Goal: Task Accomplishment & Management: Complete application form

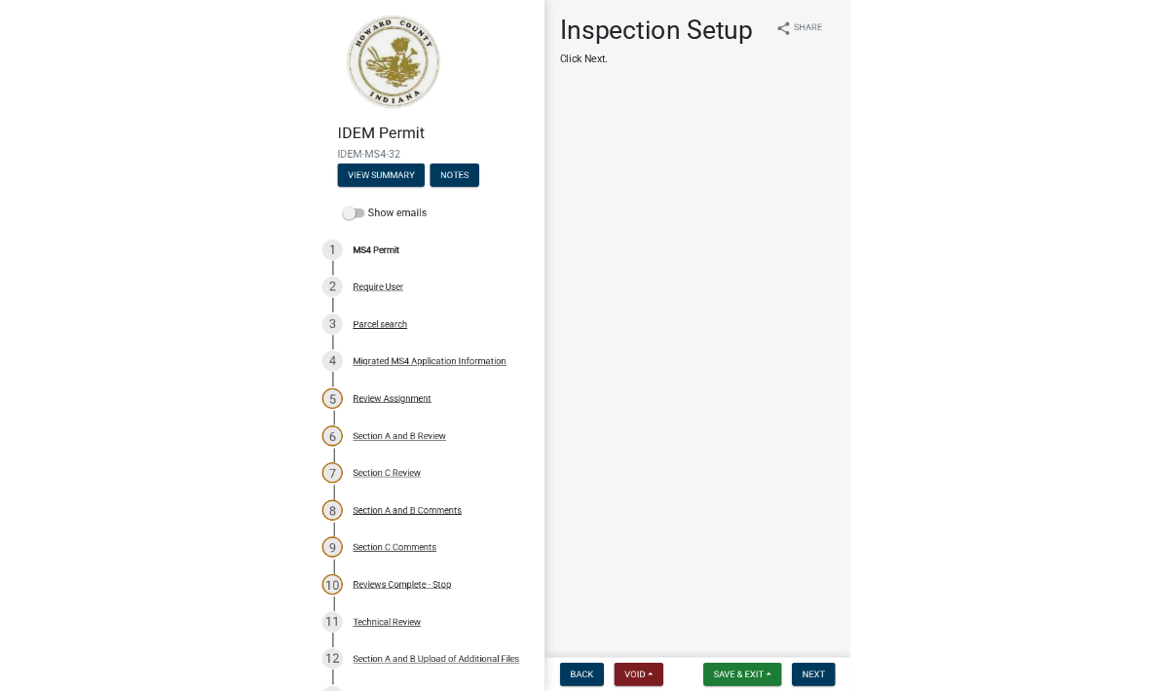
scroll to position [-12, 0]
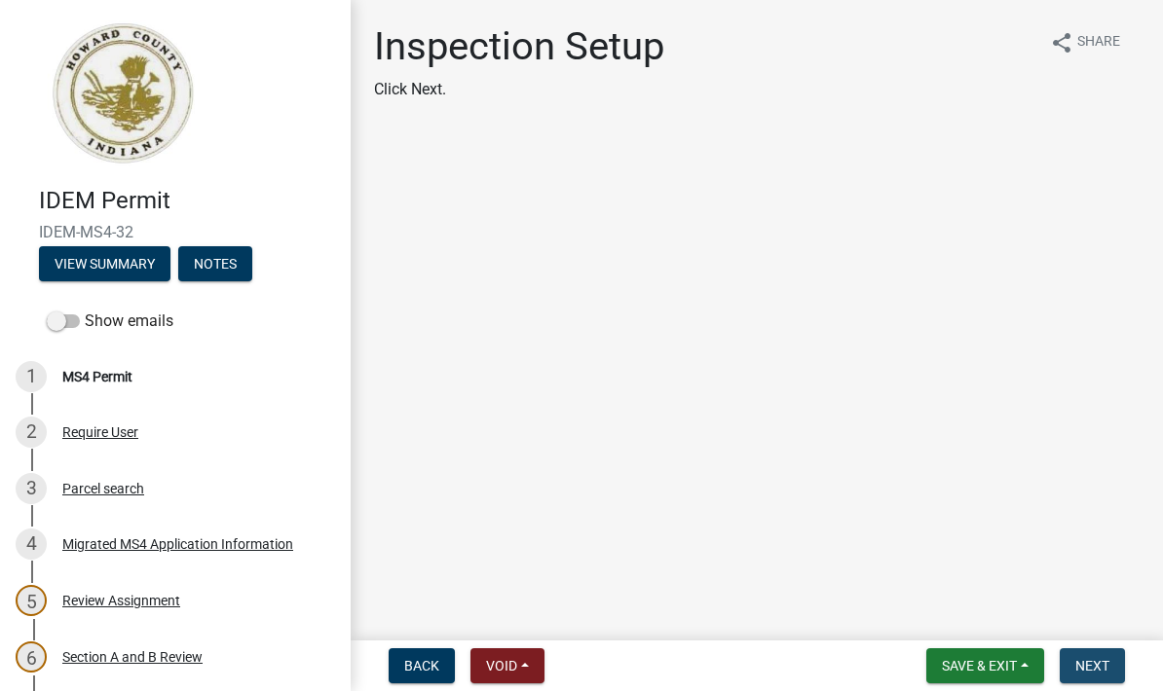
click at [811, 660] on span "Next" at bounding box center [1092, 666] width 34 height 16
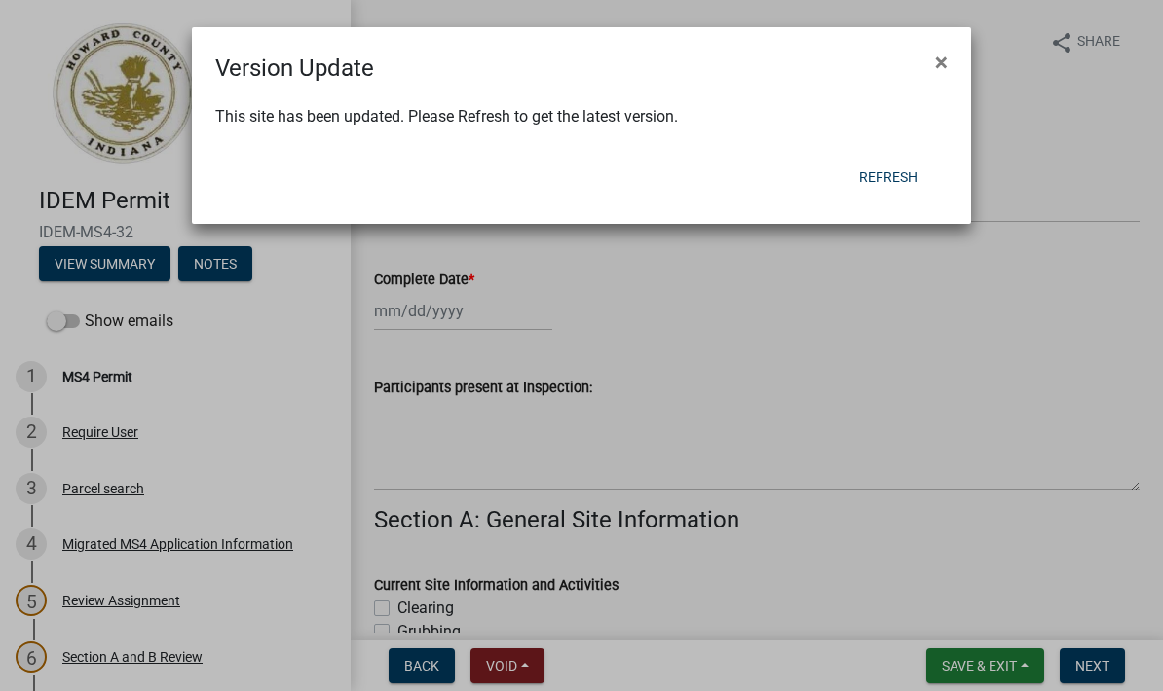
click at [811, 167] on button "Refresh" at bounding box center [888, 177] width 90 height 35
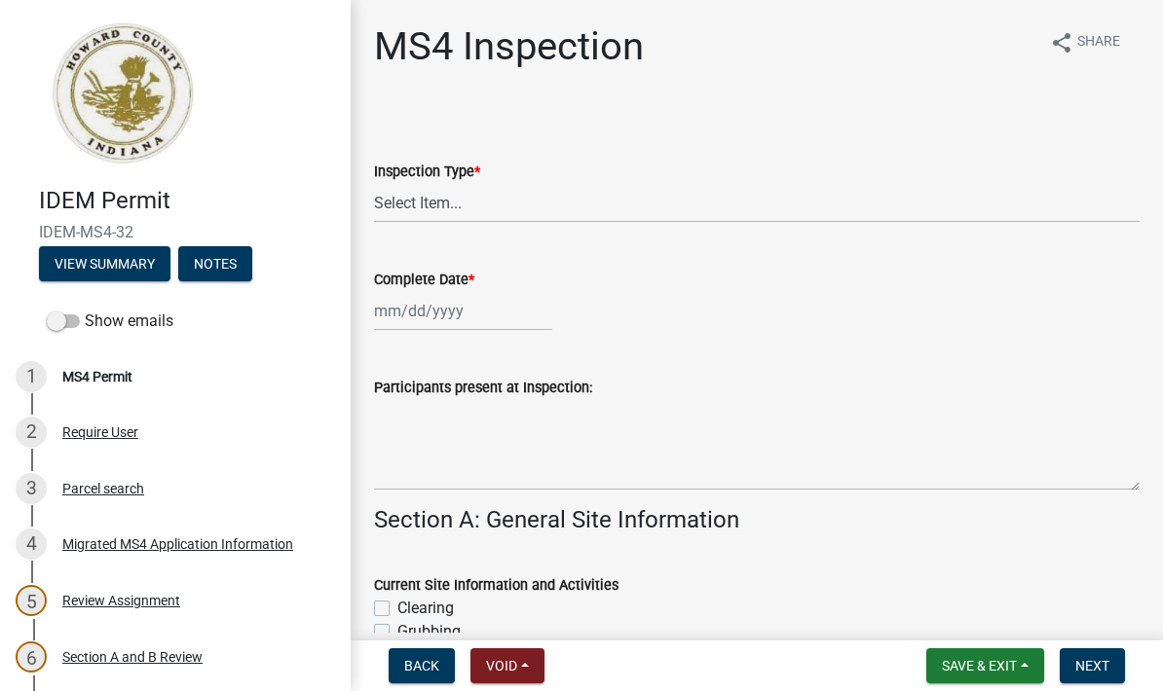
click at [977, 663] on span "Save & Exit" at bounding box center [979, 666] width 75 height 16
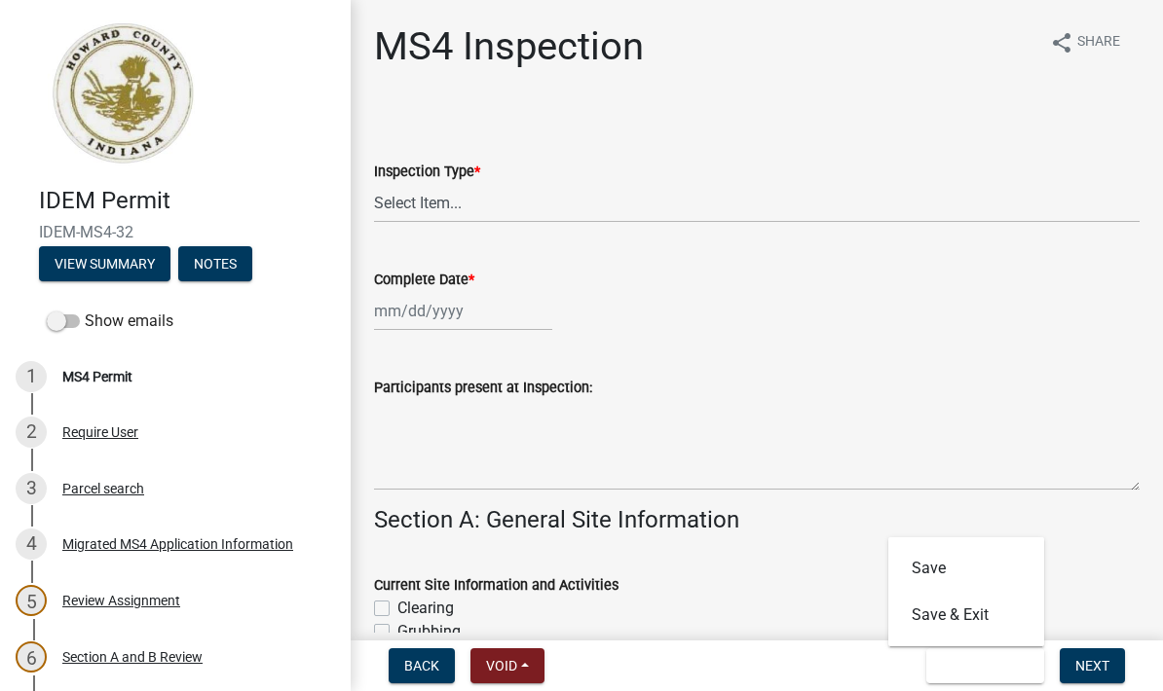
click at [109, 250] on button "View Summary" at bounding box center [104, 263] width 131 height 35
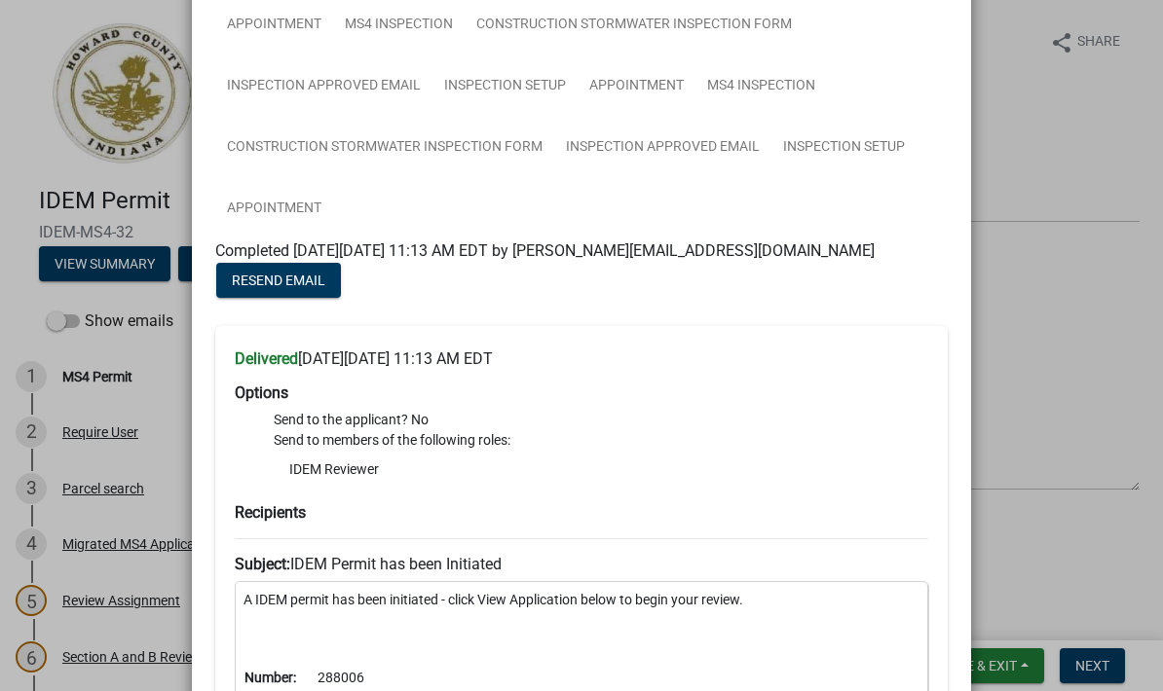
scroll to position [3322, 0]
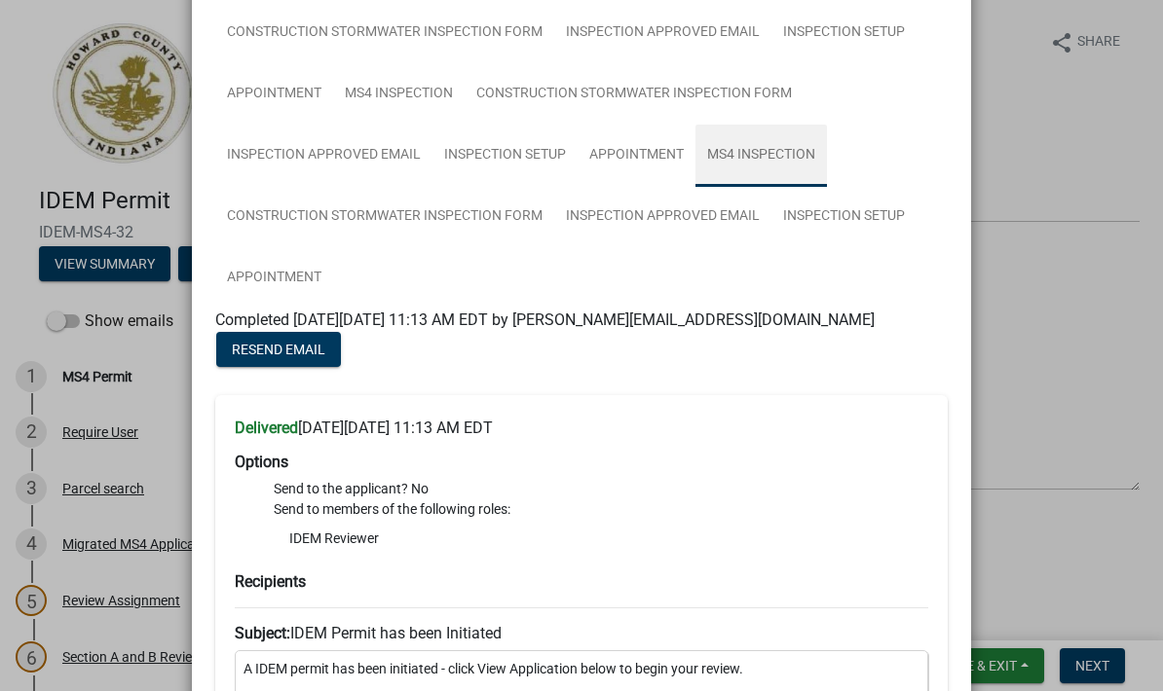
click at [772, 159] on link "MS4 Inspection" at bounding box center [760, 156] width 131 height 62
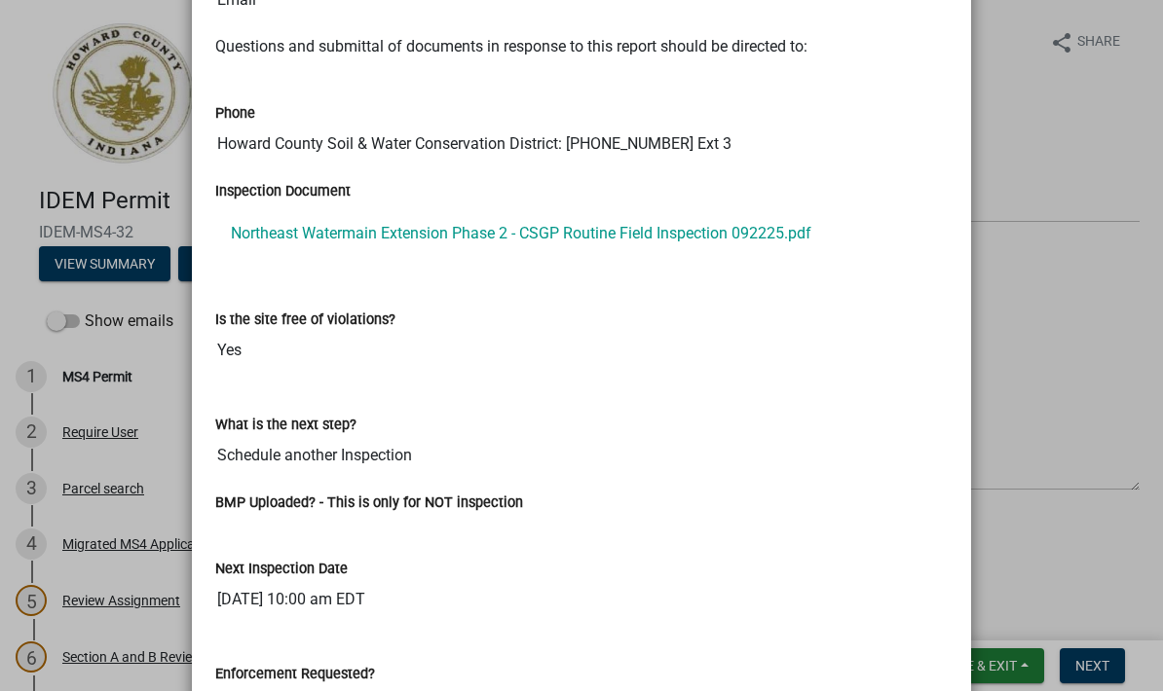
scroll to position [14358, 0]
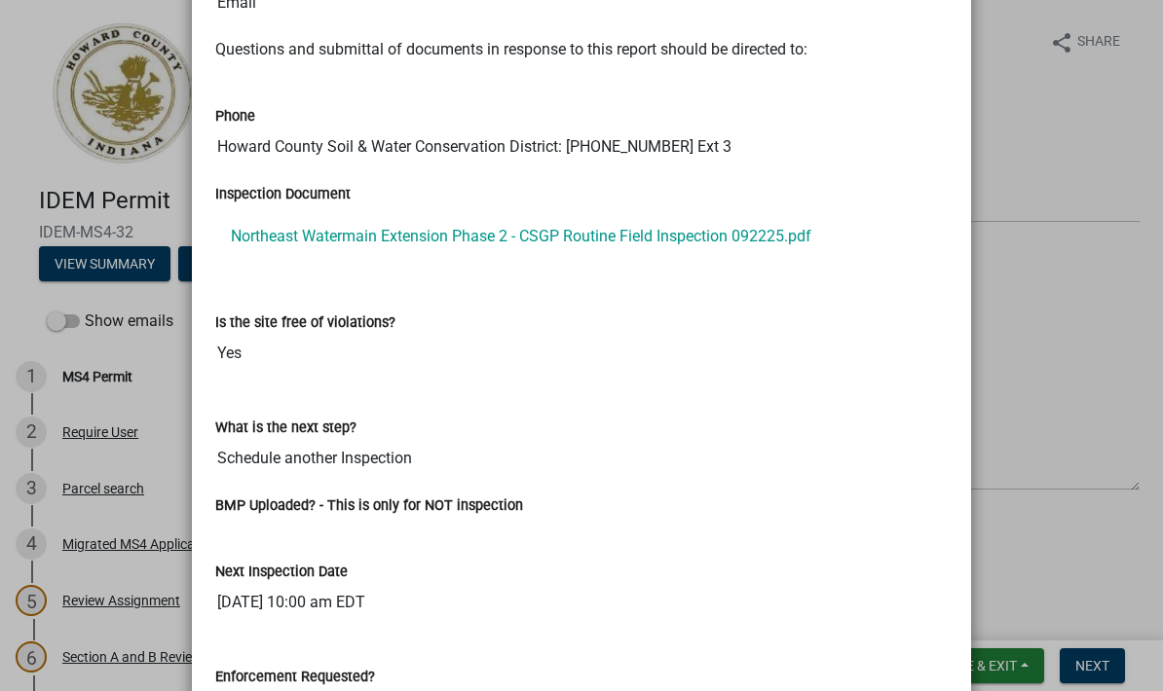
click at [767, 228] on link "Northeast Watermain Extension Phase 2 - CSGP Routine Field Inspection 092225.pdf" at bounding box center [581, 236] width 732 height 47
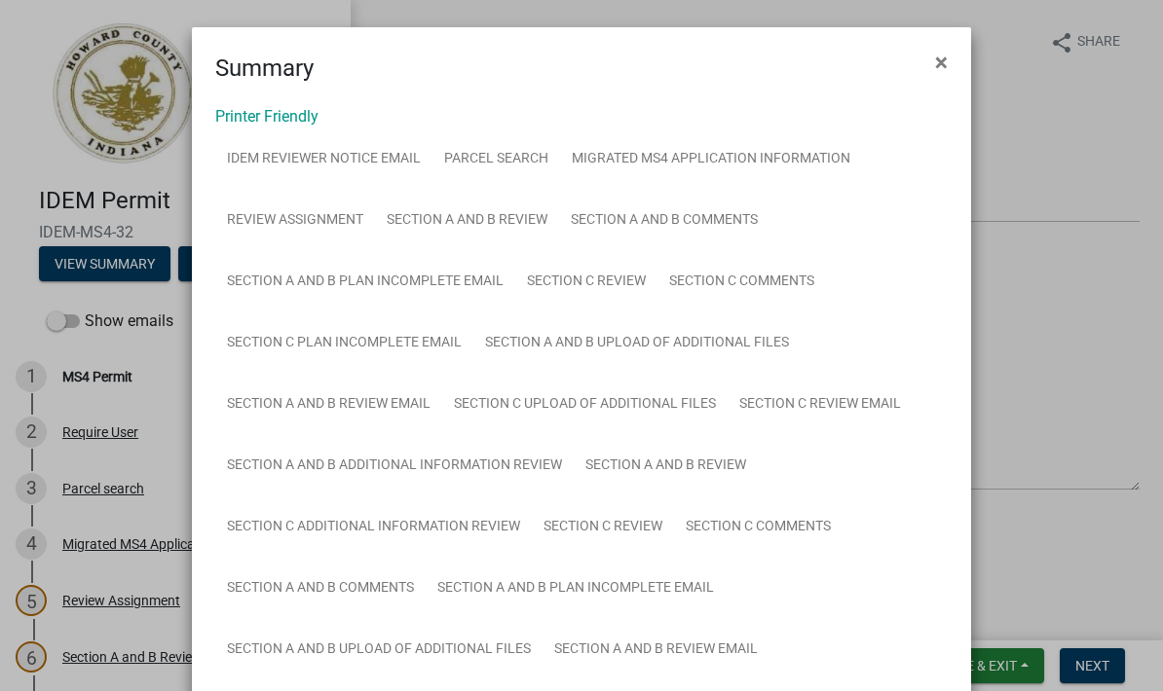
scroll to position [0, 0]
click at [939, 57] on span "×" at bounding box center [941, 62] width 13 height 27
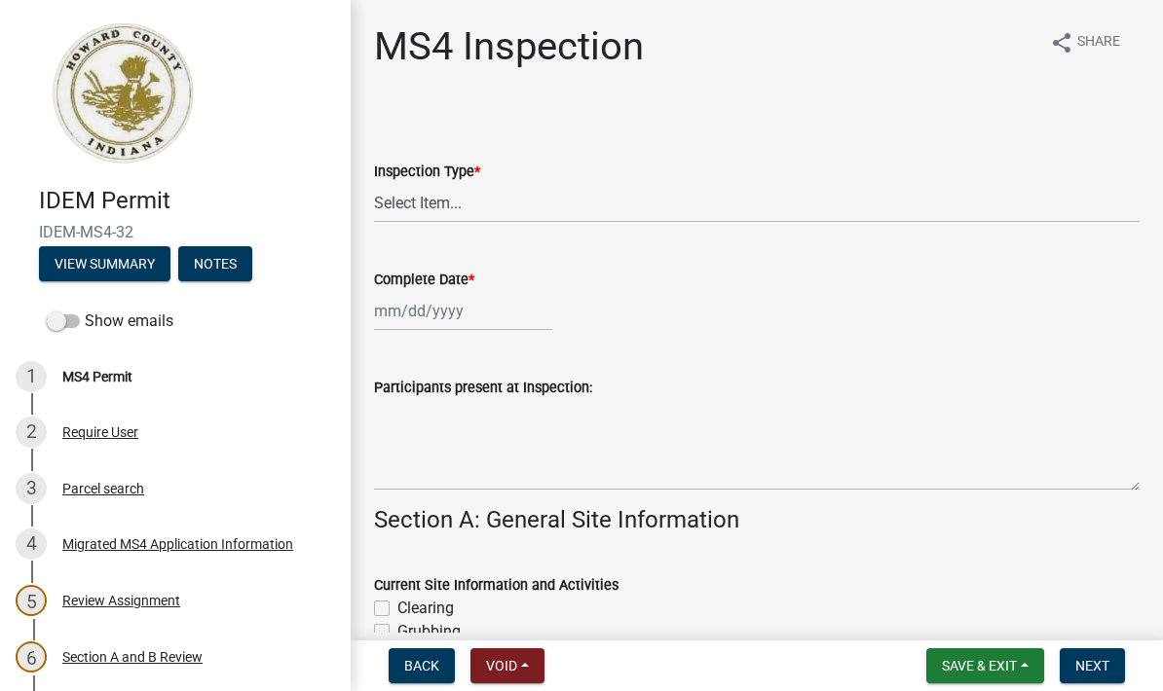
click at [970, 667] on span "Save & Exit" at bounding box center [979, 666] width 75 height 16
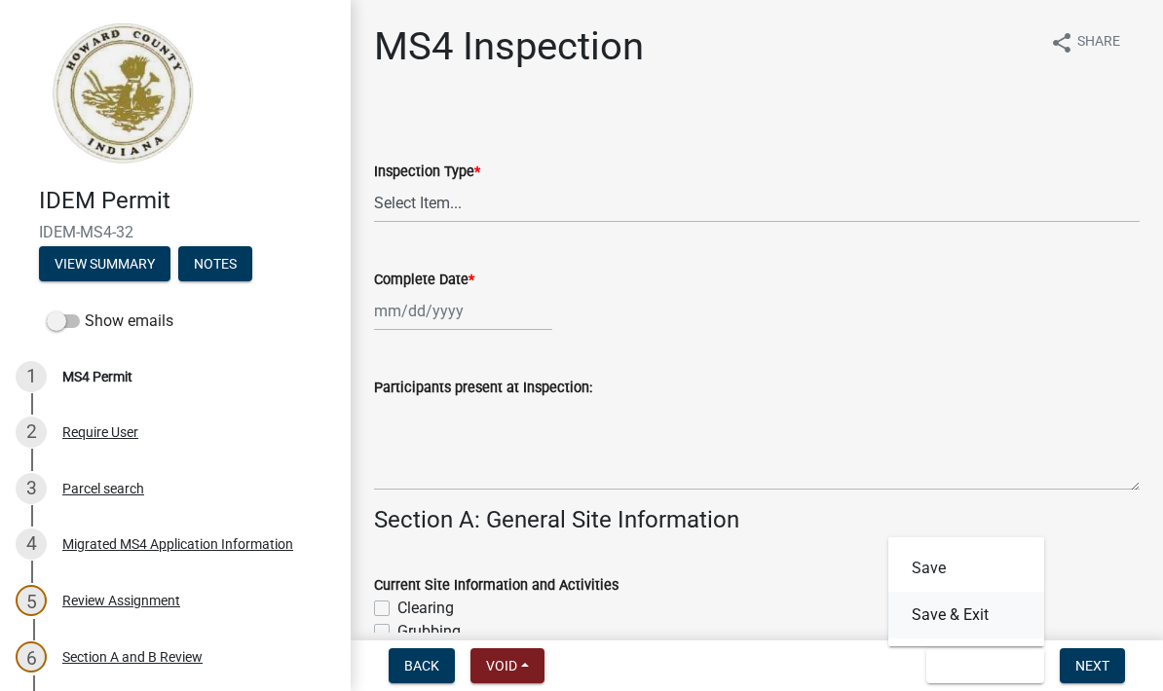
click at [966, 610] on button "Save & Exit" at bounding box center [966, 615] width 156 height 47
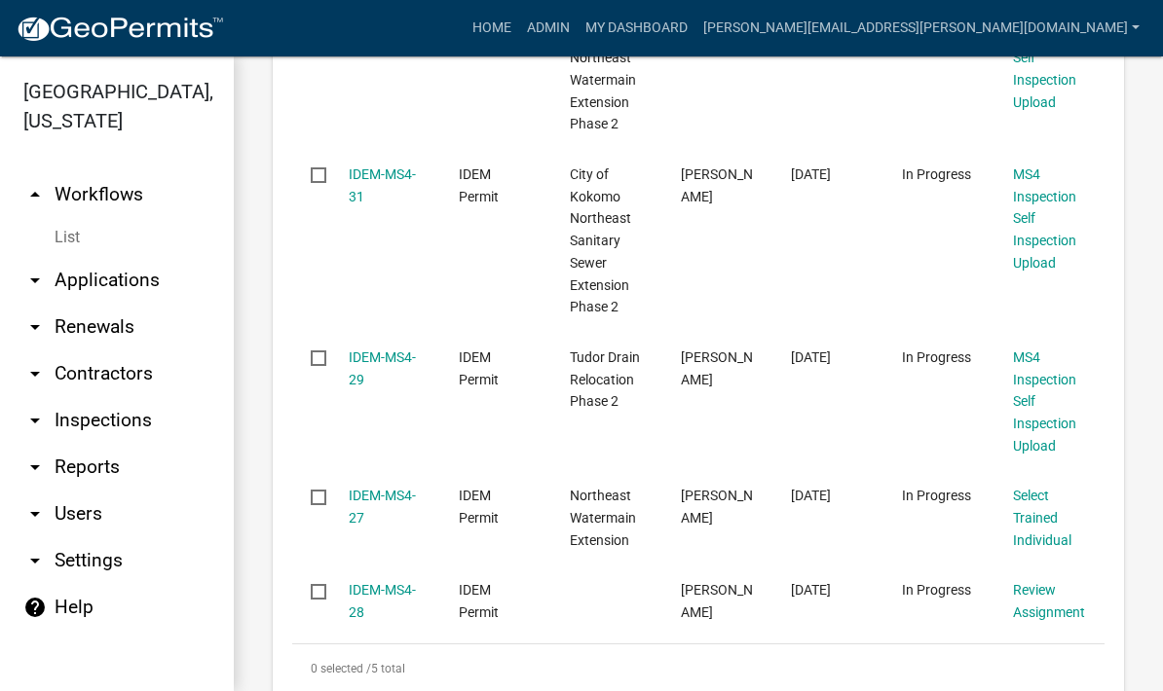
scroll to position [771, 0]
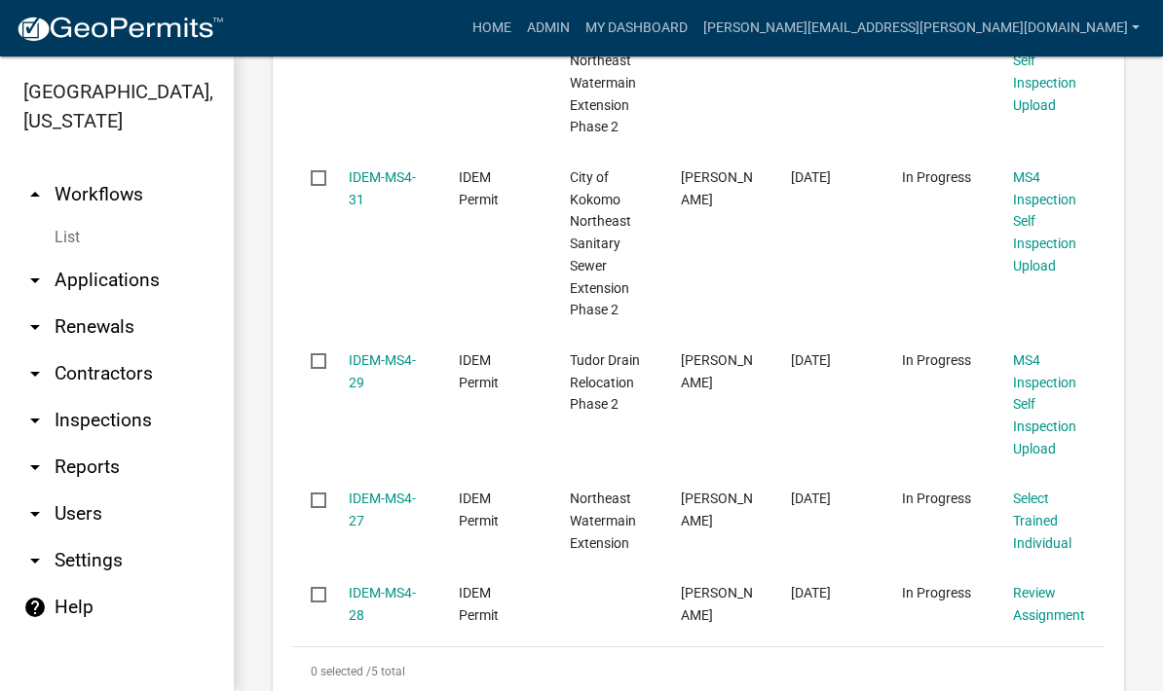
click at [369, 175] on link "IDEM-MS4-31" at bounding box center [382, 188] width 67 height 38
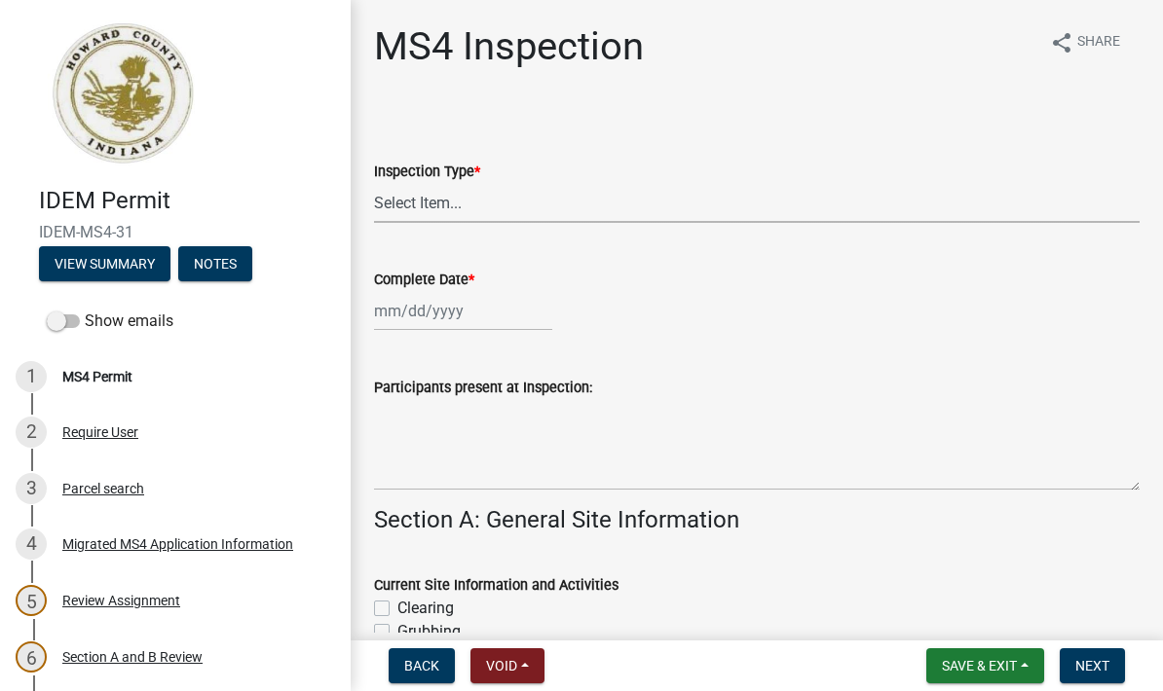
click at [505, 193] on select "Select Item... Initial Routine Follow Up Complaint" at bounding box center [756, 203] width 765 height 40
select select "6f2635a8-d74b-48ab-8be3-2798d1f6cb59"
click at [425, 311] on div at bounding box center [463, 311] width 178 height 40
select select "9"
select select "2025"
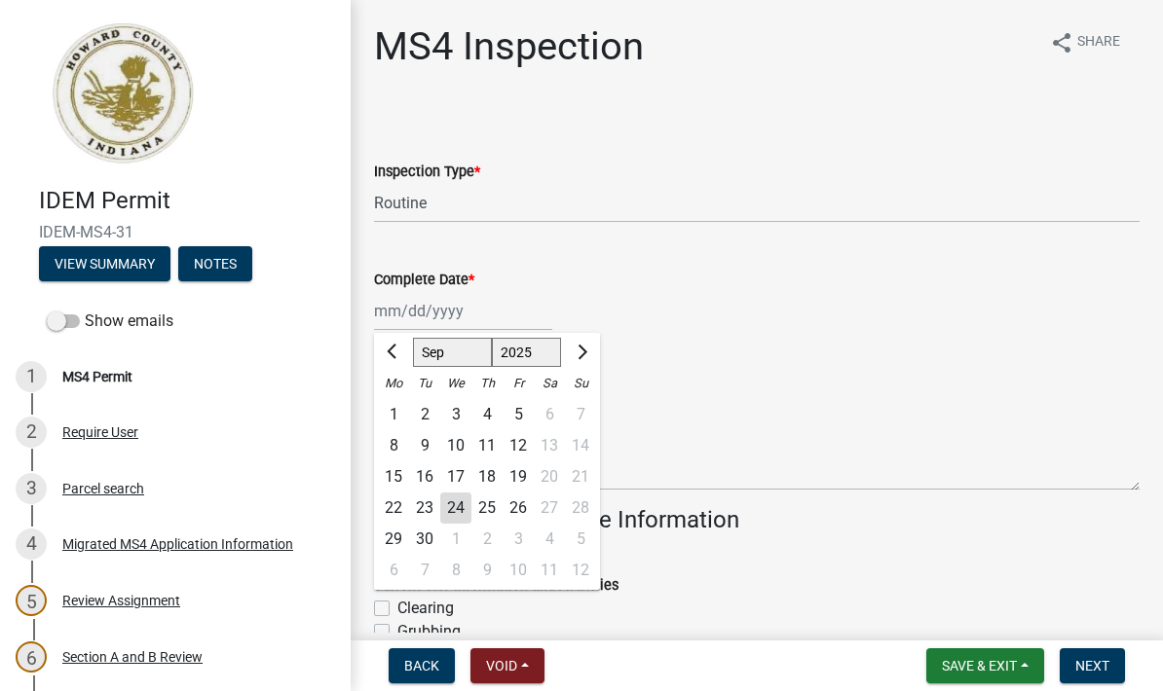
click at [399, 503] on div "22" at bounding box center [393, 508] width 31 height 31
type input "[DATE]"
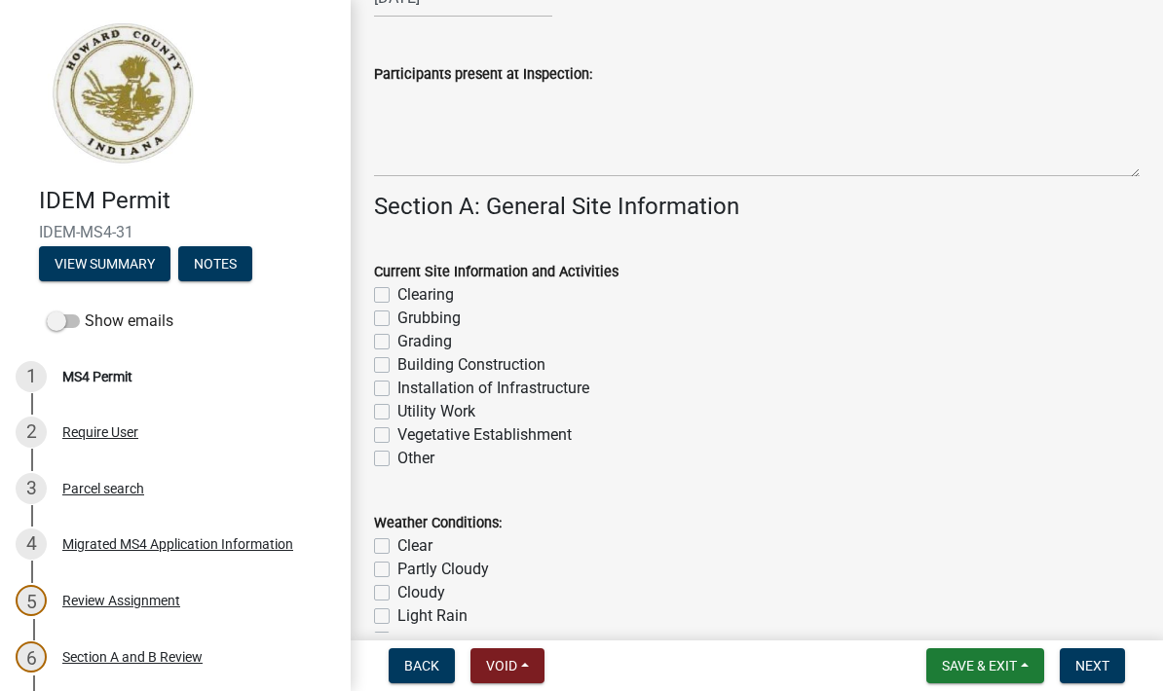
scroll to position [325, 0]
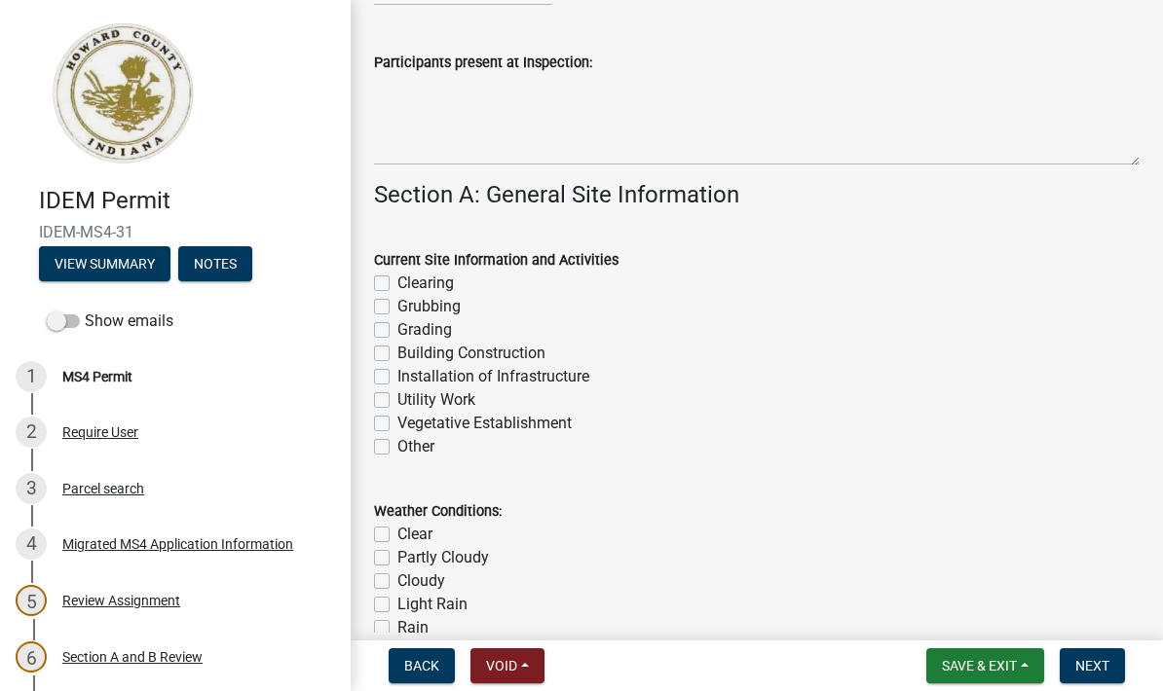
click at [397, 420] on label "Vegetative Establishment" at bounding box center [484, 423] width 174 height 23
click at [397, 420] on input "Vegetative Establishment" at bounding box center [403, 418] width 13 height 13
checkbox input "true"
checkbox input "false"
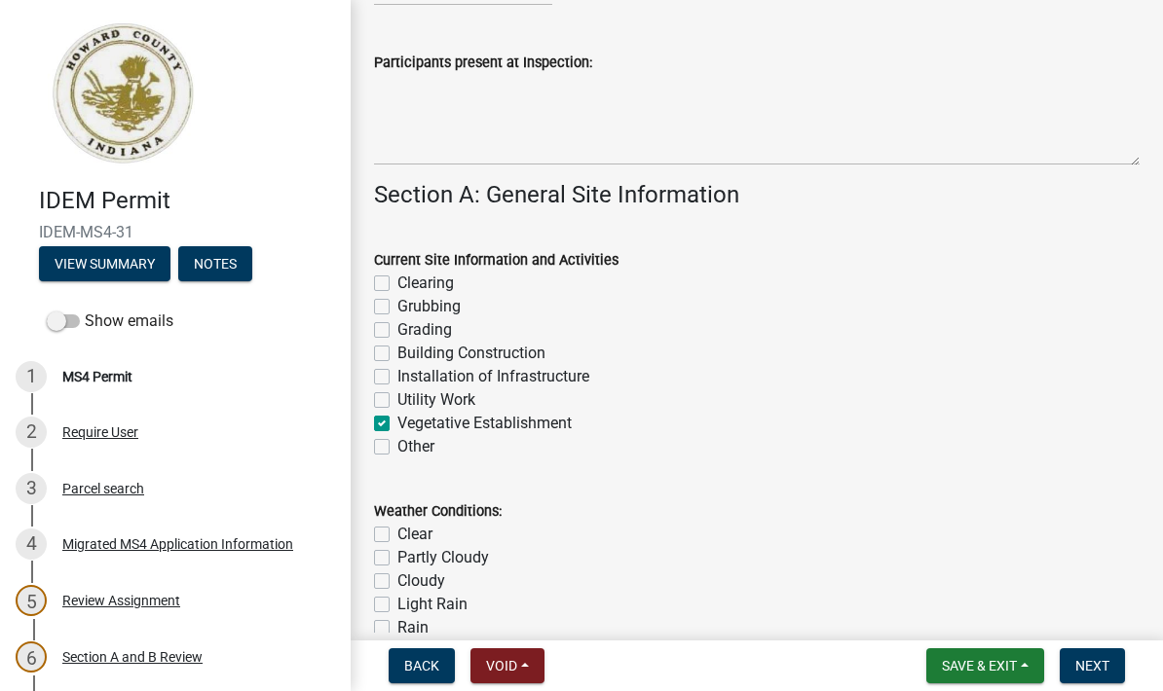
checkbox input "false"
checkbox input "true"
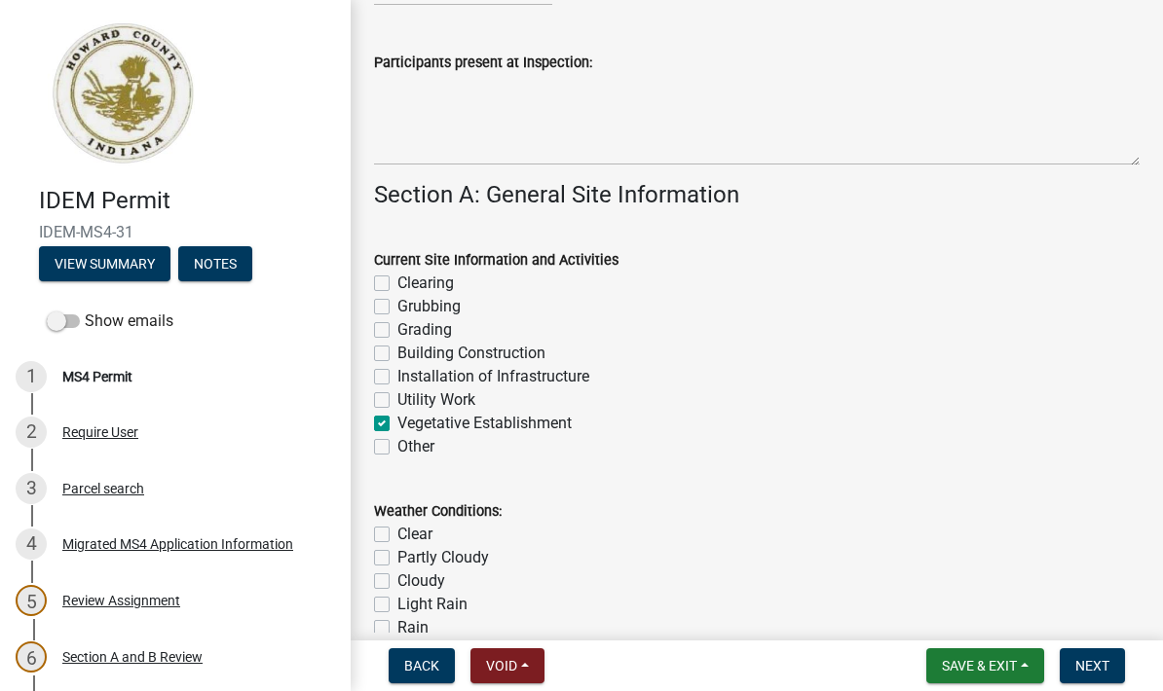
checkbox input "false"
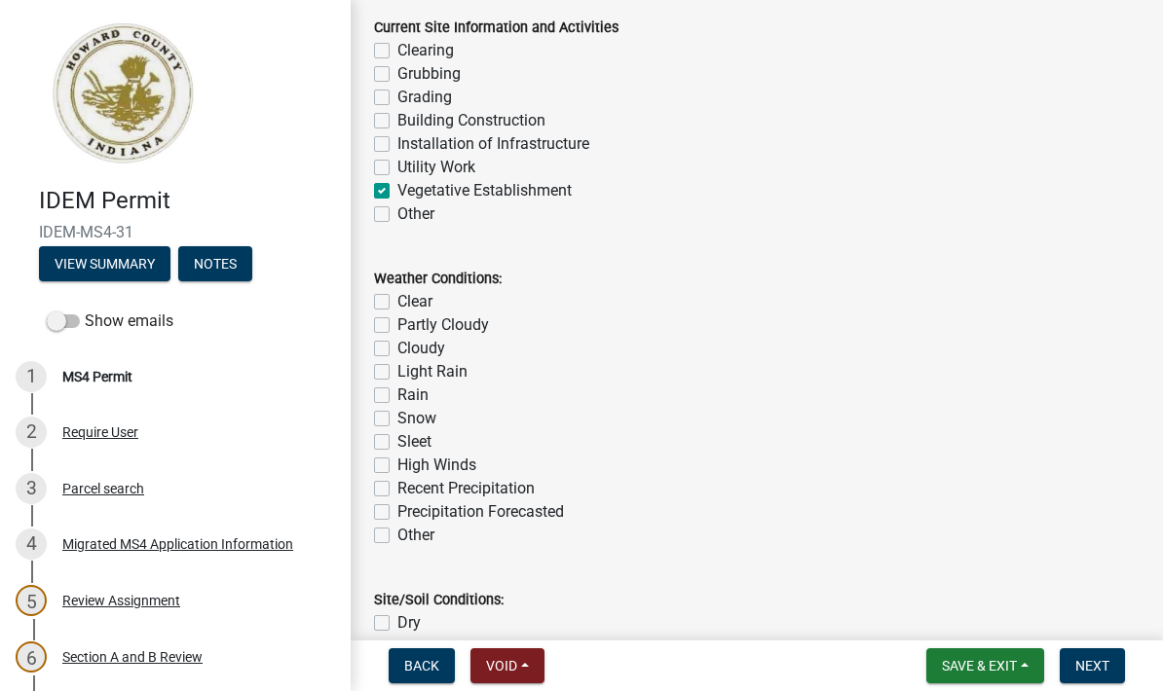
scroll to position [556, 0]
click at [397, 352] on label "Cloudy" at bounding box center [421, 350] width 48 height 23
click at [397, 352] on input "Cloudy" at bounding box center [403, 345] width 13 height 13
checkbox input "true"
checkbox input "false"
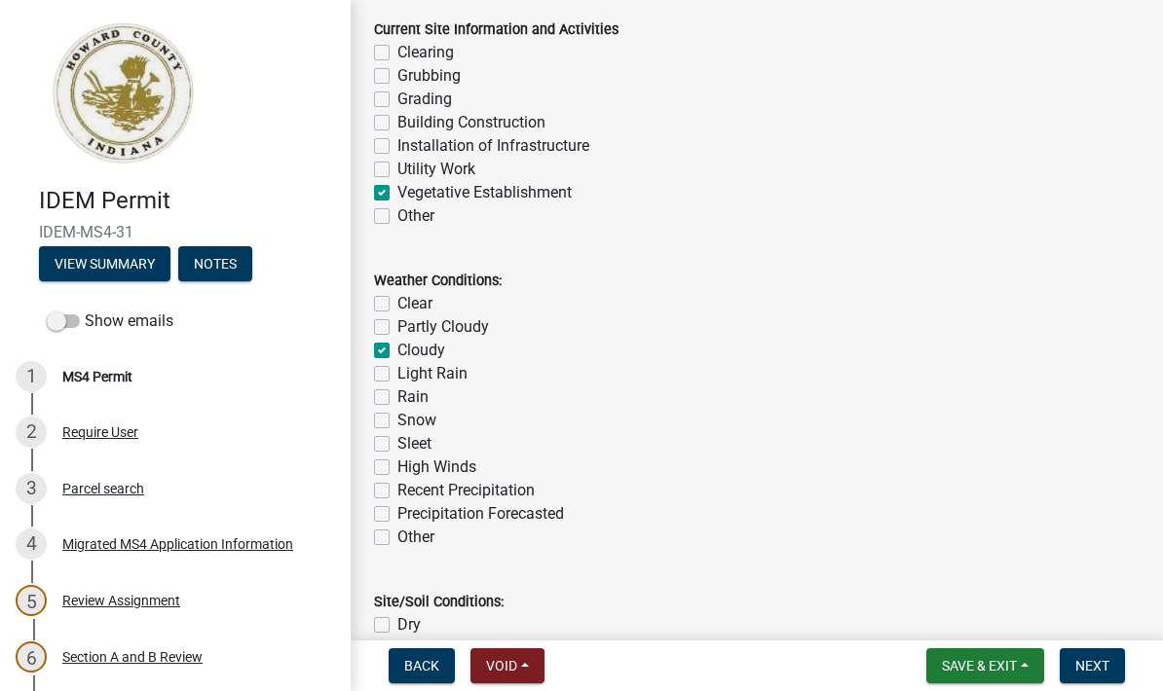
checkbox input "false"
checkbox input "true"
checkbox input "false"
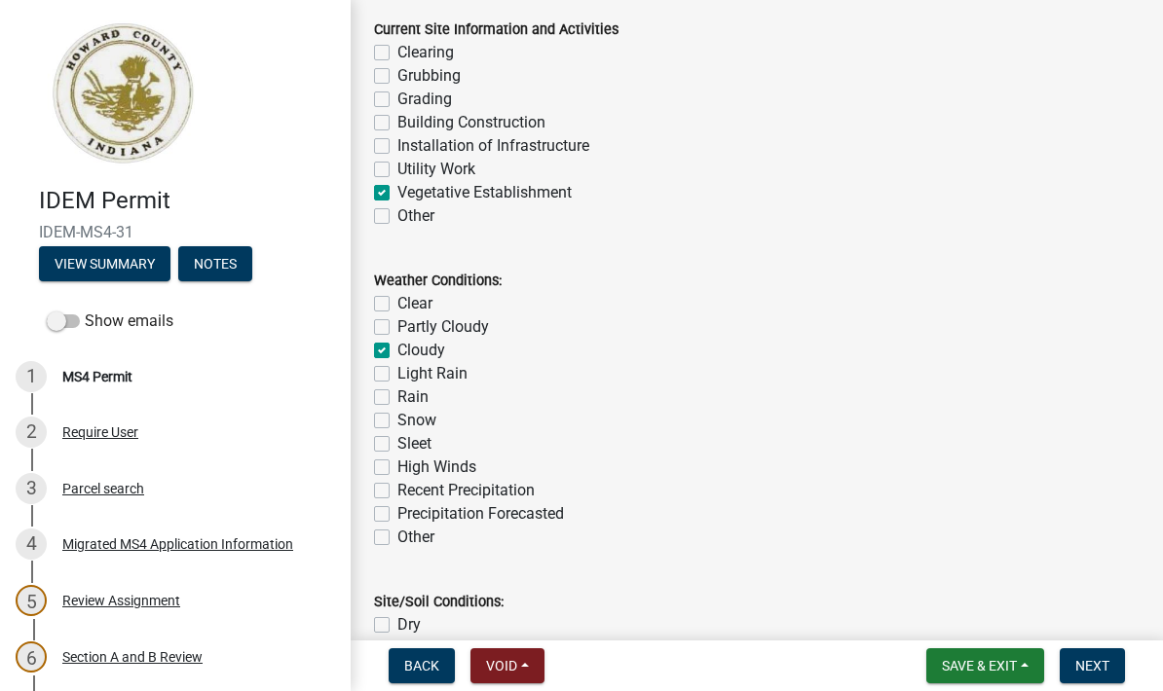
checkbox input "false"
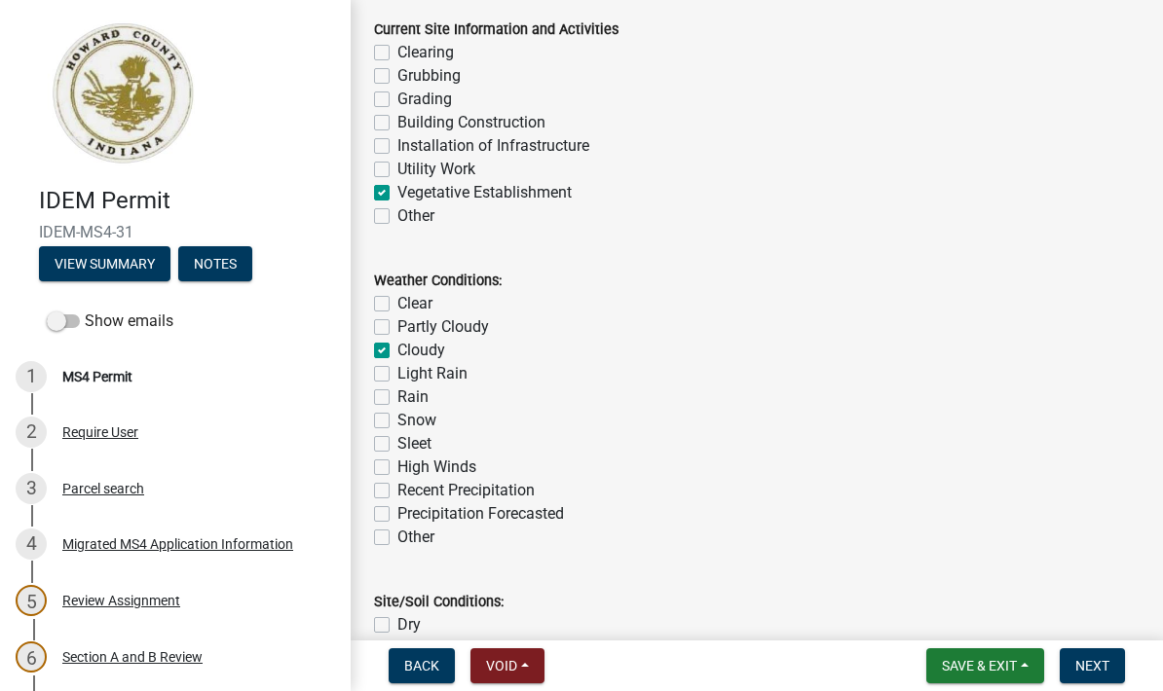
click at [397, 380] on label "Light Rain" at bounding box center [432, 373] width 70 height 23
click at [397, 375] on input "Light Rain" at bounding box center [403, 368] width 13 height 13
checkbox input "true"
checkbox input "false"
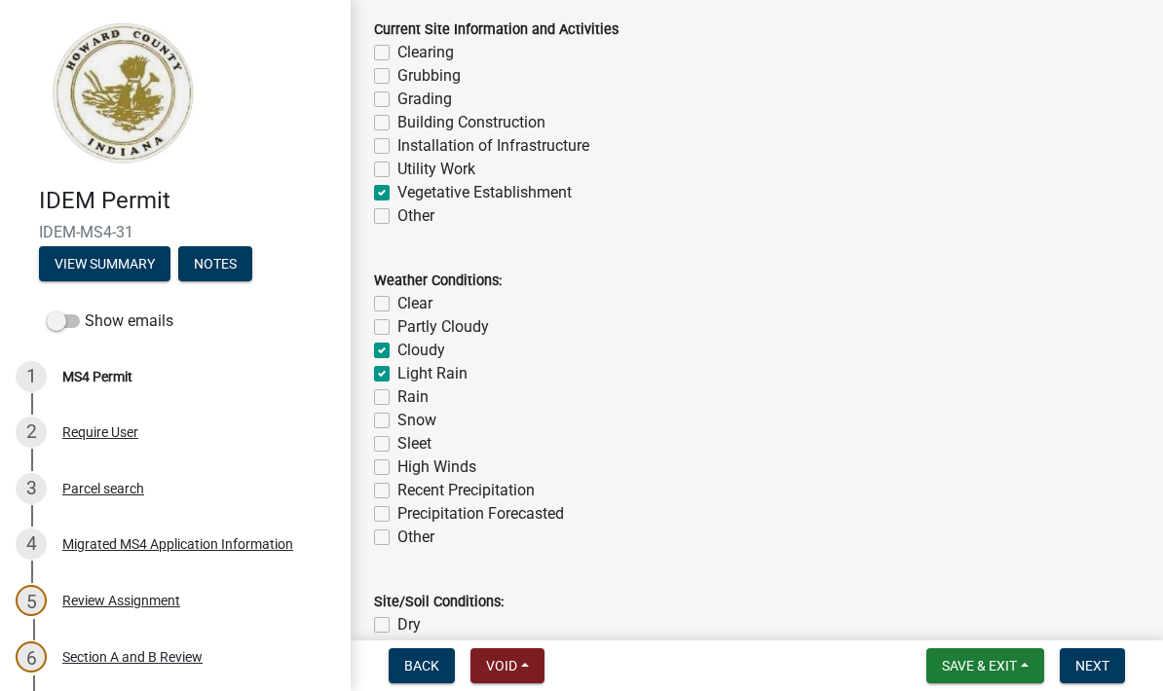
checkbox input "true"
checkbox input "false"
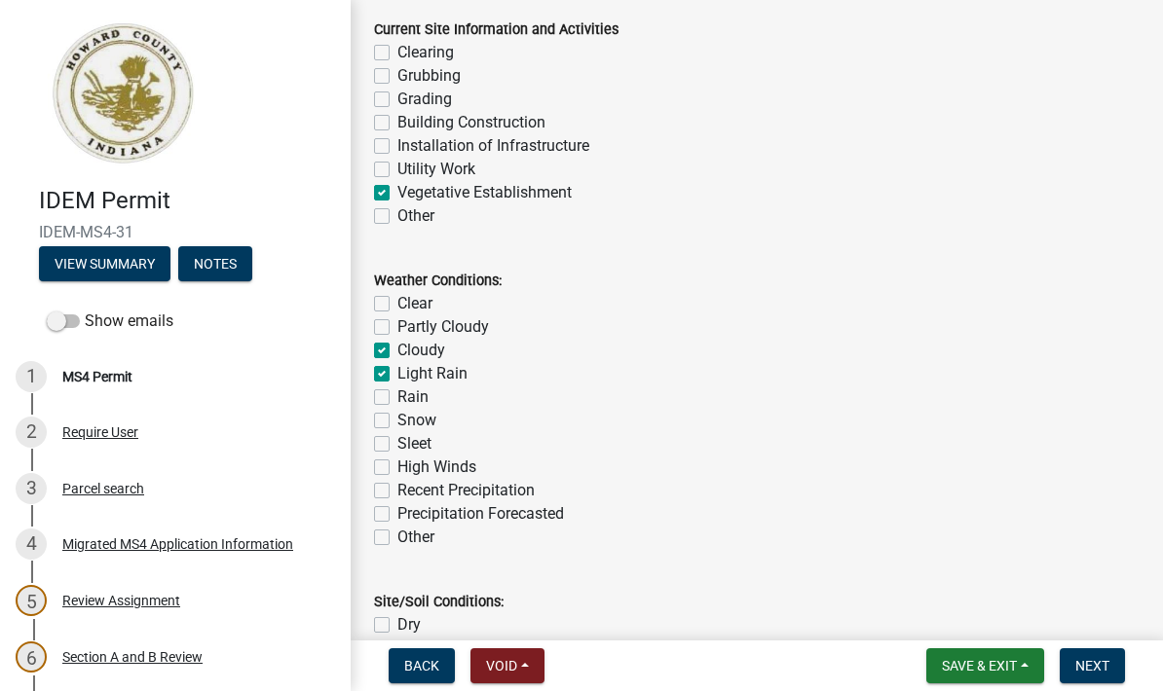
checkbox input "false"
click at [397, 517] on label "Precipitation Forecasted" at bounding box center [480, 513] width 167 height 23
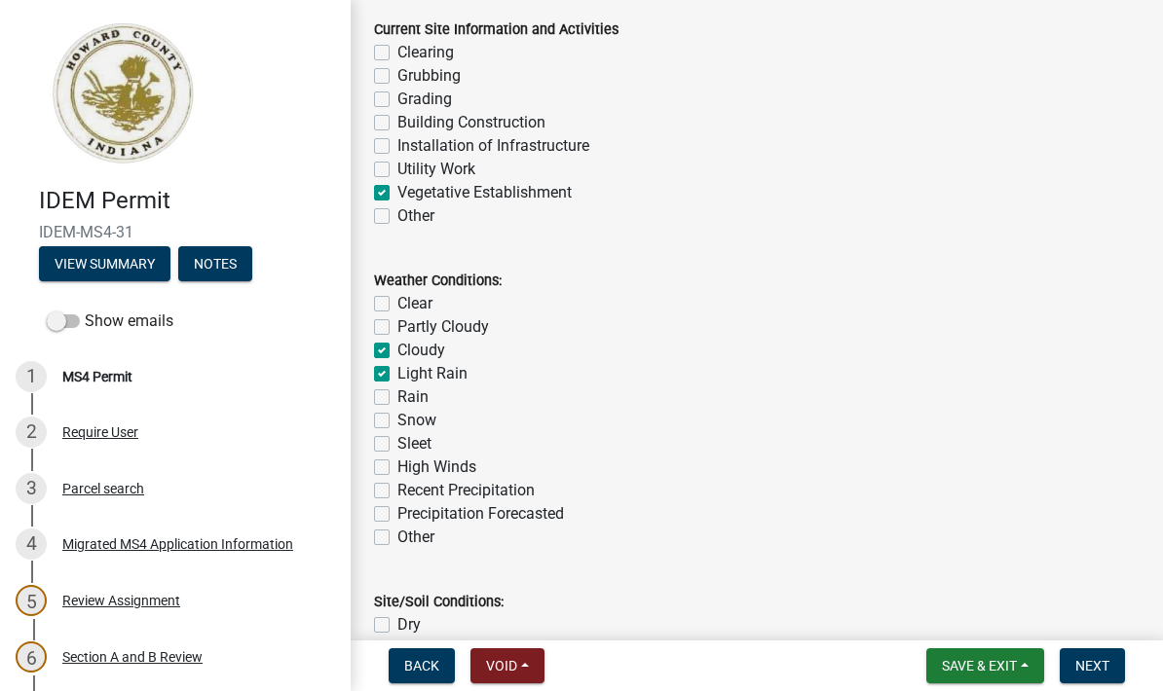
click at [397, 515] on input "Precipitation Forecasted" at bounding box center [403, 508] width 13 height 13
checkbox input "true"
checkbox input "false"
checkbox input "true"
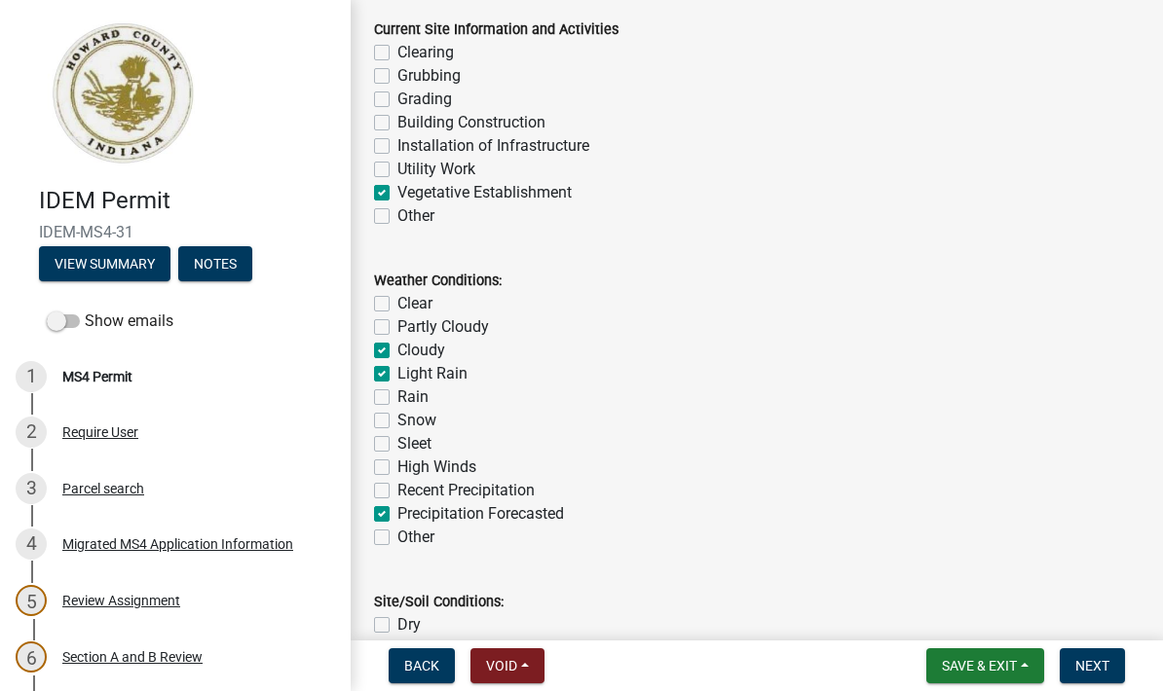
checkbox input "true"
checkbox input "false"
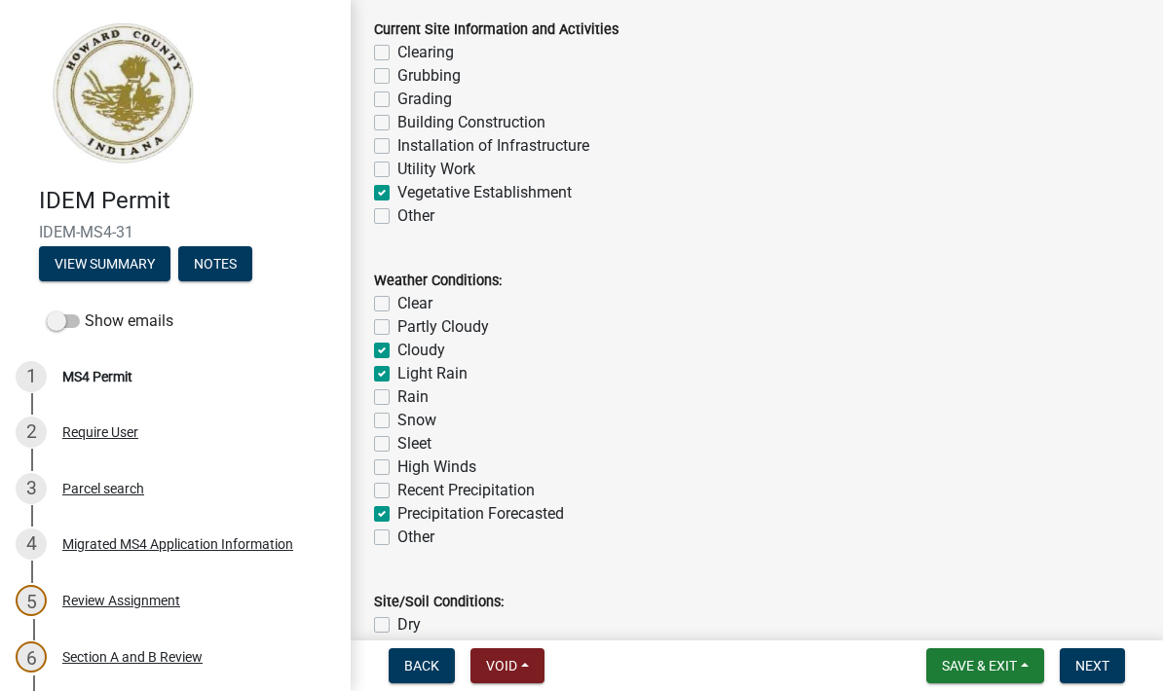
checkbox input "false"
checkbox input "true"
checkbox input "false"
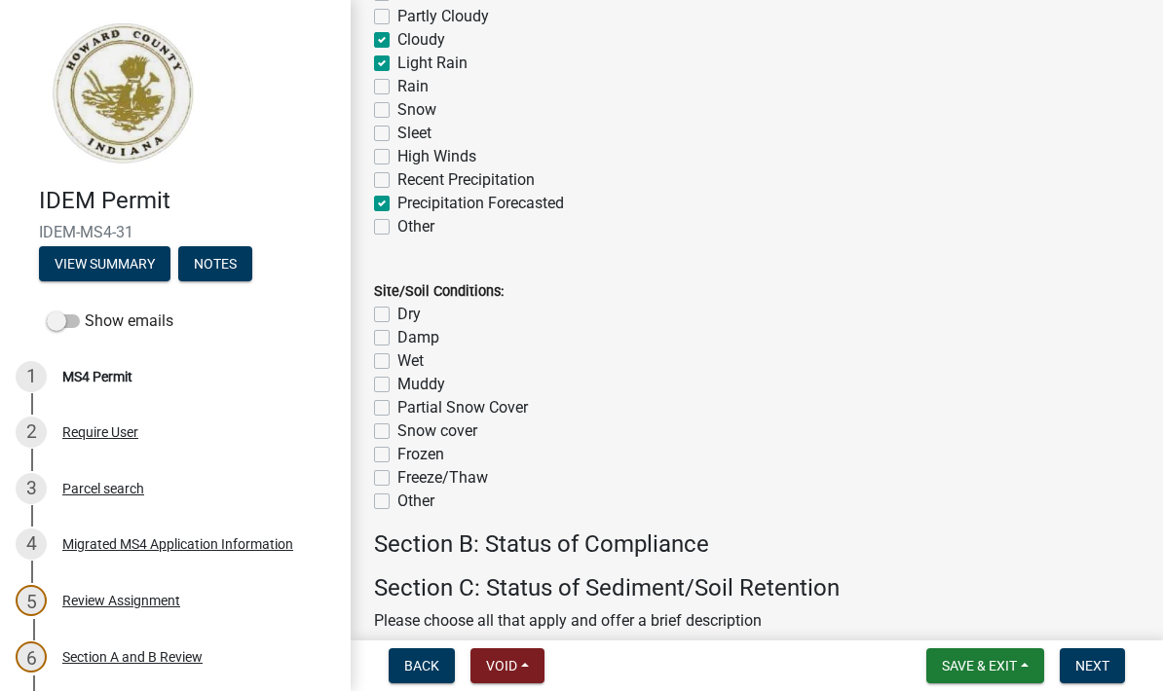
scroll to position [872, 0]
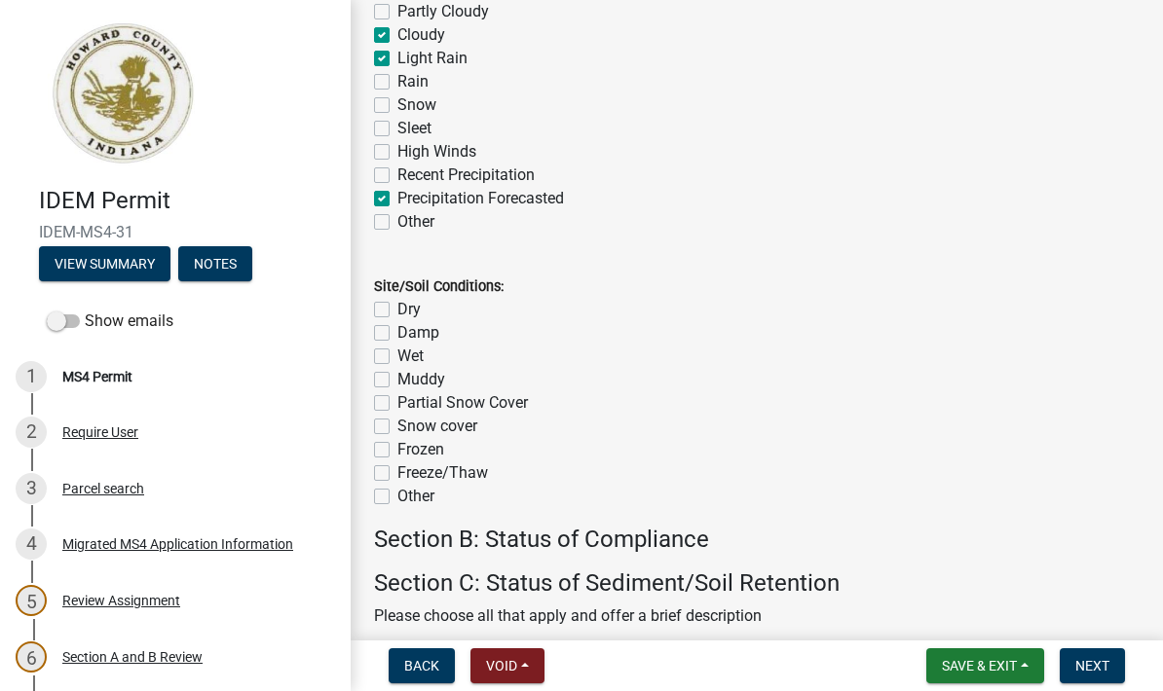
click at [393, 306] on div "Dry" at bounding box center [756, 309] width 765 height 23
click at [397, 307] on label "Dry" at bounding box center [408, 309] width 23 height 23
click at [397, 307] on input "Dry" at bounding box center [403, 304] width 13 height 13
checkbox input "true"
checkbox input "false"
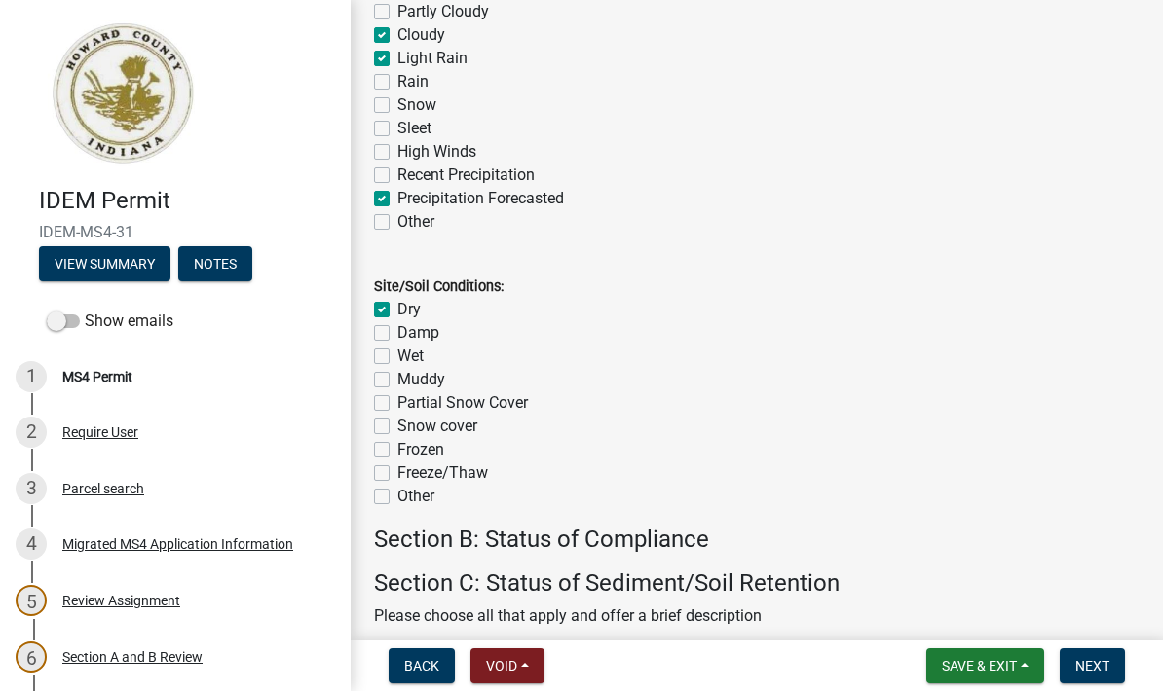
checkbox input "false"
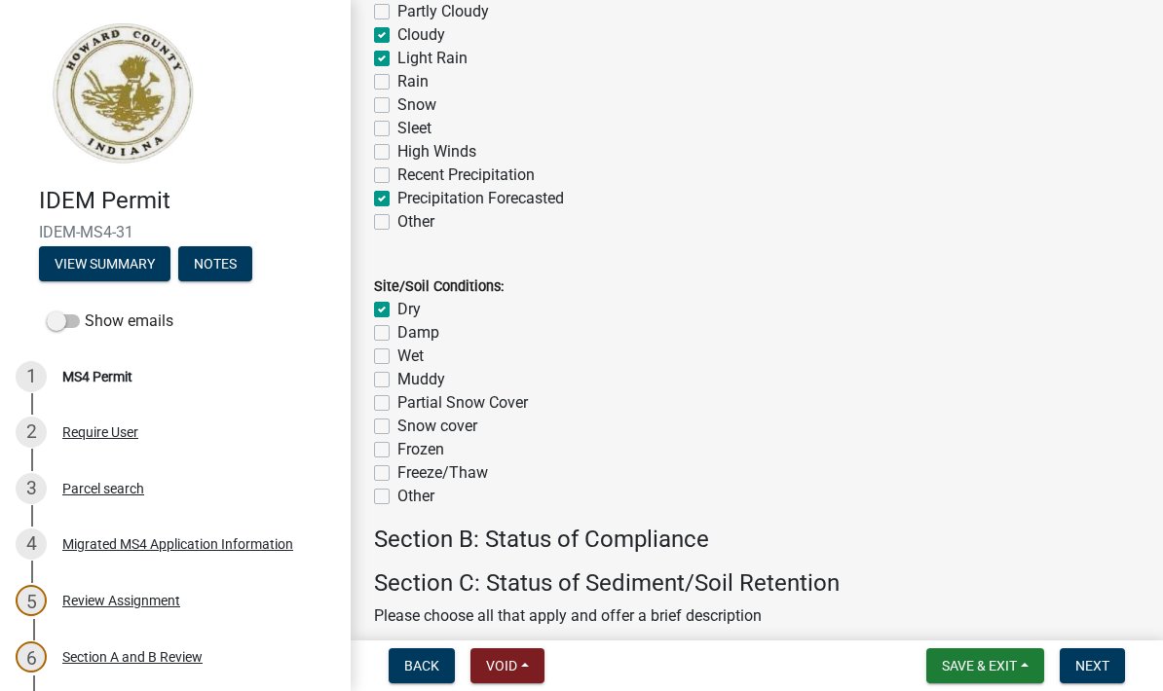
checkbox input "false"
click at [397, 337] on label "Damp" at bounding box center [418, 332] width 42 height 23
click at [397, 334] on input "Damp" at bounding box center [403, 327] width 13 height 13
checkbox input "true"
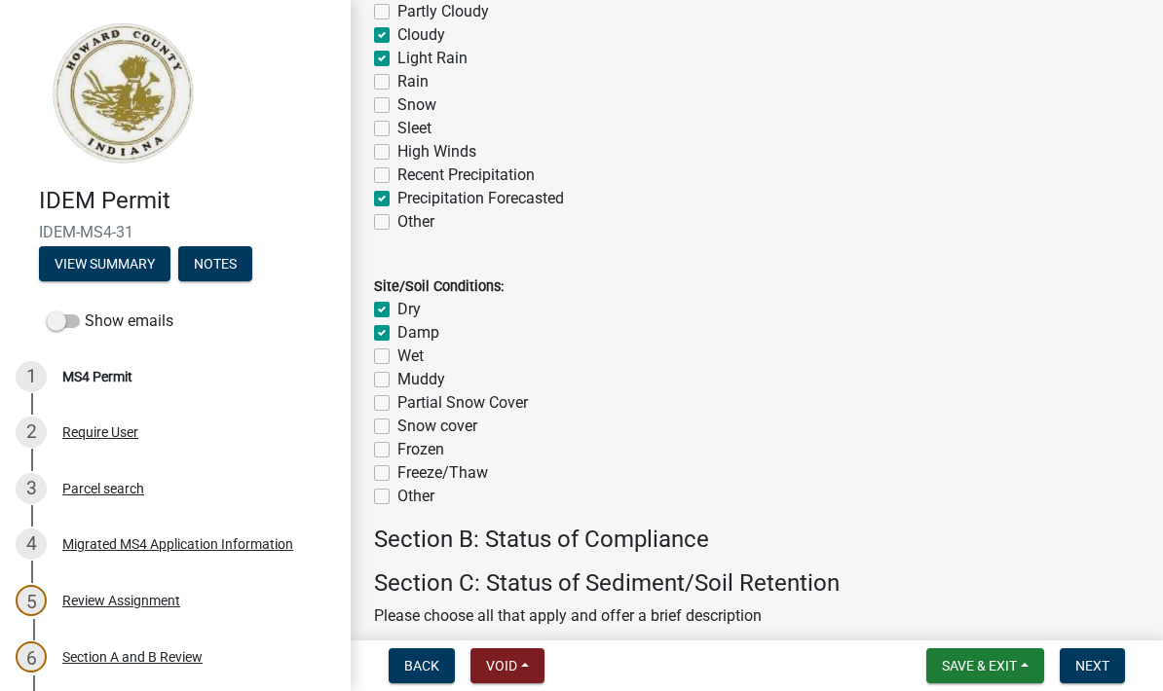
checkbox input "true"
checkbox input "false"
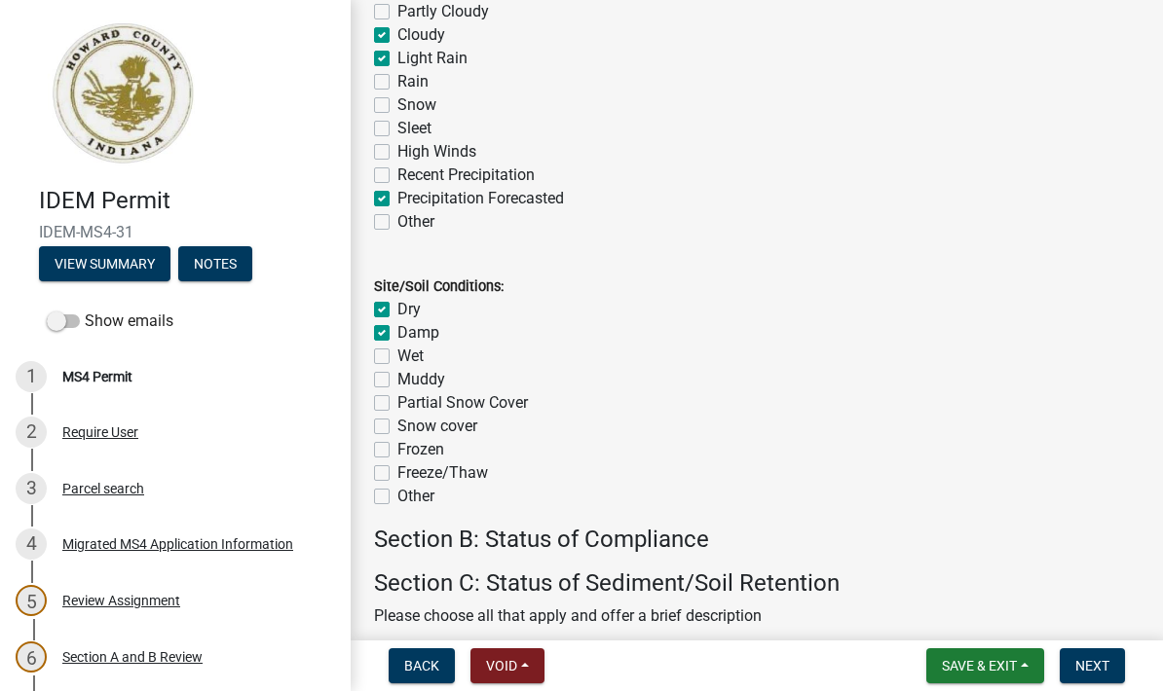
checkbox input "false"
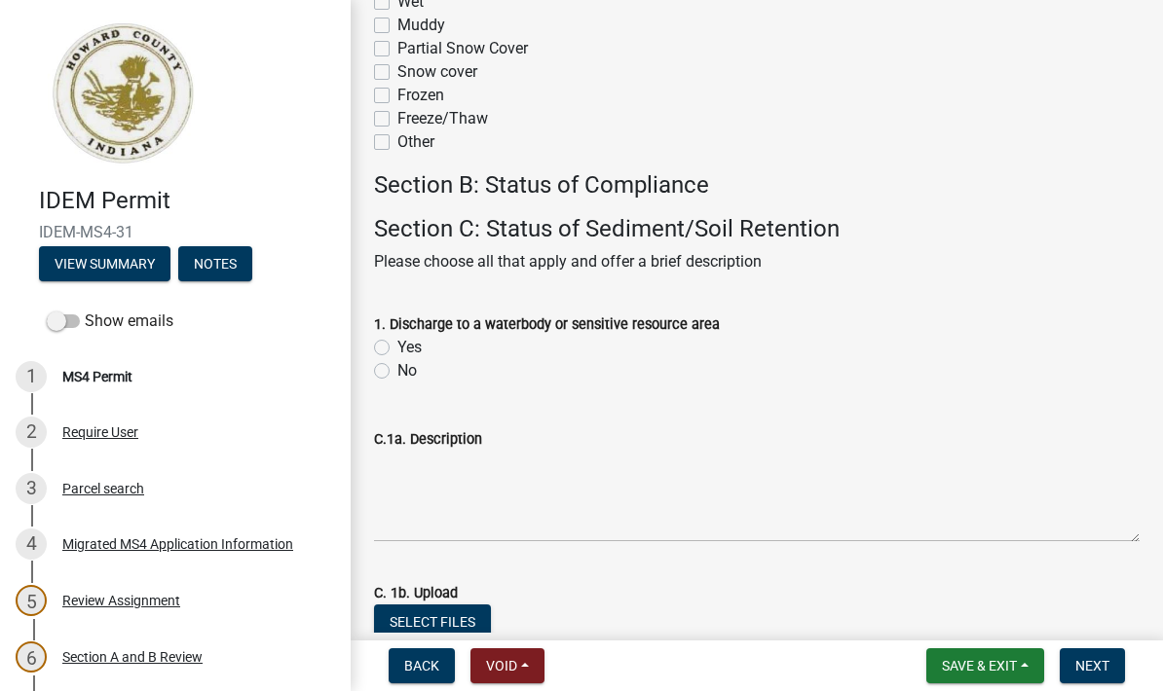
scroll to position [1288, 0]
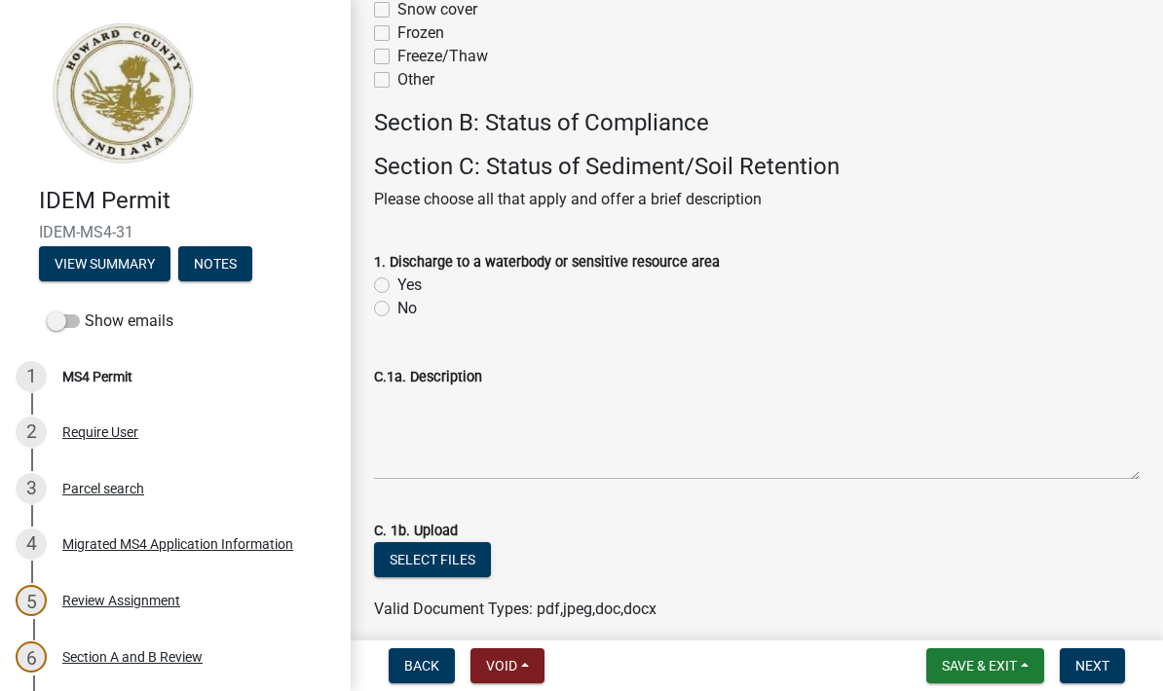
click at [397, 309] on label "No" at bounding box center [406, 308] width 19 height 23
click at [397, 309] on input "No" at bounding box center [403, 303] width 13 height 13
radio input "true"
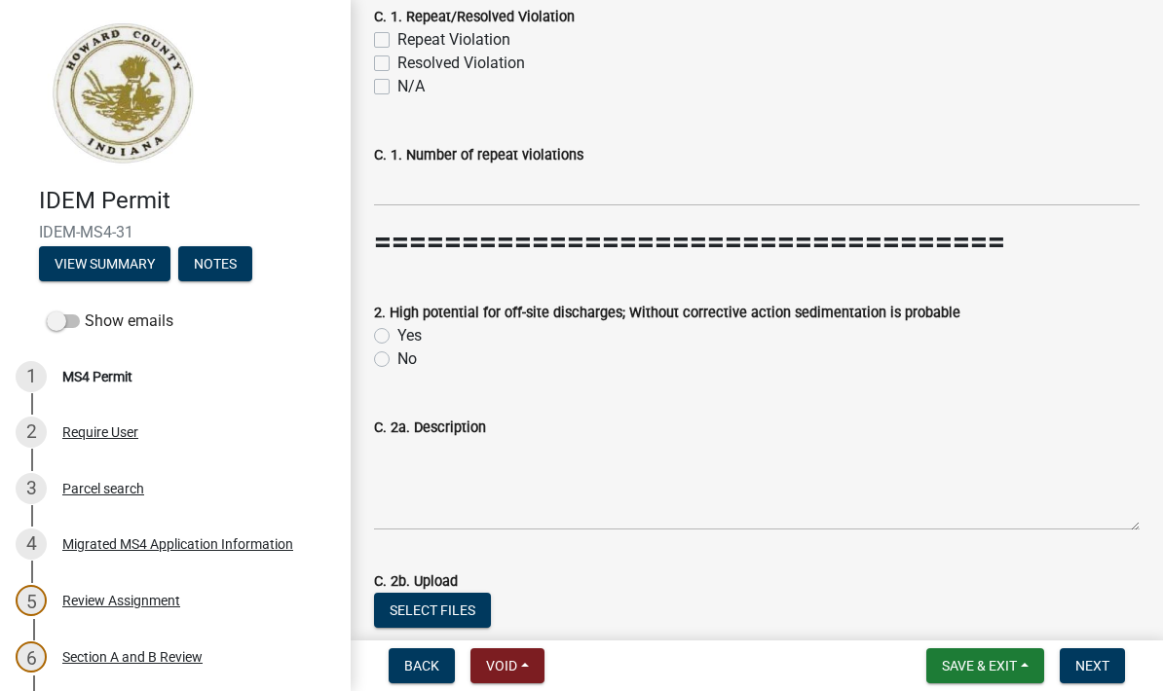
scroll to position [1973, 0]
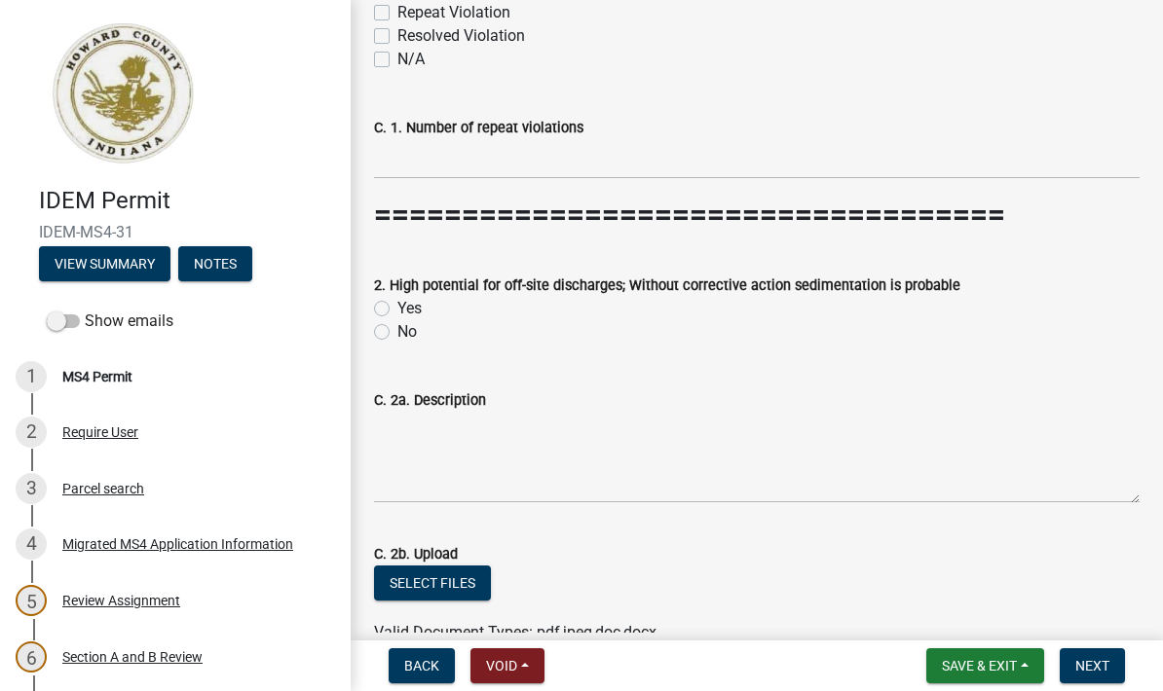
click at [397, 333] on label "No" at bounding box center [406, 331] width 19 height 23
click at [397, 333] on input "No" at bounding box center [403, 326] width 13 height 13
radio input "true"
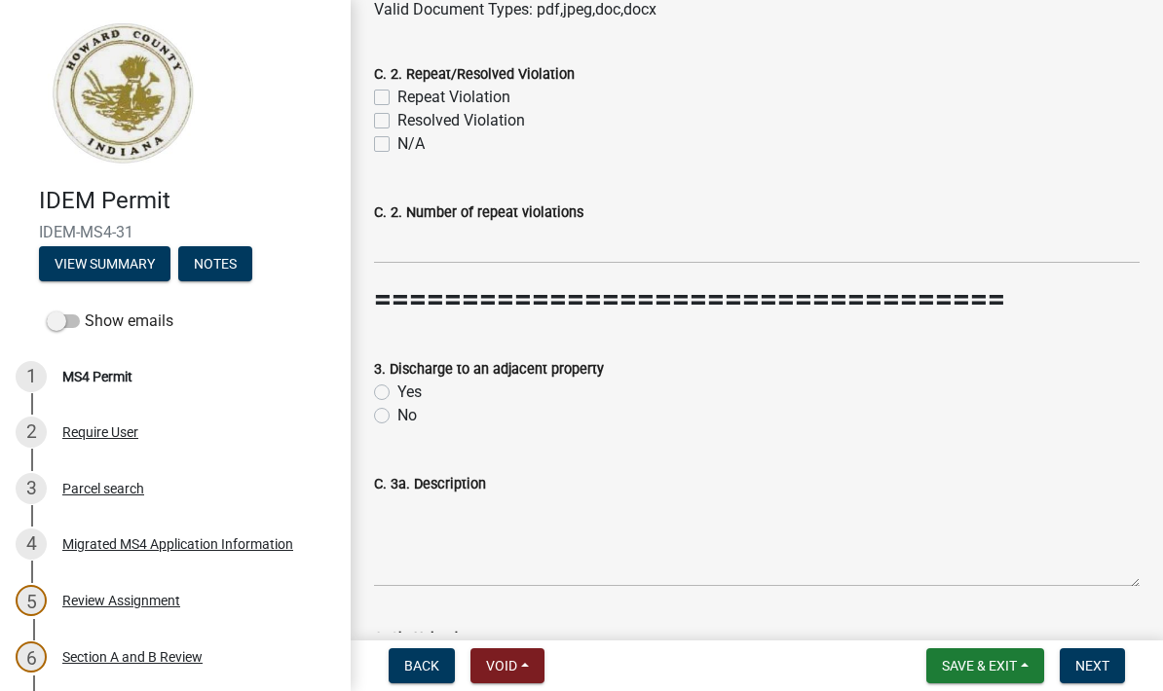
scroll to position [2597, 0]
click at [374, 423] on div "No" at bounding box center [756, 414] width 765 height 23
click at [397, 411] on label "No" at bounding box center [406, 414] width 19 height 23
click at [397, 411] on input "No" at bounding box center [403, 409] width 13 height 13
radio input "true"
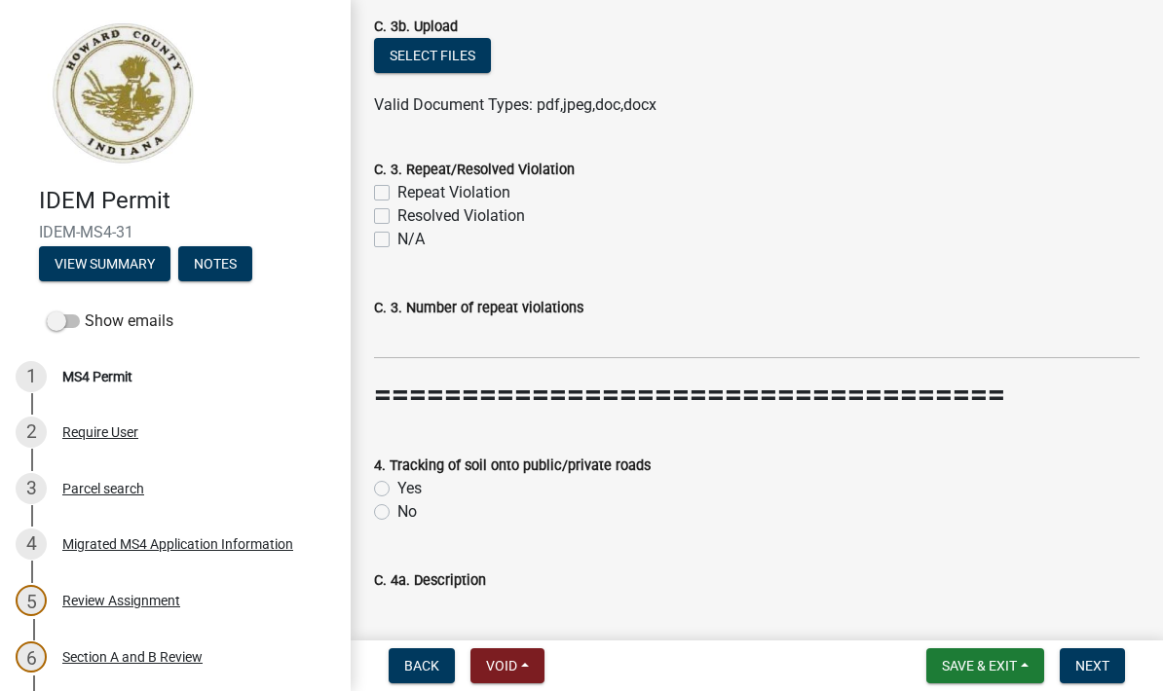
scroll to position [3209, 0]
click at [397, 513] on label "No" at bounding box center [406, 511] width 19 height 23
click at [397, 512] on input "No" at bounding box center [403, 506] width 13 height 13
radio input "true"
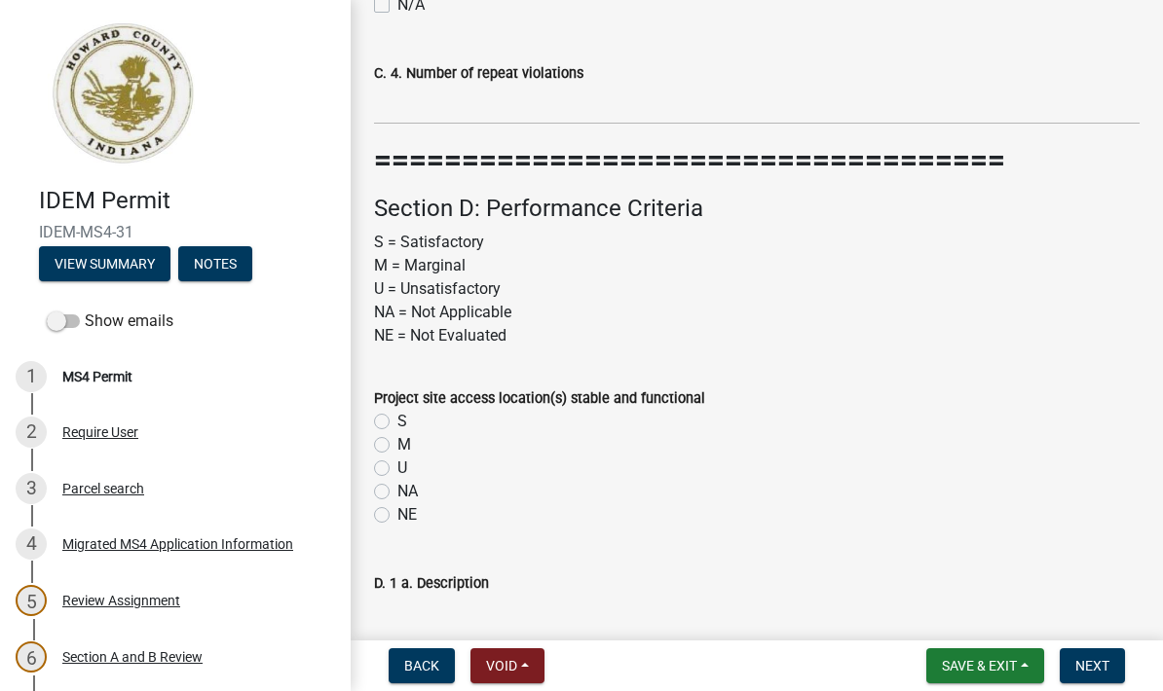
scroll to position [4192, 0]
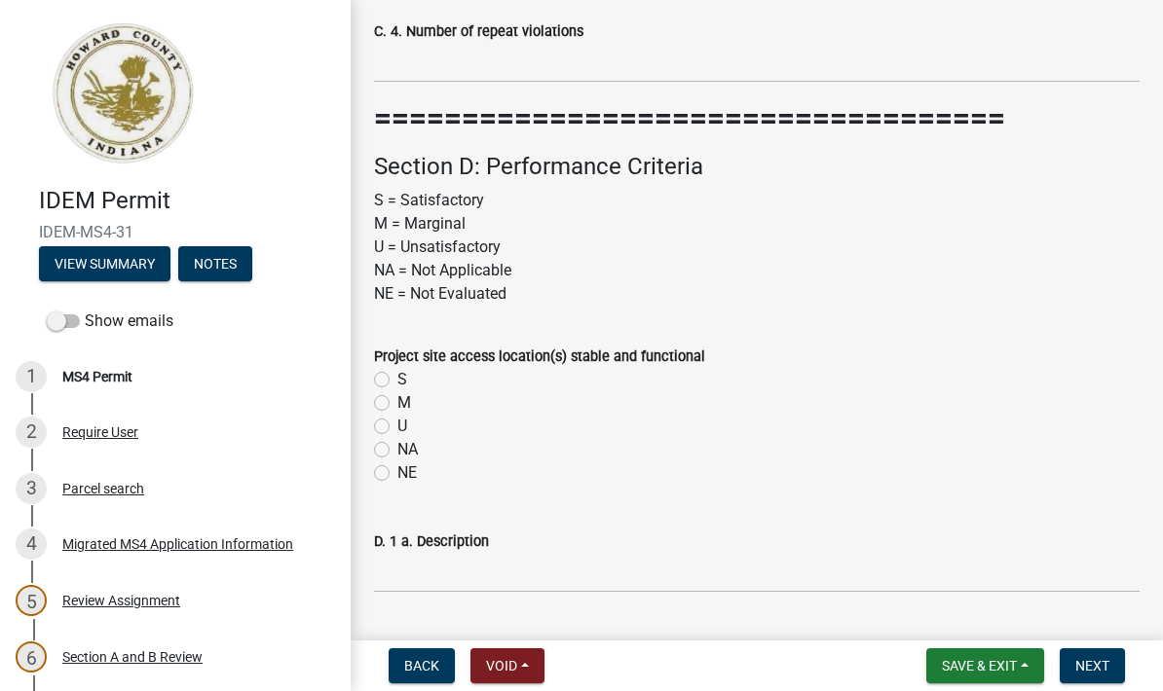
click at [397, 373] on label "S" at bounding box center [402, 379] width 10 height 23
click at [397, 373] on input "S" at bounding box center [403, 374] width 13 height 13
radio input "true"
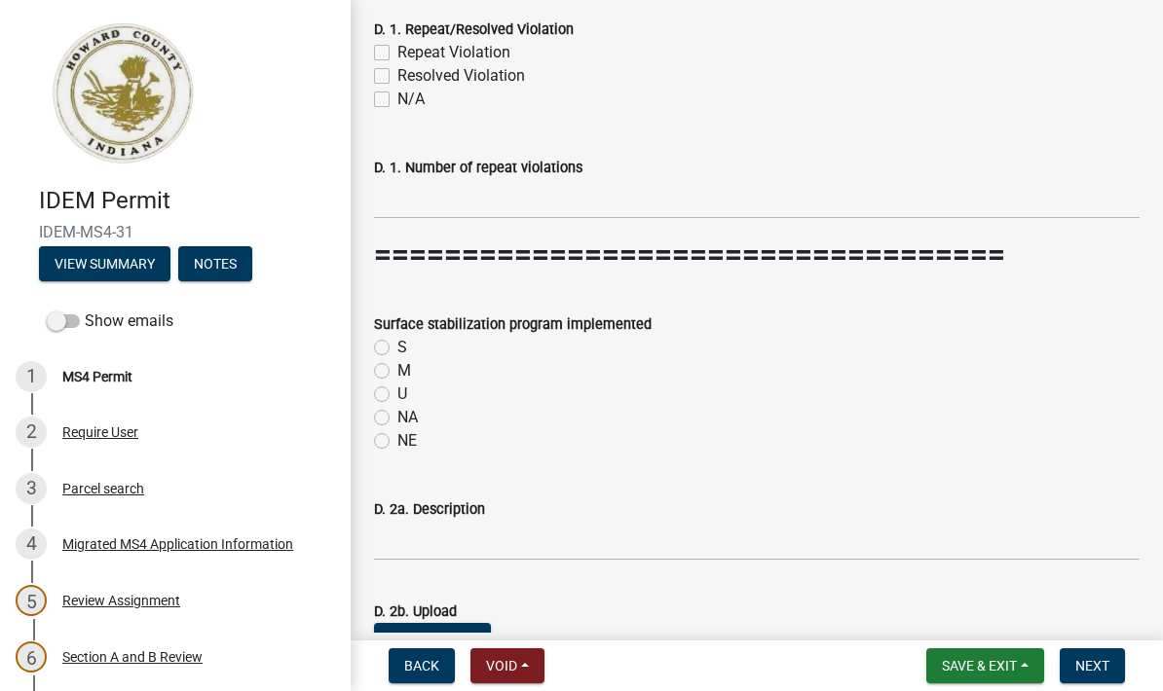
scroll to position [4954, 0]
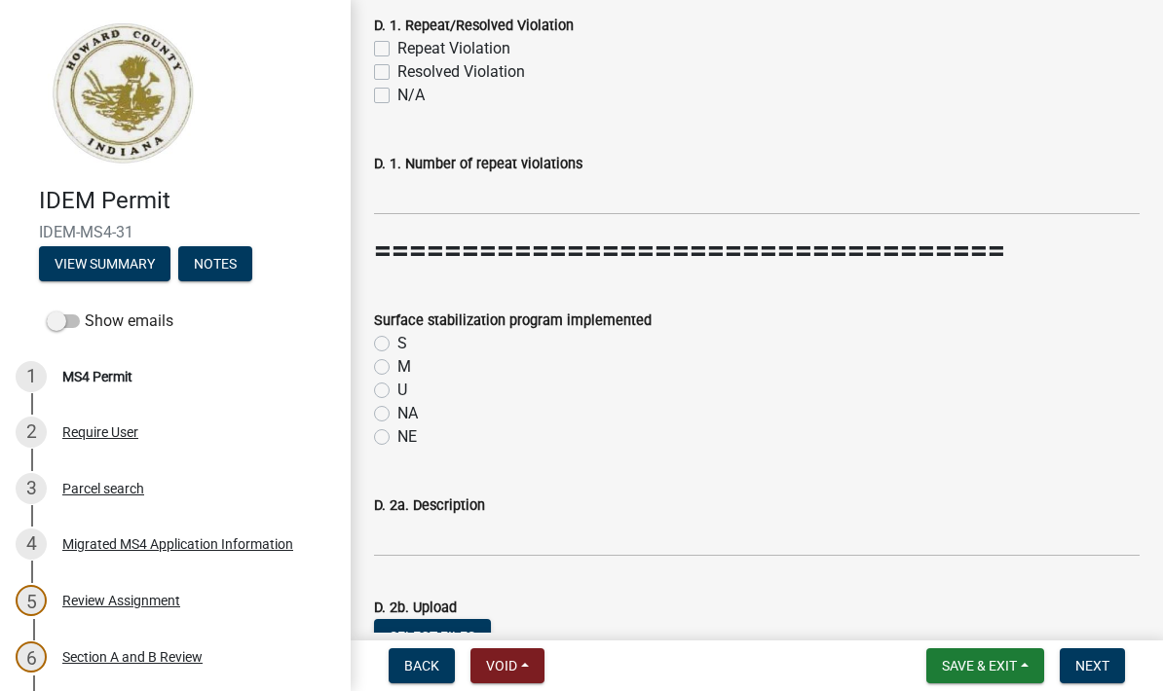
click at [397, 363] on label "M" at bounding box center [404, 366] width 14 height 23
click at [397, 363] on input "M" at bounding box center [403, 361] width 13 height 13
radio input "true"
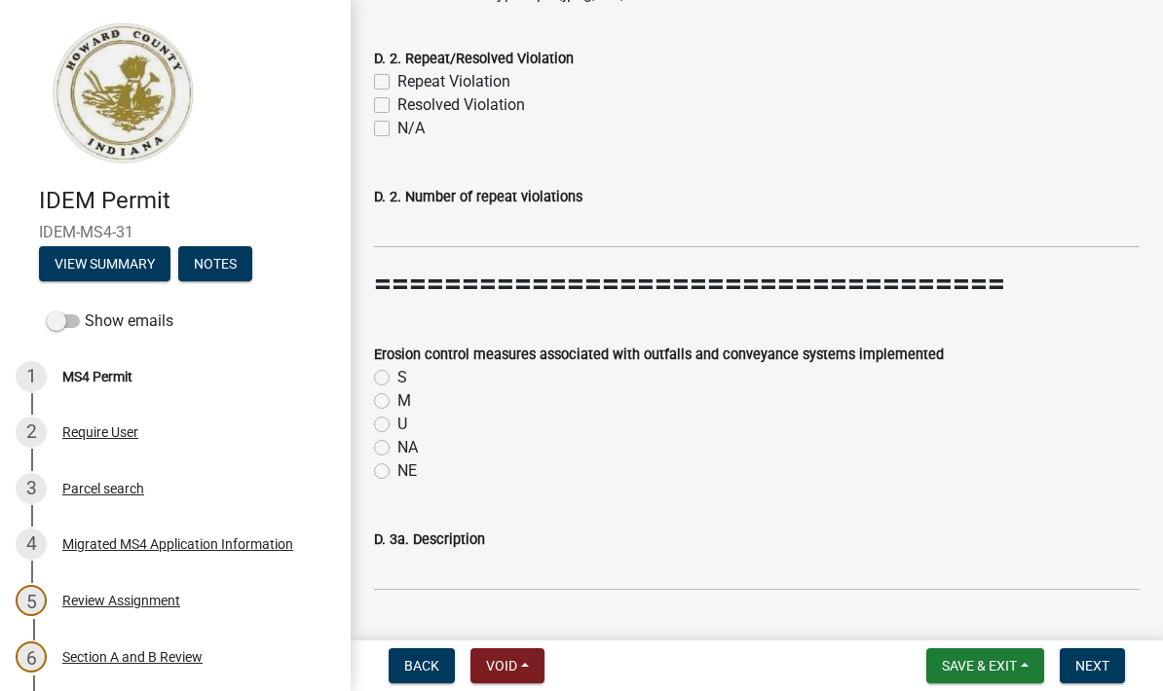
scroll to position [5651, 0]
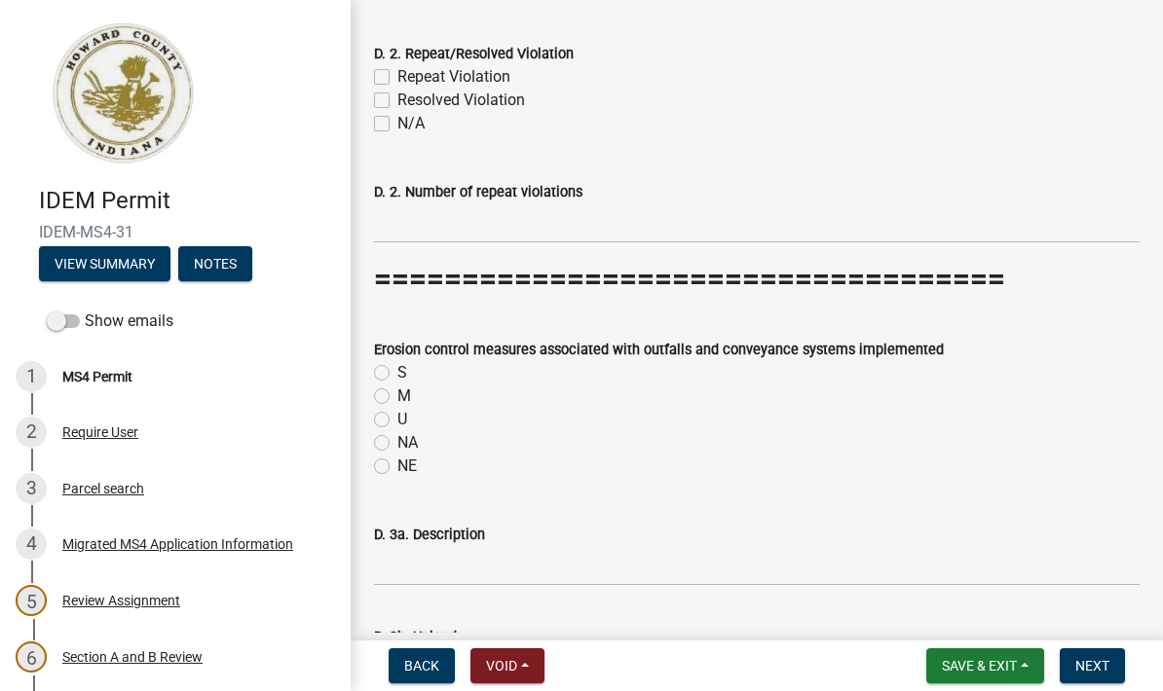
click at [397, 361] on label "S" at bounding box center [402, 372] width 10 height 23
click at [397, 361] on input "S" at bounding box center [403, 367] width 13 height 13
radio input "true"
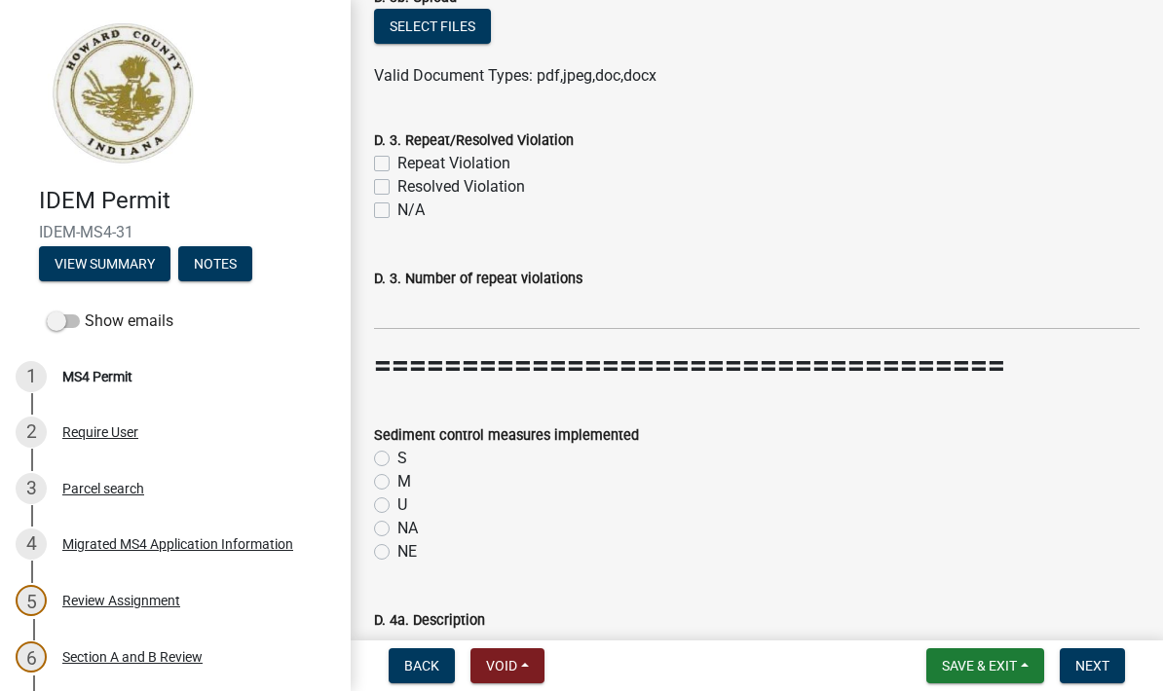
scroll to position [6308, 0]
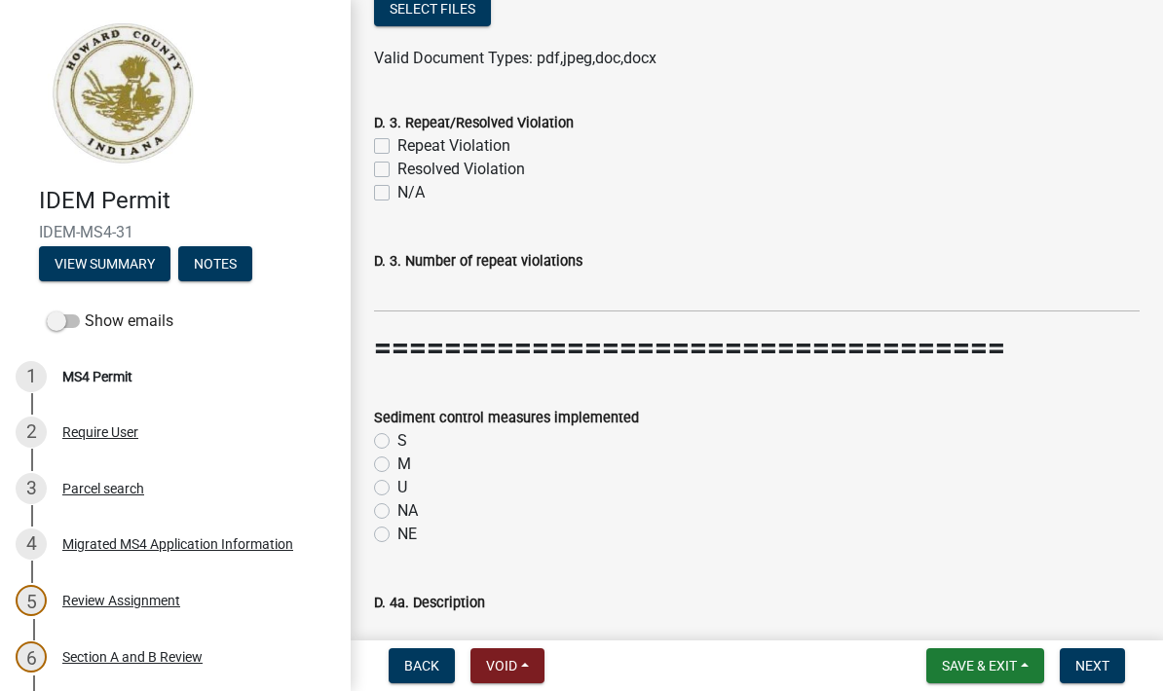
click at [393, 433] on div "S" at bounding box center [756, 440] width 765 height 23
click at [397, 437] on label "S" at bounding box center [402, 440] width 10 height 23
click at [397, 437] on input "S" at bounding box center [403, 435] width 13 height 13
radio input "true"
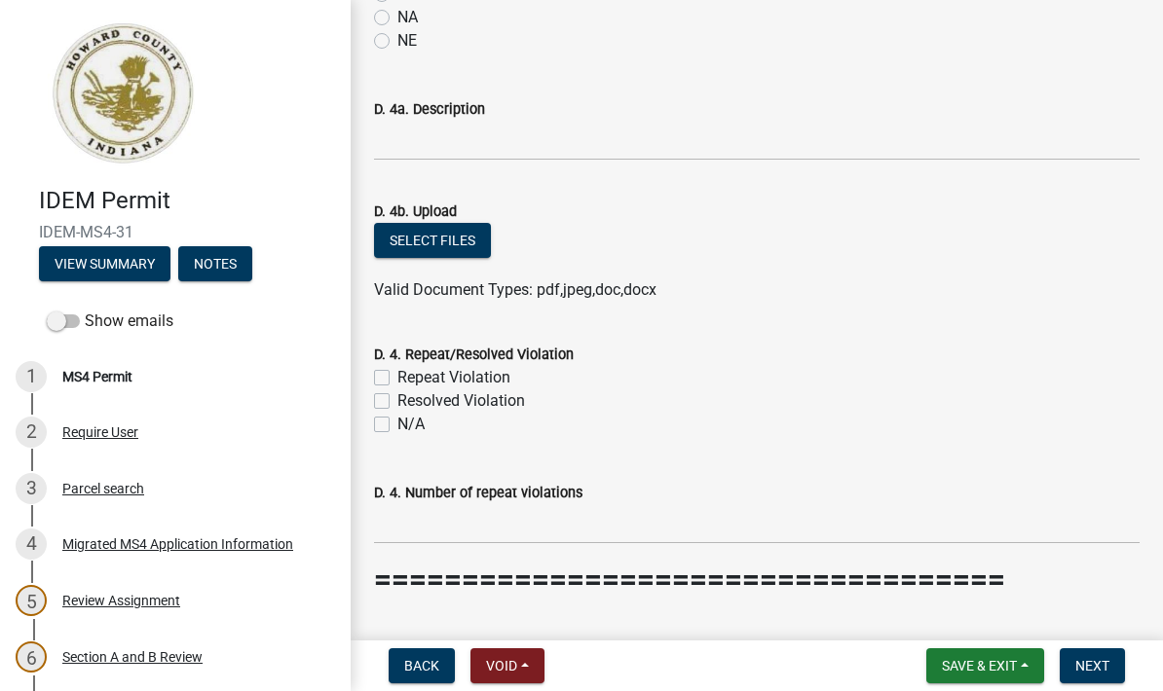
scroll to position [6950, 0]
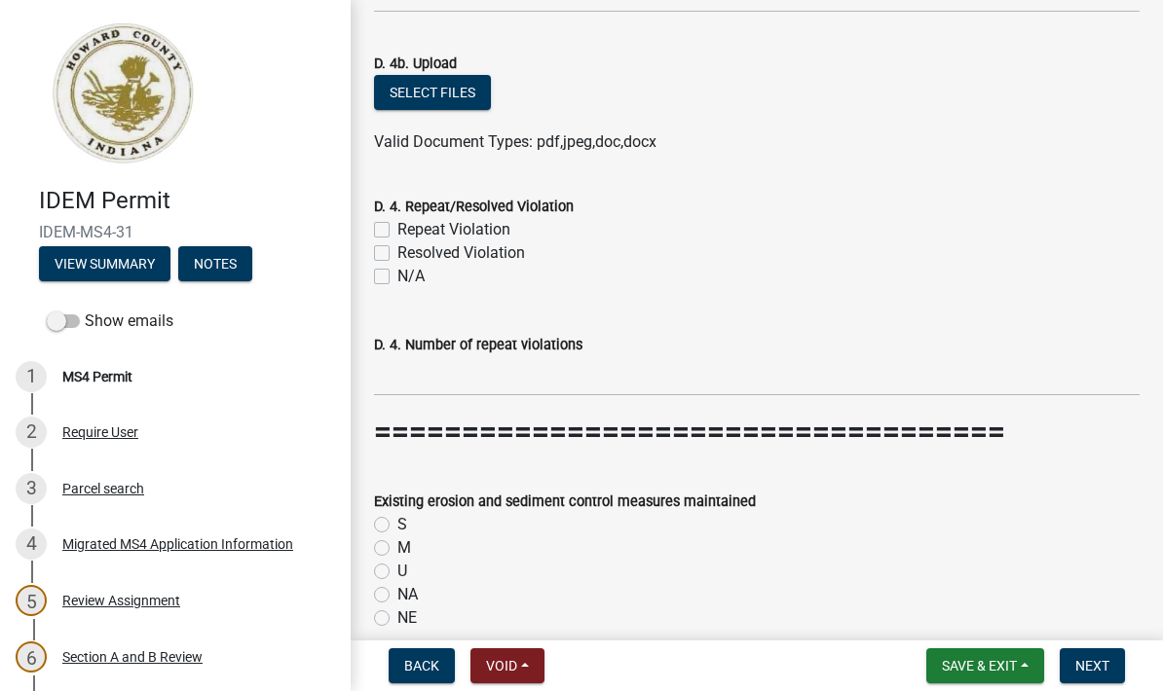
click at [397, 524] on label "S" at bounding box center [402, 524] width 10 height 23
click at [397, 524] on input "S" at bounding box center [403, 519] width 13 height 13
radio input "true"
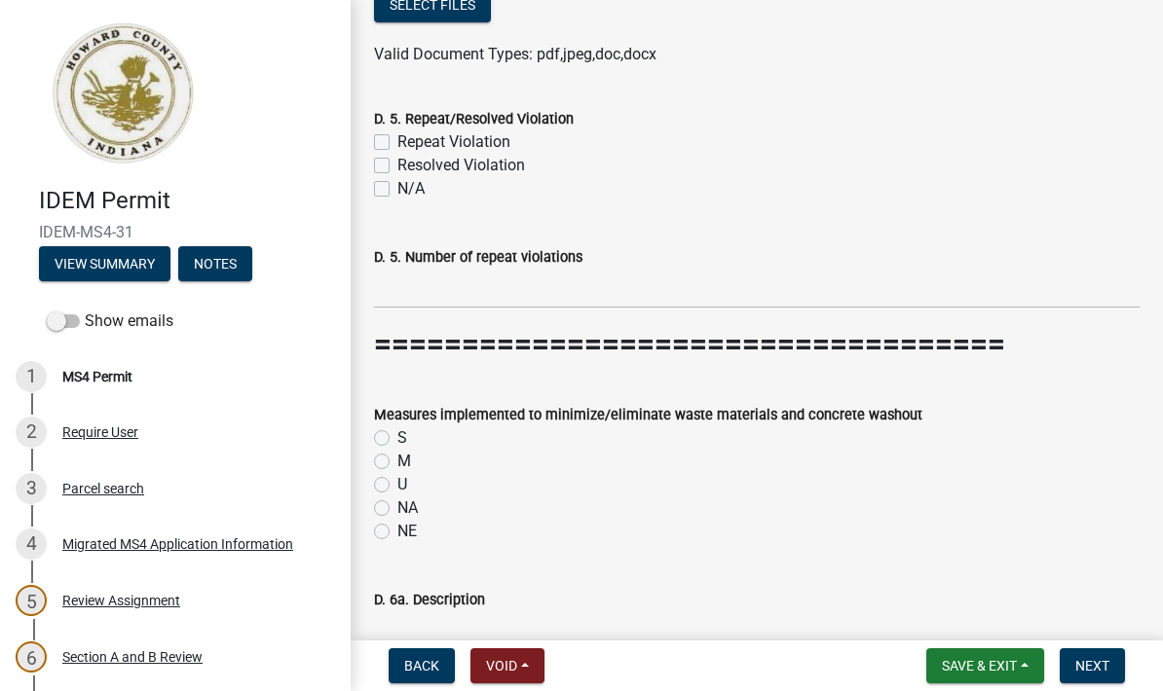
scroll to position [7794, 0]
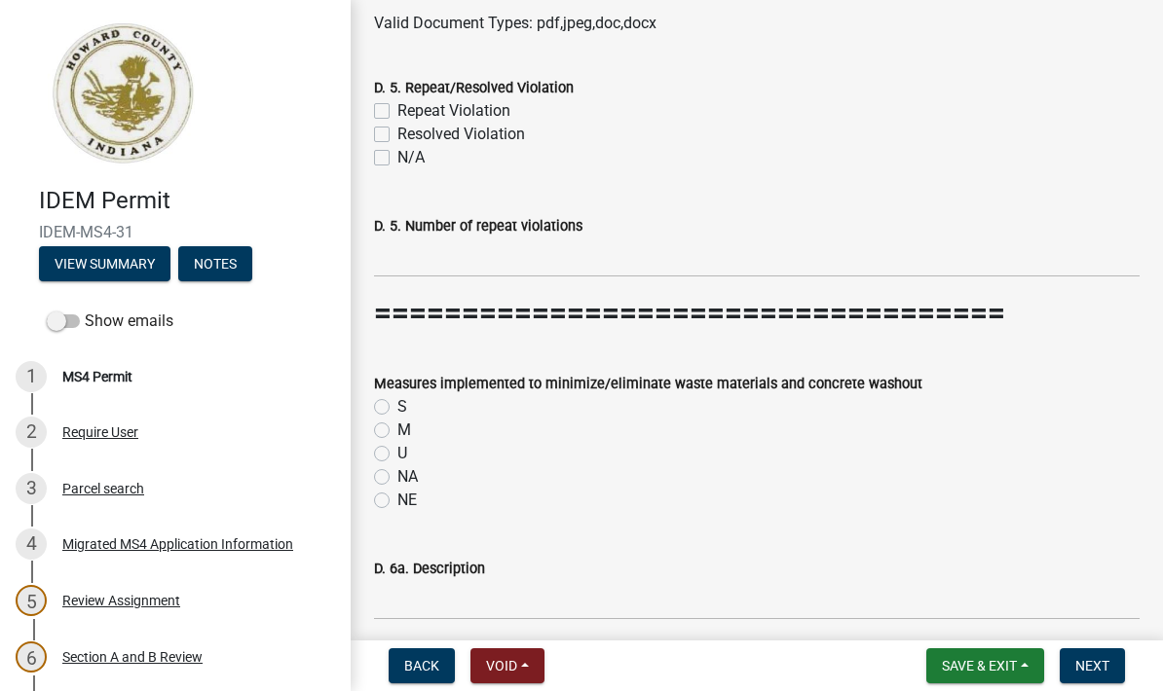
click at [397, 427] on label "M" at bounding box center [404, 430] width 14 height 23
click at [397, 427] on input "M" at bounding box center [403, 425] width 13 height 13
radio input "true"
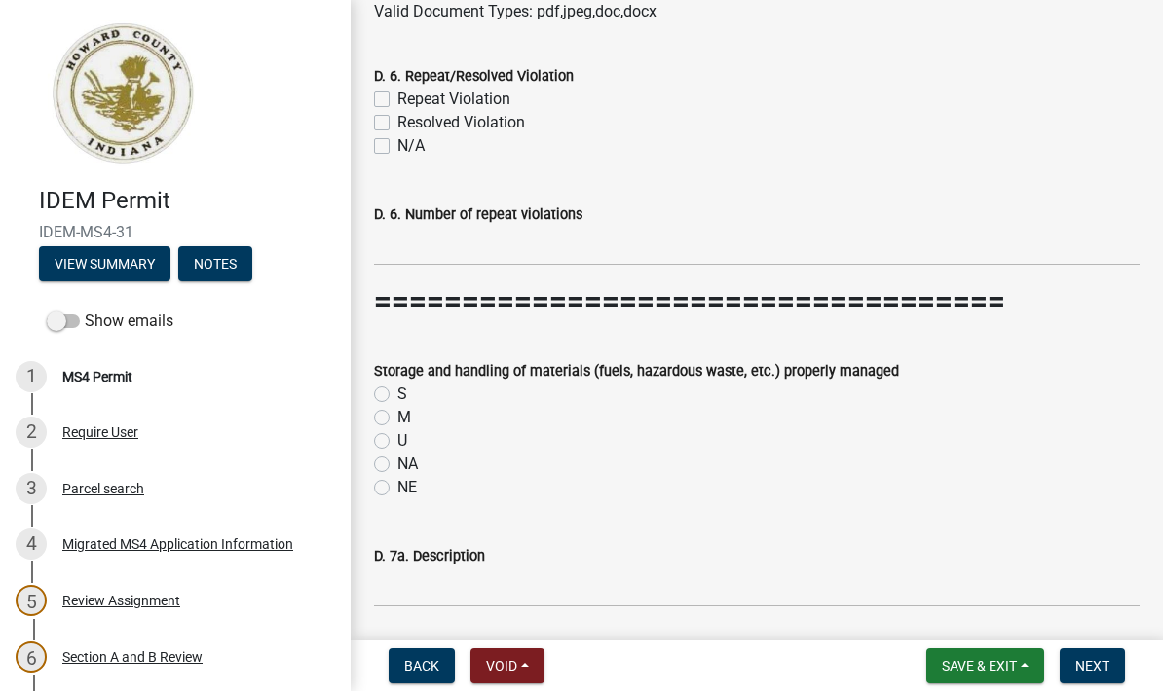
scroll to position [8542, 0]
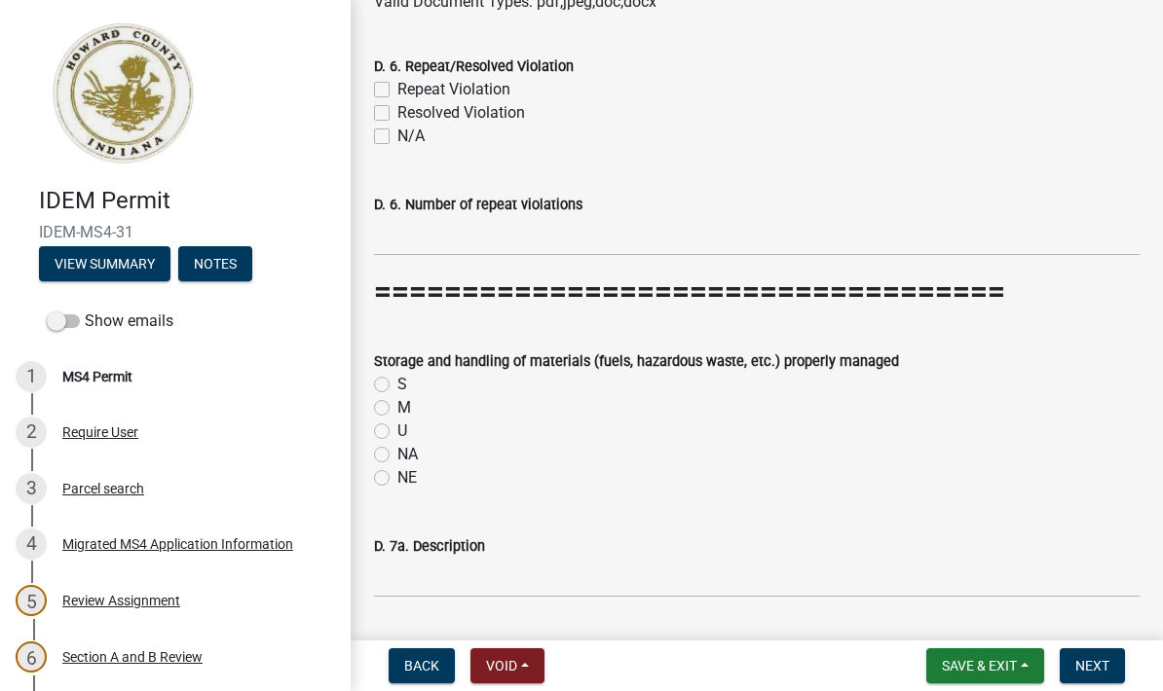
click at [397, 382] on label "S" at bounding box center [402, 384] width 10 height 23
click at [397, 382] on input "S" at bounding box center [403, 379] width 13 height 13
radio input "true"
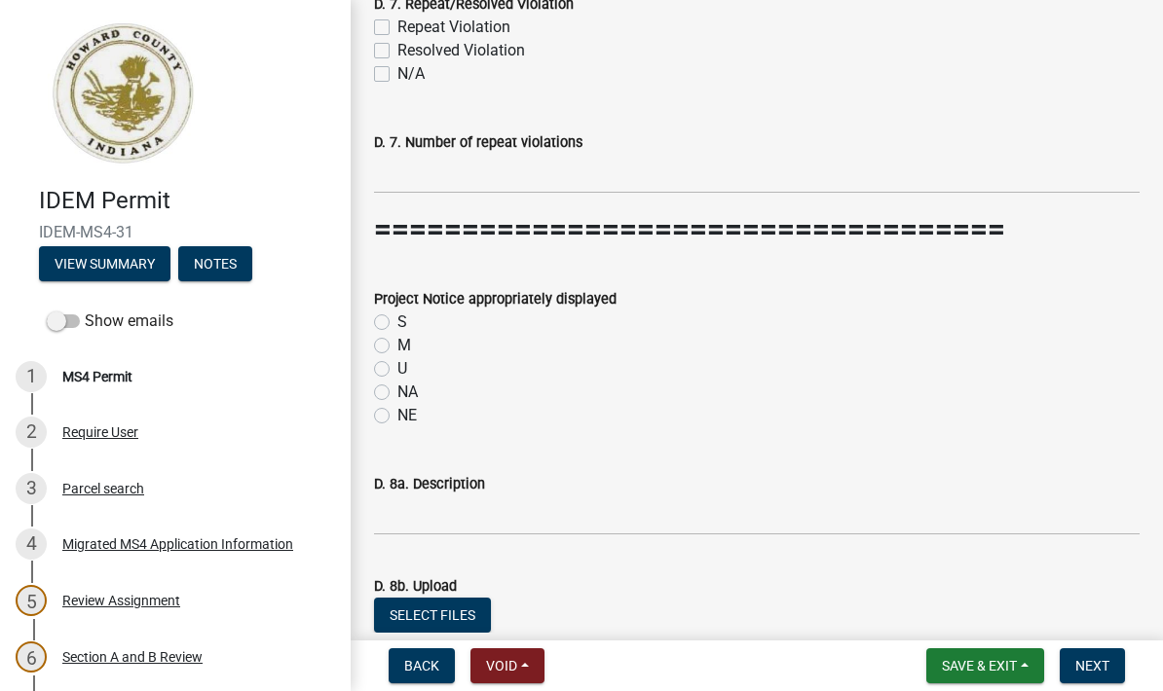
scroll to position [9374, 0]
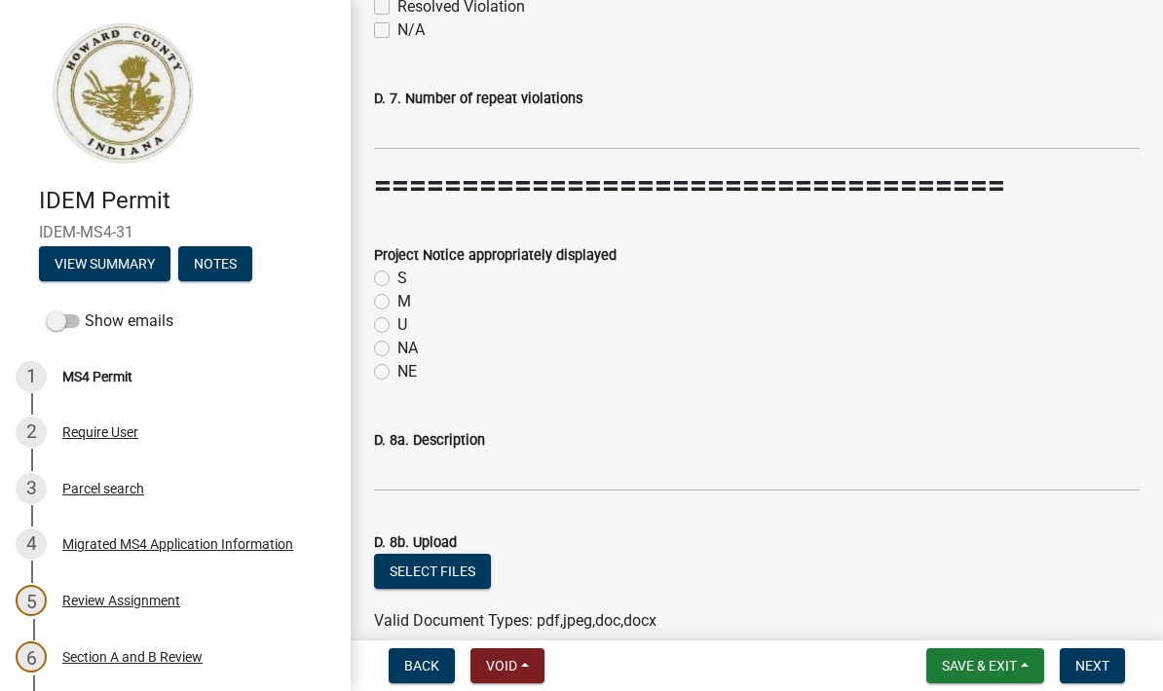
click at [397, 372] on label "NE" at bounding box center [406, 371] width 19 height 23
click at [397, 372] on input "NE" at bounding box center [403, 366] width 13 height 13
radio input "true"
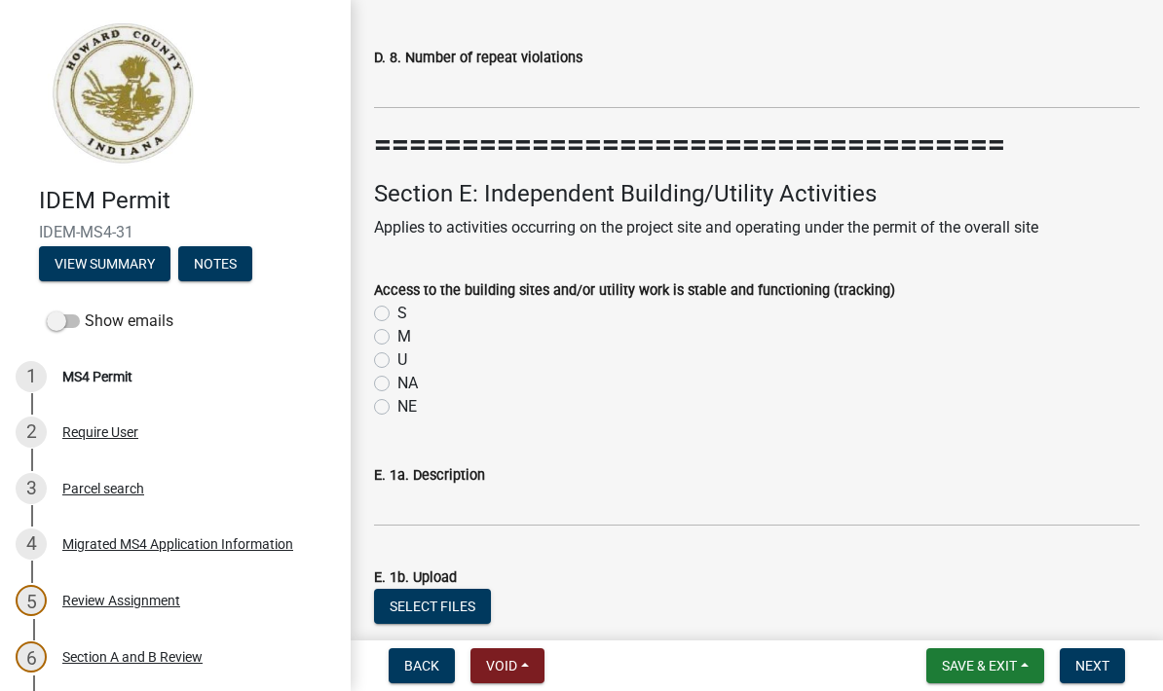
scroll to position [10152, 0]
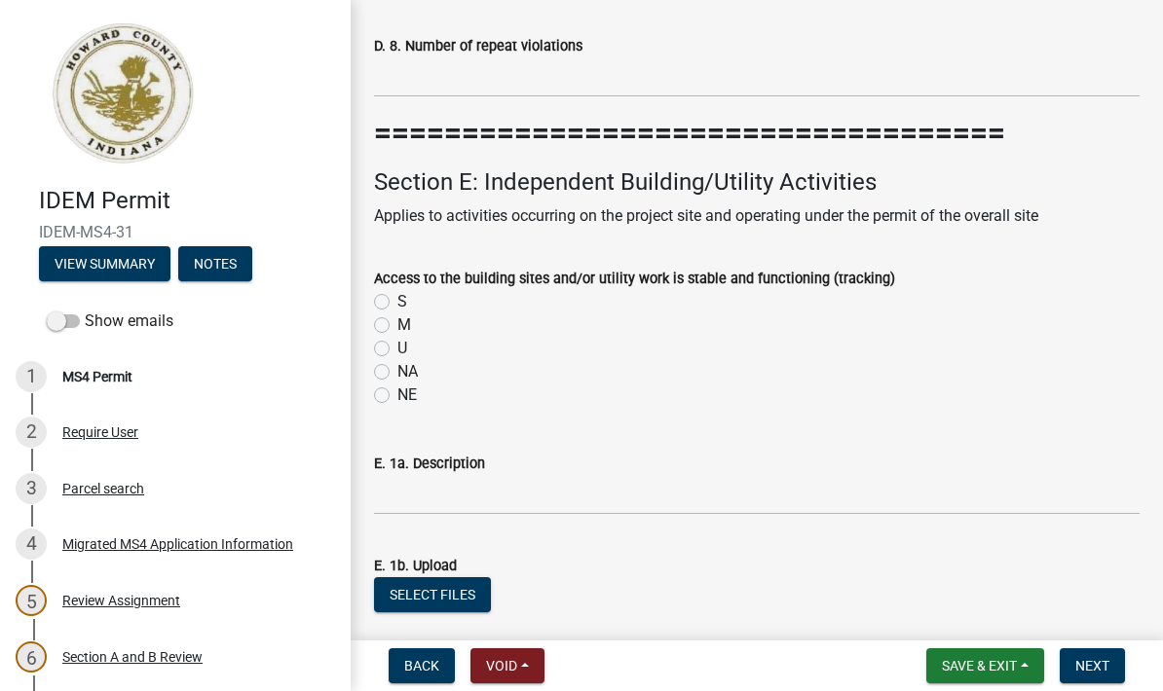
click at [397, 290] on label "S" at bounding box center [402, 301] width 10 height 23
click at [397, 290] on input "S" at bounding box center [403, 296] width 13 height 13
radio input "true"
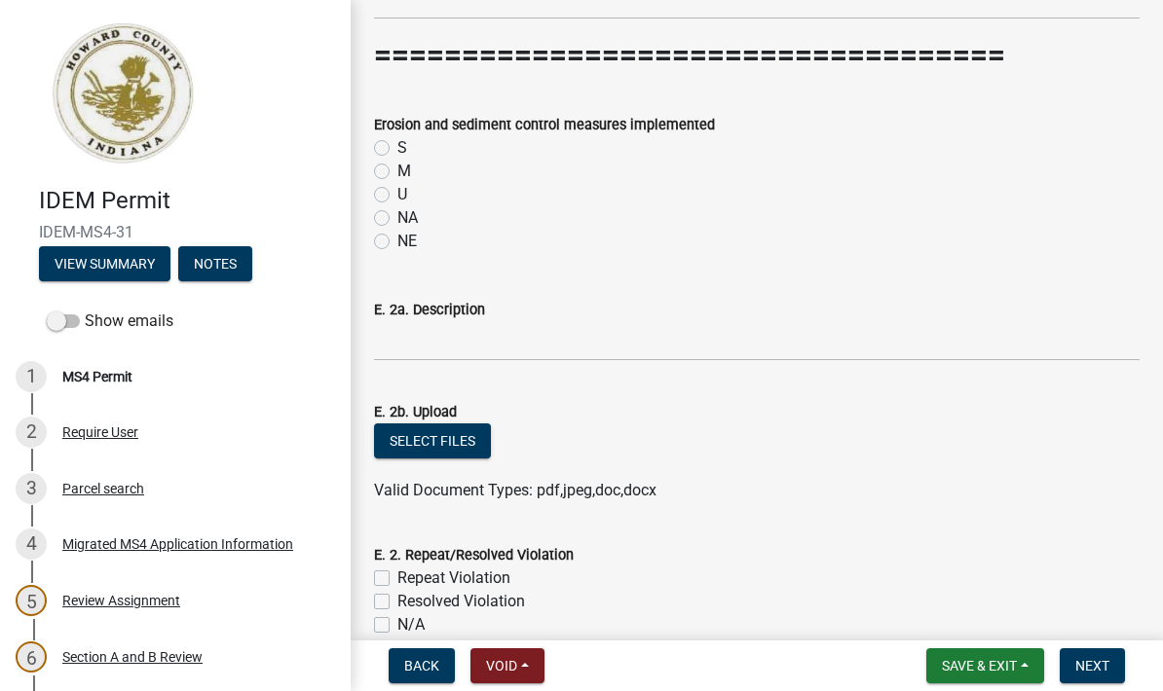
scroll to position [11019, 0]
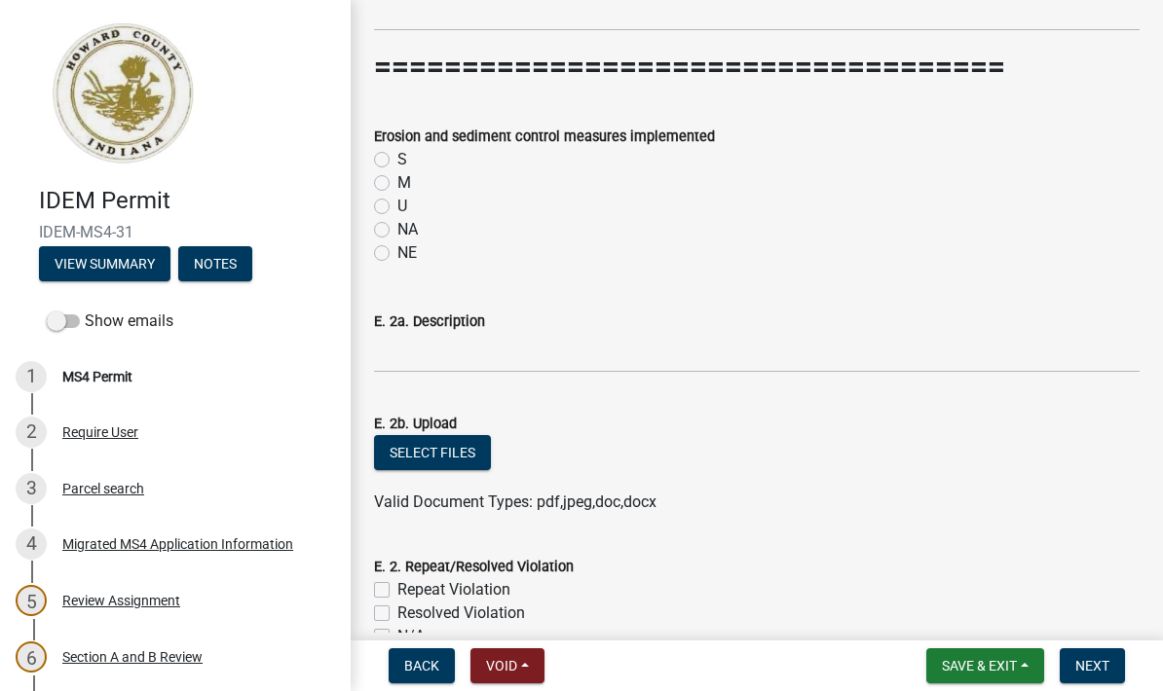
click at [397, 153] on label "S" at bounding box center [402, 159] width 10 height 23
click at [397, 153] on input "S" at bounding box center [403, 154] width 13 height 13
radio input "true"
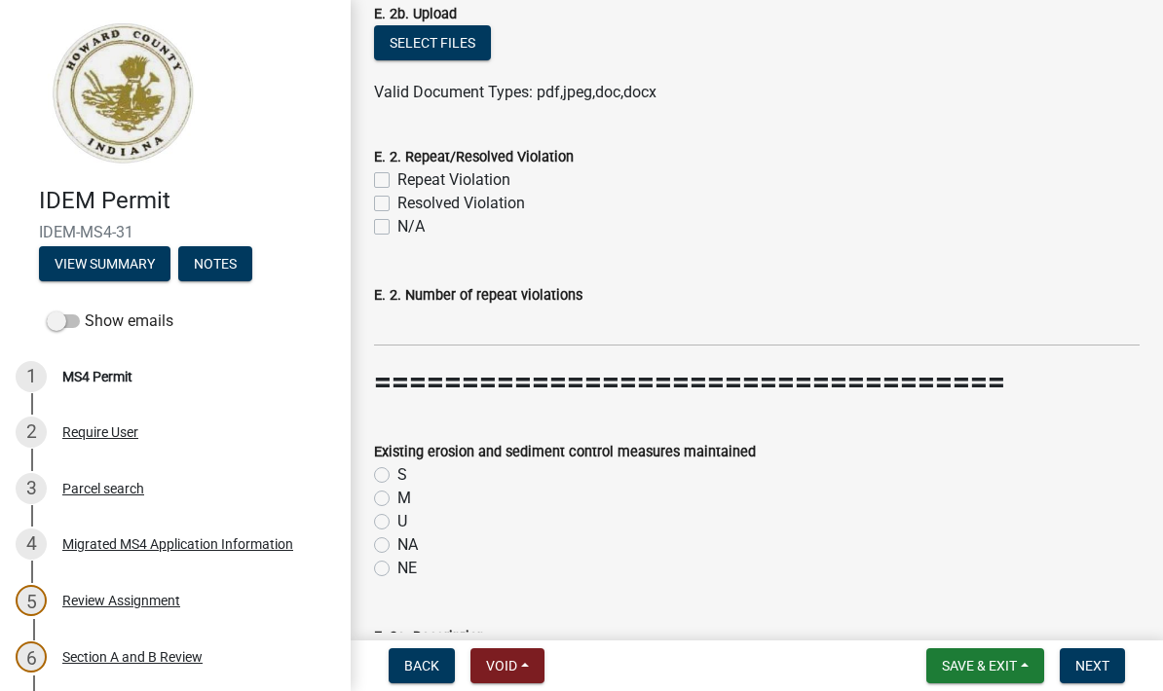
scroll to position [11431, 0]
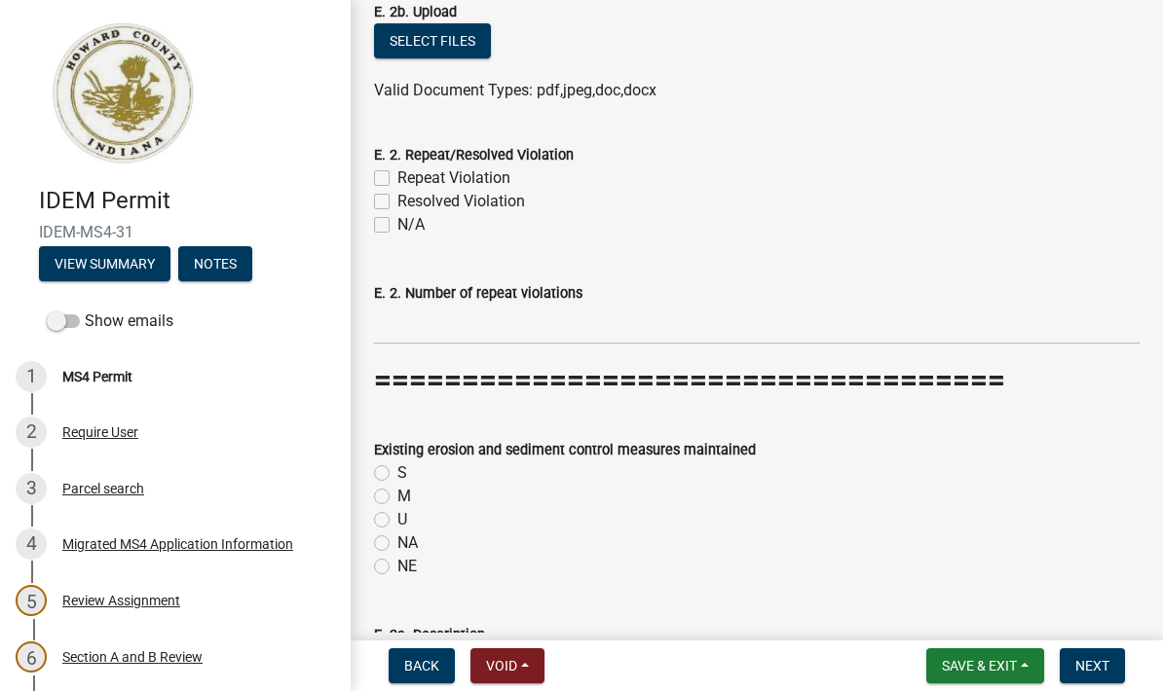
click at [397, 468] on label "S" at bounding box center [402, 473] width 10 height 23
click at [397, 468] on input "S" at bounding box center [403, 468] width 13 height 13
radio input "true"
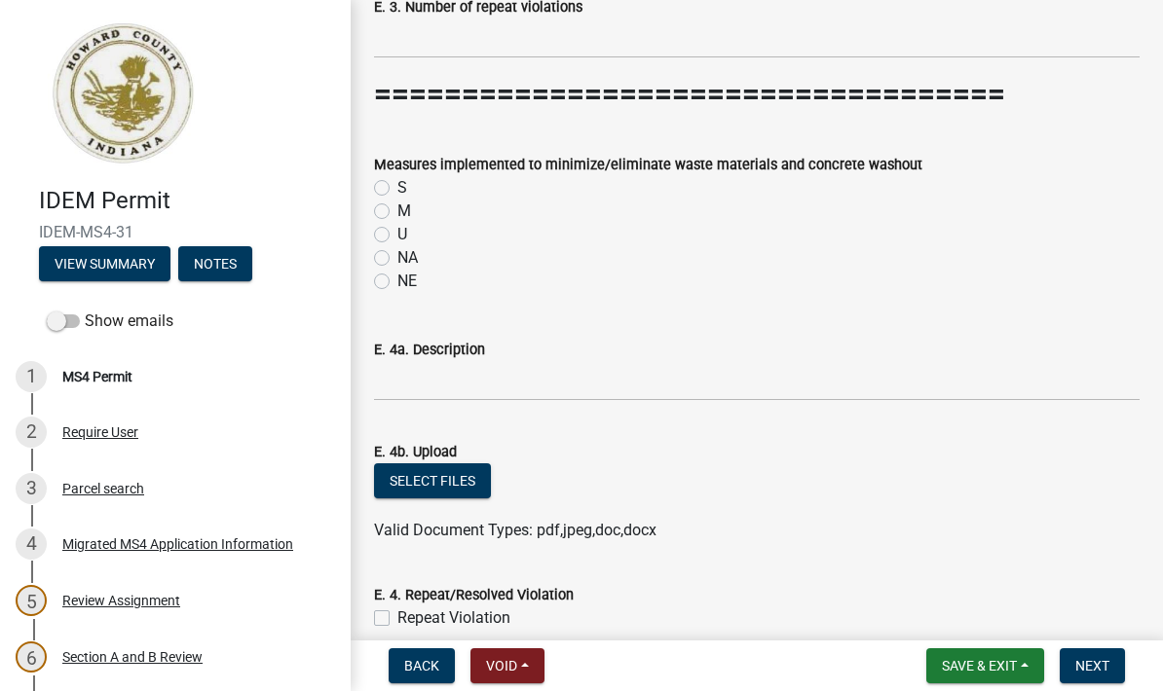
scroll to position [12449, 0]
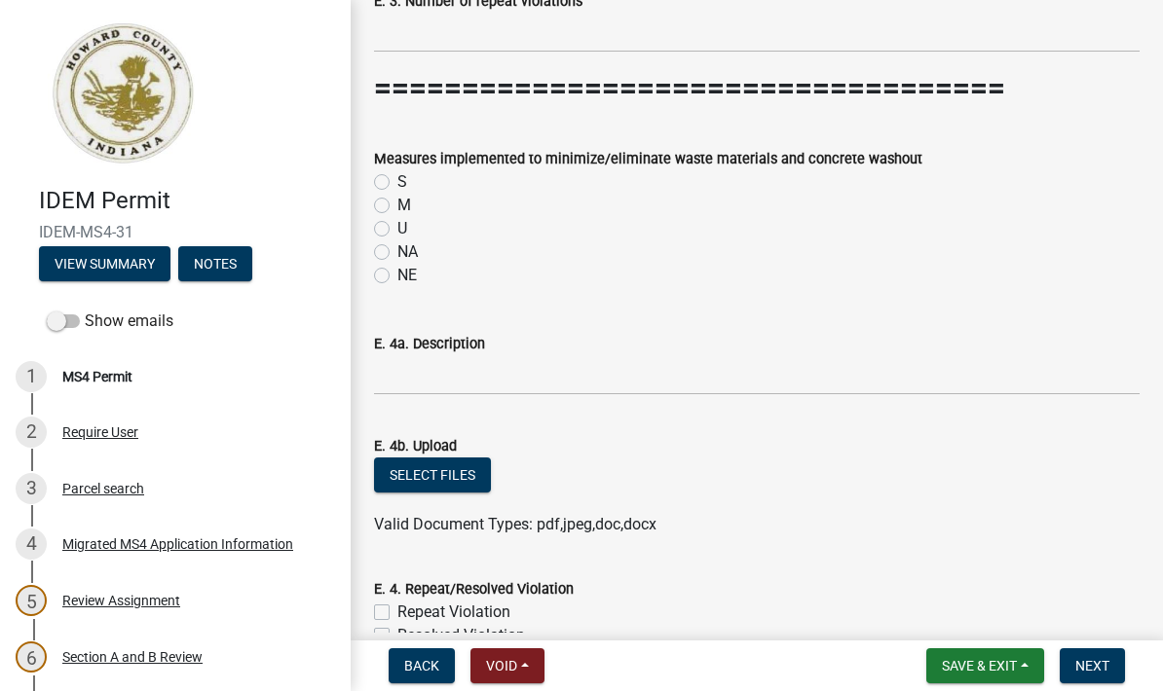
click at [397, 243] on label "NA" at bounding box center [407, 252] width 20 height 23
click at [397, 243] on input "NA" at bounding box center [403, 247] width 13 height 13
radio input "true"
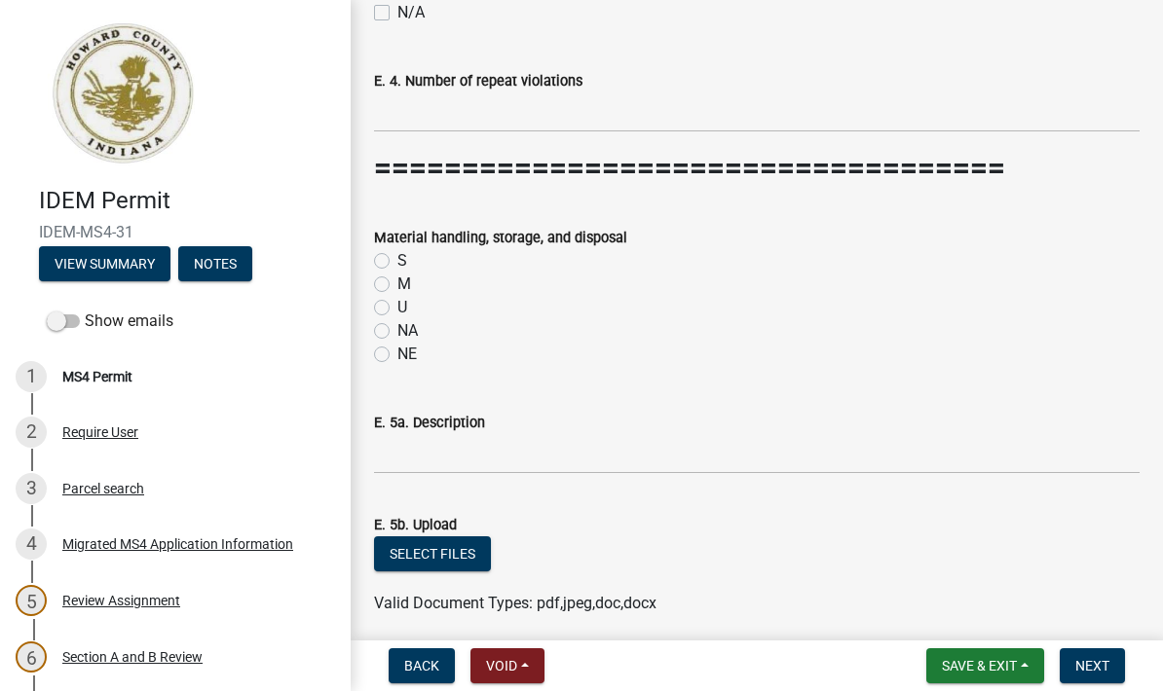
scroll to position [13100, 0]
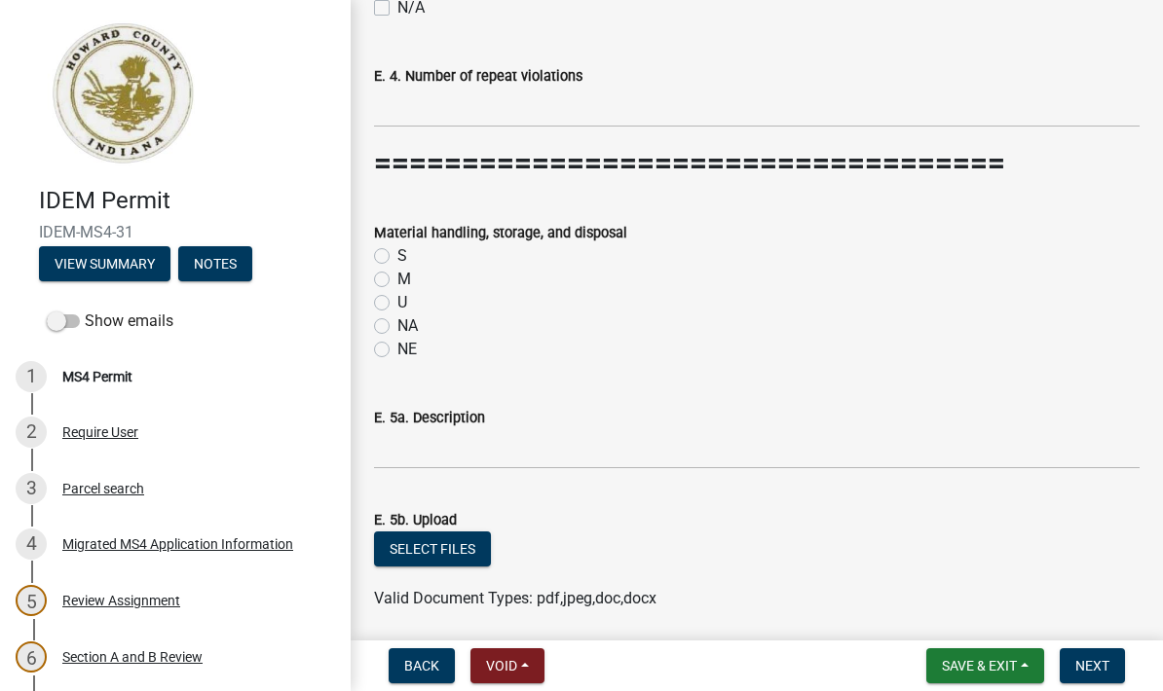
click at [397, 315] on label "NA" at bounding box center [407, 326] width 20 height 23
click at [397, 315] on input "NA" at bounding box center [403, 321] width 13 height 13
radio input "true"
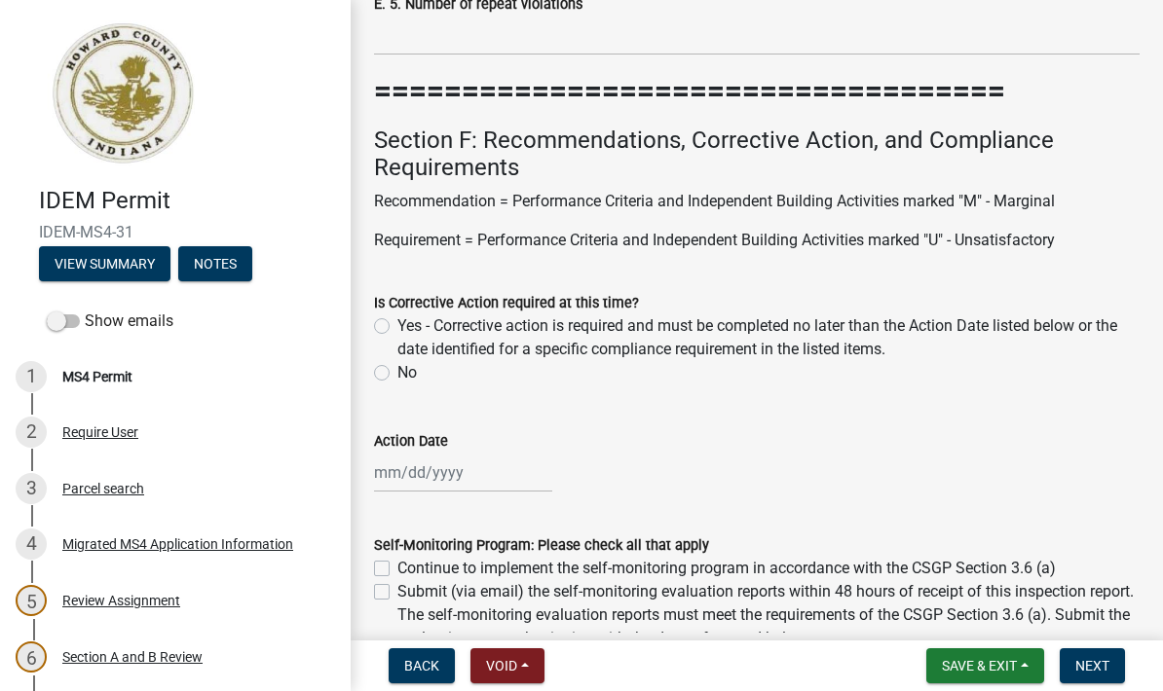
scroll to position [13902, 0]
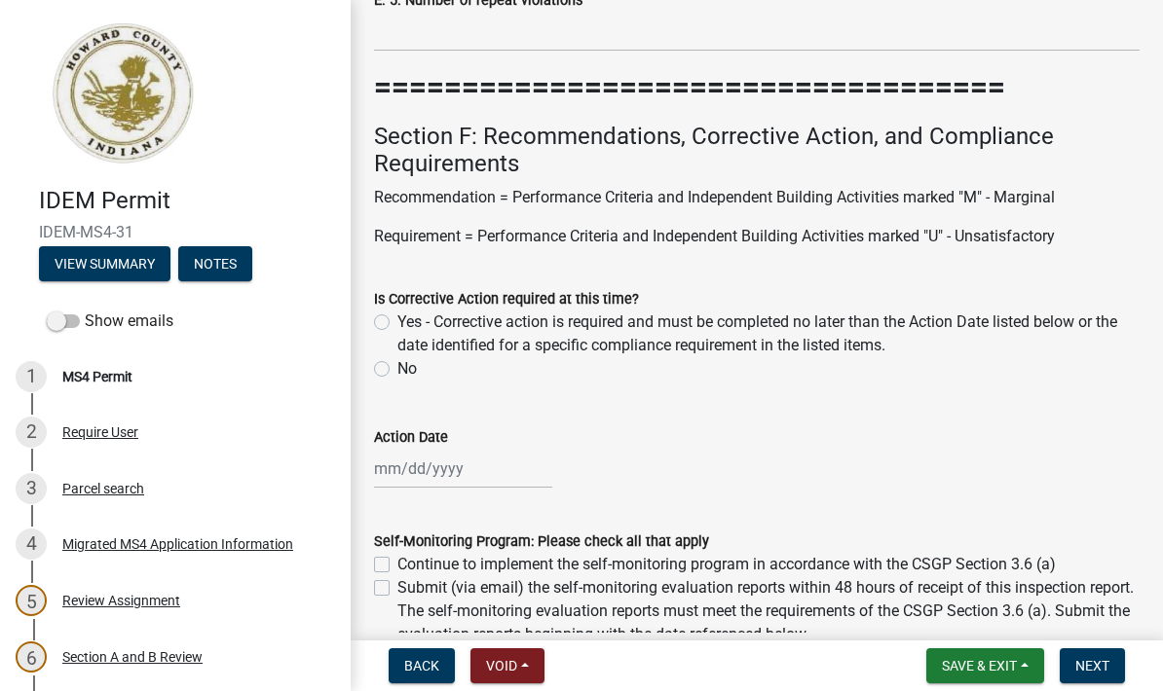
click at [397, 359] on label "No" at bounding box center [406, 368] width 19 height 23
click at [397, 359] on input "No" at bounding box center [403, 363] width 13 height 13
radio input "true"
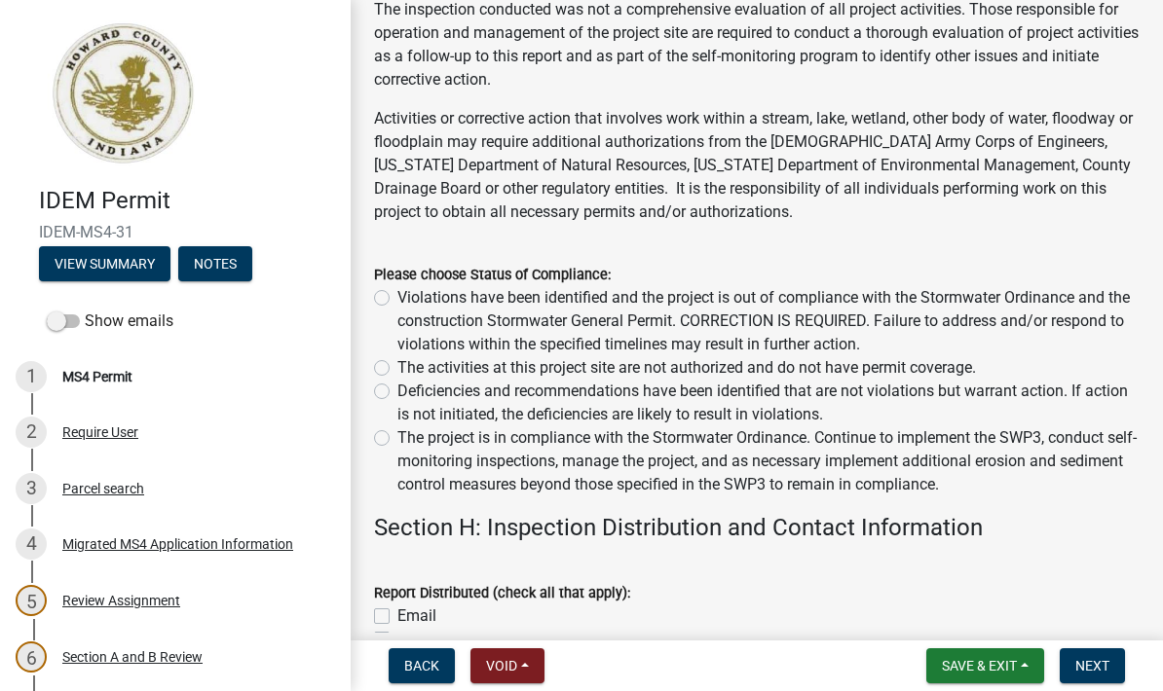
scroll to position [15015, 0]
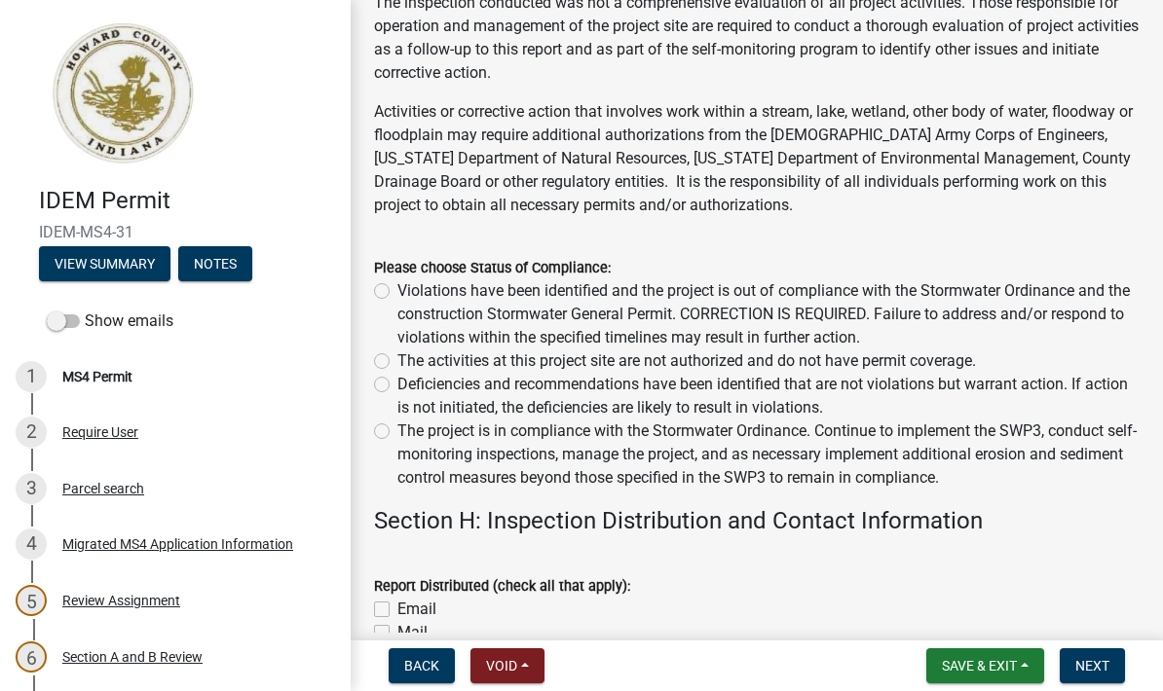
click at [397, 379] on label "Deficiencies and recommendations have been identified that are not violations b…" at bounding box center [768, 396] width 742 height 47
click at [397, 379] on input "Deficiencies and recommendations have been identified that are not violations b…" at bounding box center [403, 379] width 13 height 13
radio input "true"
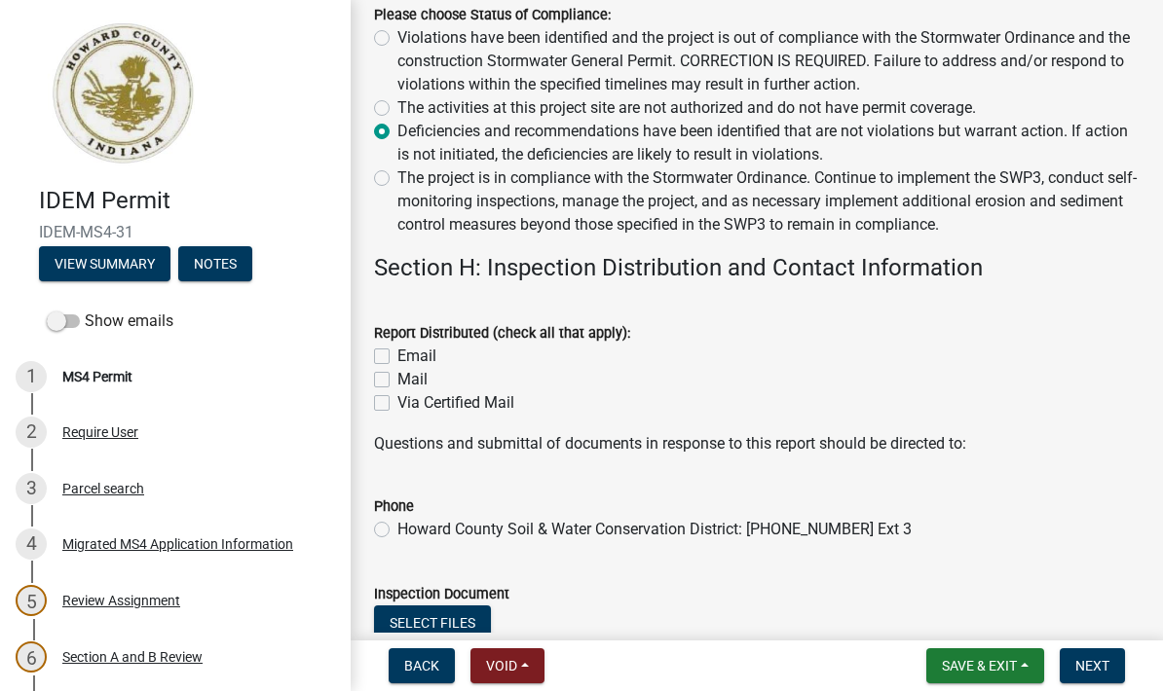
scroll to position [15287, 0]
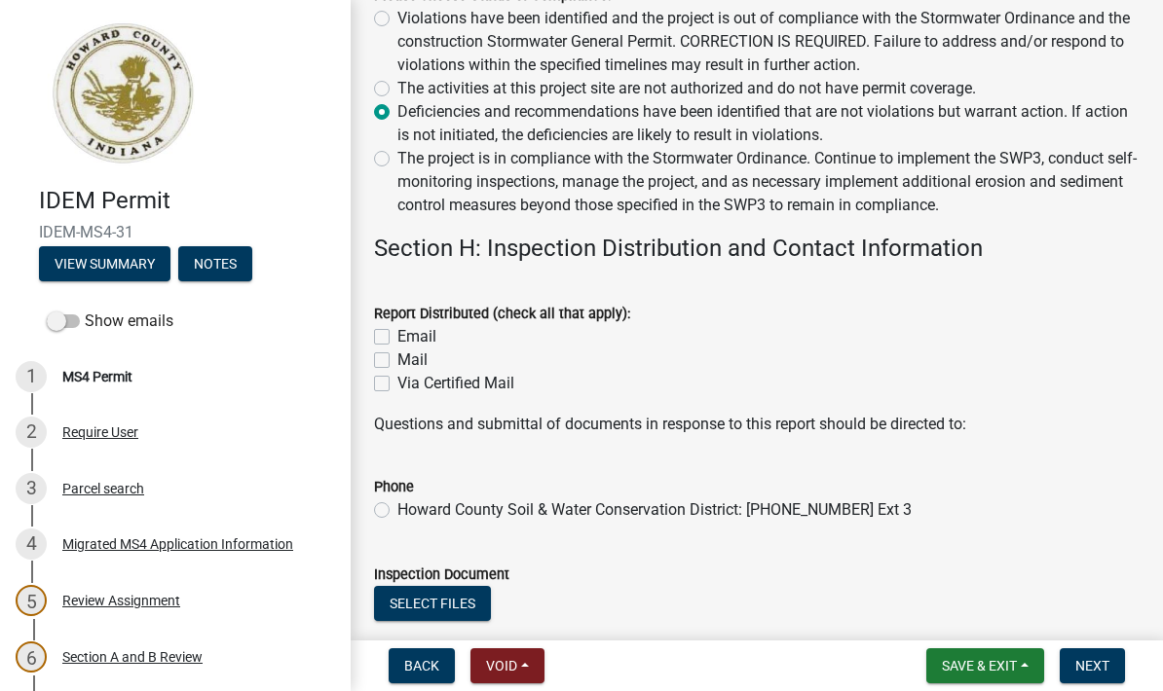
click at [397, 330] on label "Email" at bounding box center [416, 336] width 39 height 23
click at [397, 330] on input "Email" at bounding box center [403, 331] width 13 height 13
checkbox input "true"
checkbox input "false"
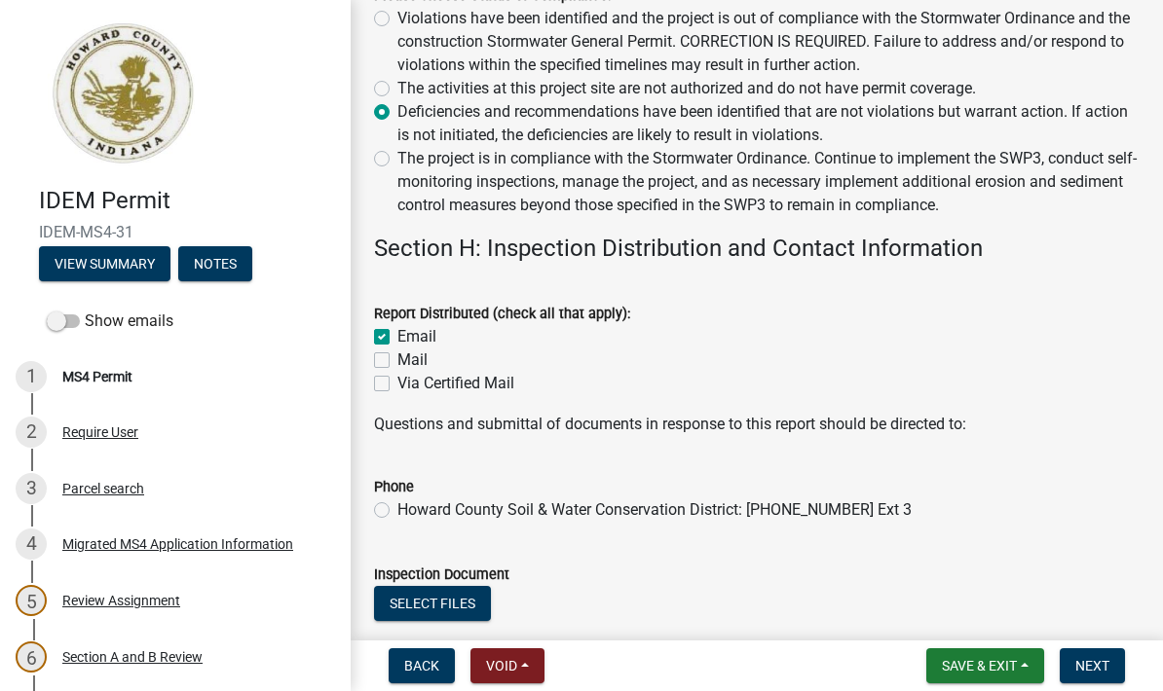
click at [397, 499] on label "Howard County Soil & Water Conservation District: [PHONE_NUMBER] Ext 3" at bounding box center [654, 510] width 514 height 23
click at [397, 499] on input "Howard County Soil & Water Conservation District: [PHONE_NUMBER] Ext 3" at bounding box center [403, 505] width 13 height 13
radio input "true"
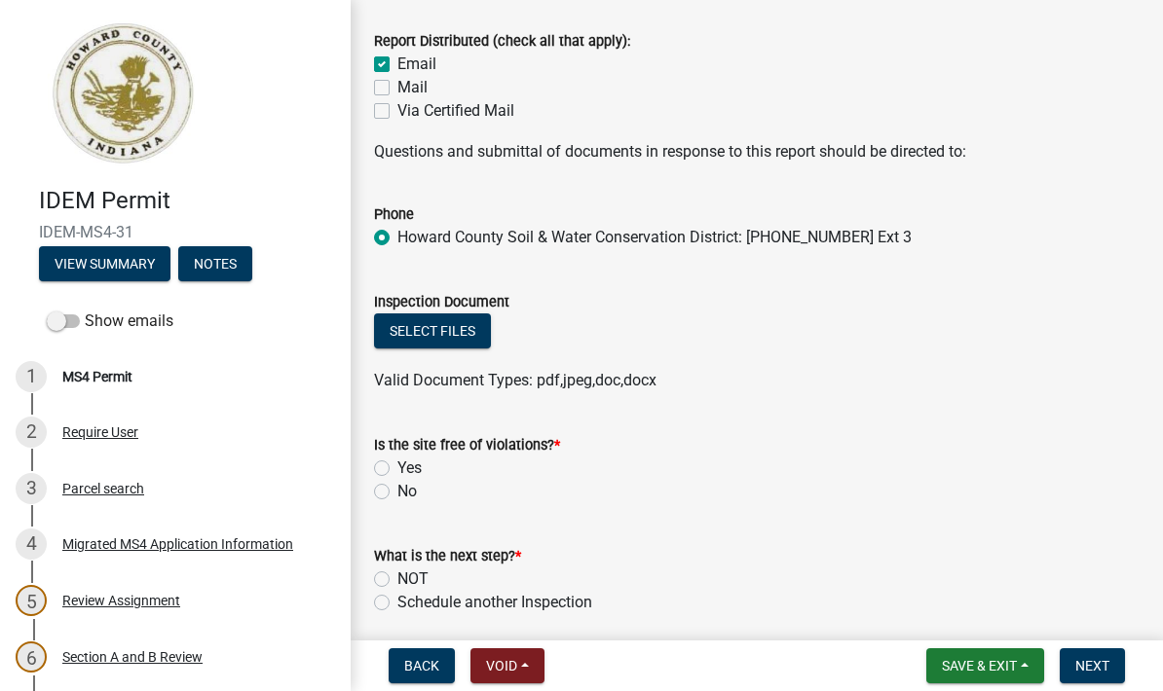
scroll to position [15568, 0]
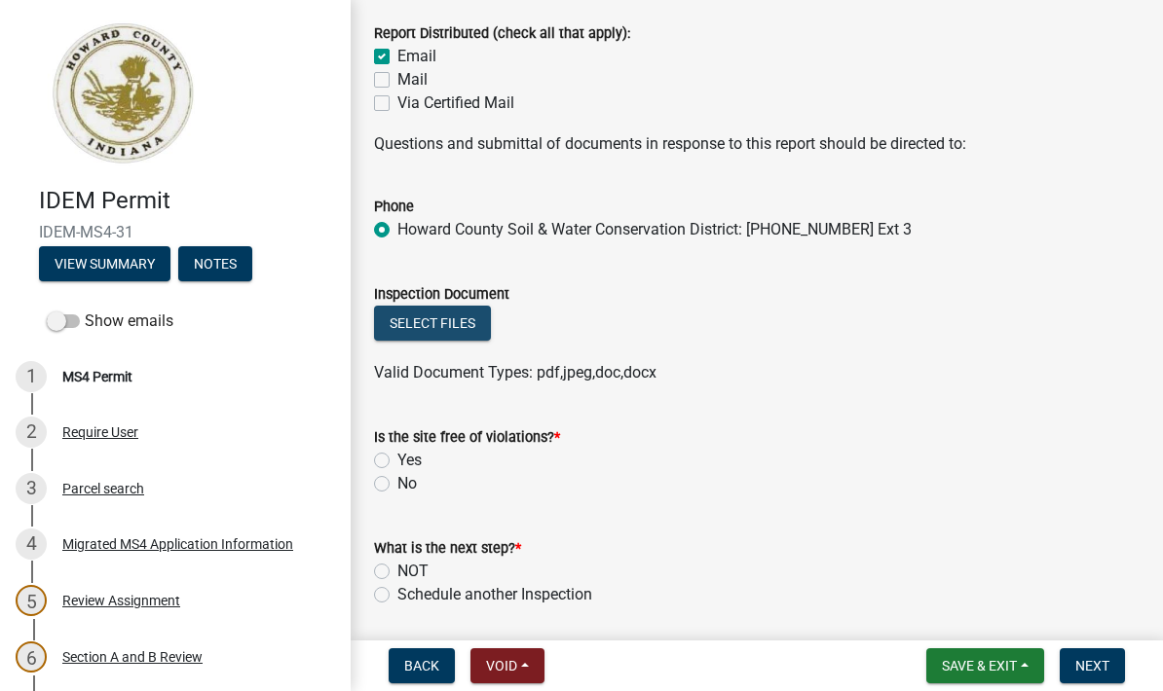
click at [453, 320] on button "Select files" at bounding box center [432, 323] width 117 height 35
click at [454, 309] on button "Select files" at bounding box center [432, 323] width 117 height 35
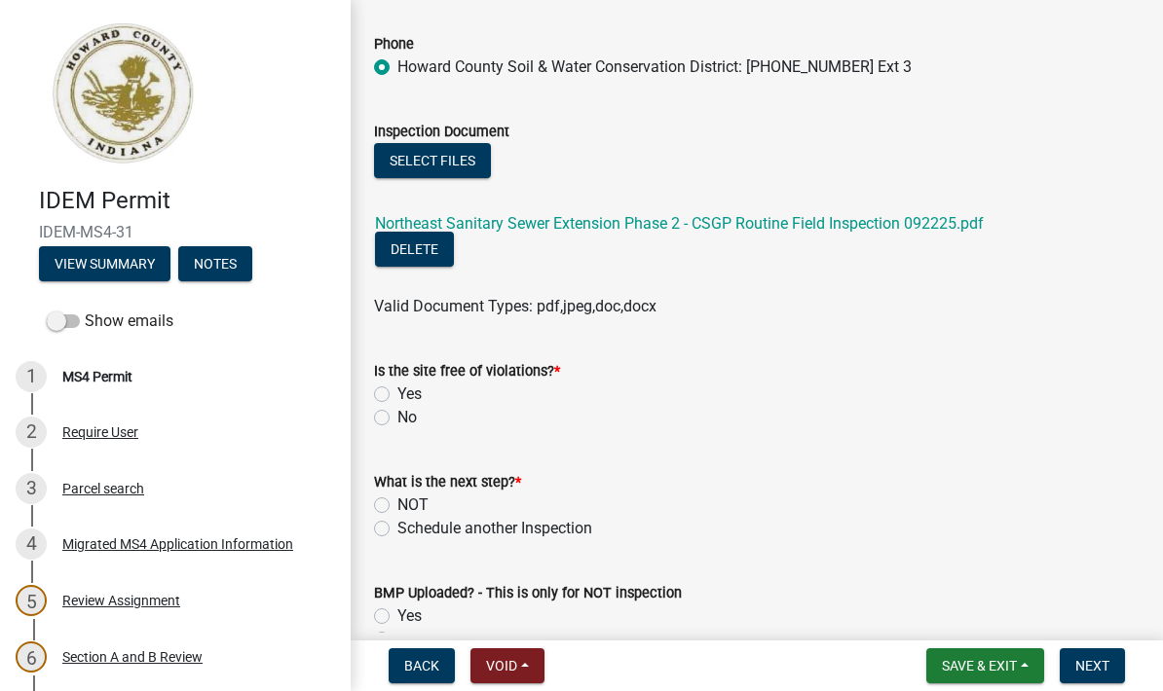
scroll to position [15757, 0]
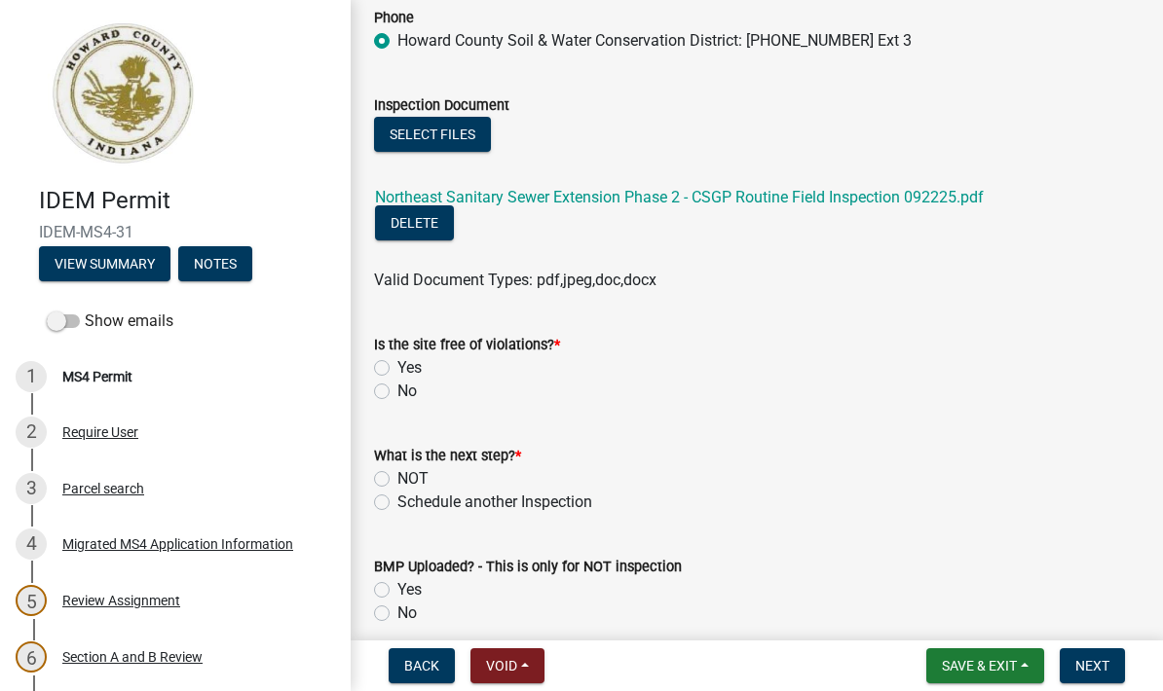
click at [397, 357] on label "Yes" at bounding box center [409, 367] width 24 height 23
click at [397, 357] on input "Yes" at bounding box center [403, 362] width 13 height 13
radio input "true"
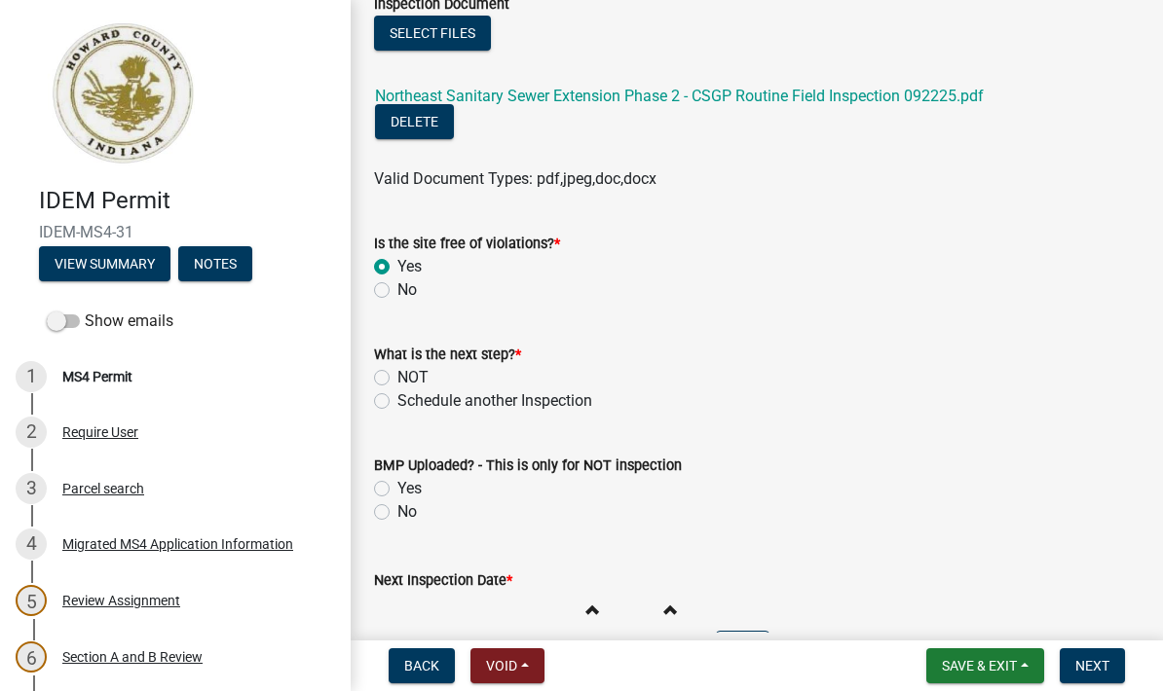
scroll to position [15894, 0]
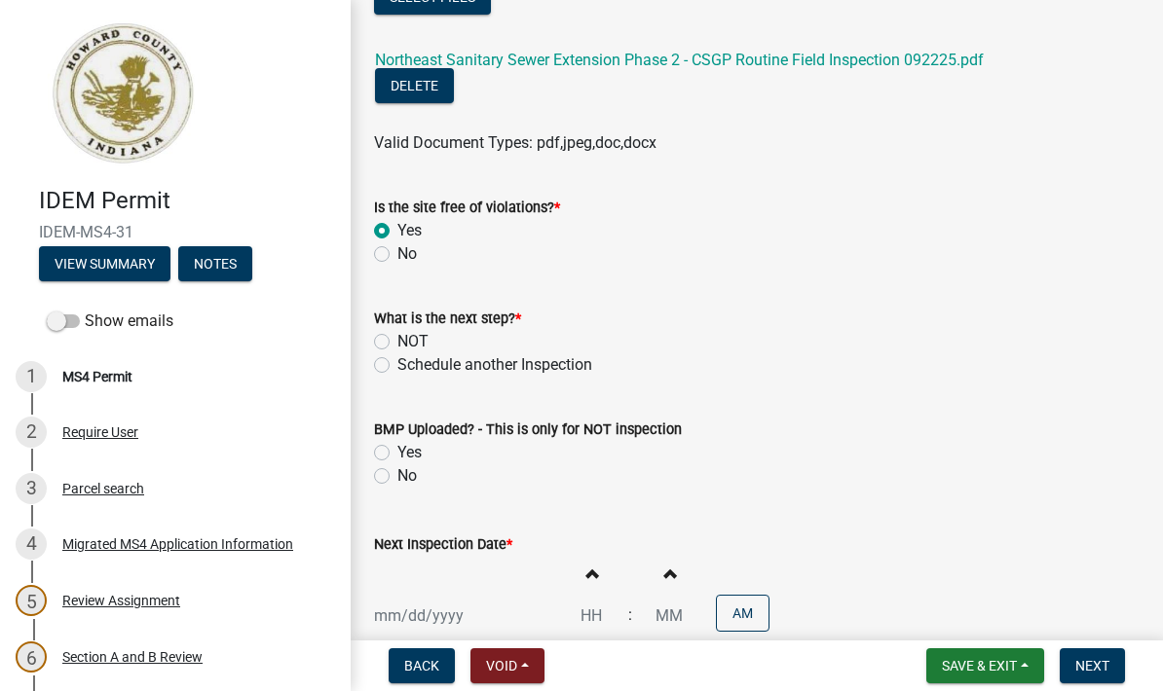
click at [397, 353] on label "Schedule another Inspection" at bounding box center [494, 364] width 195 height 23
click at [397, 353] on input "Schedule another Inspection" at bounding box center [403, 359] width 13 height 13
radio input "true"
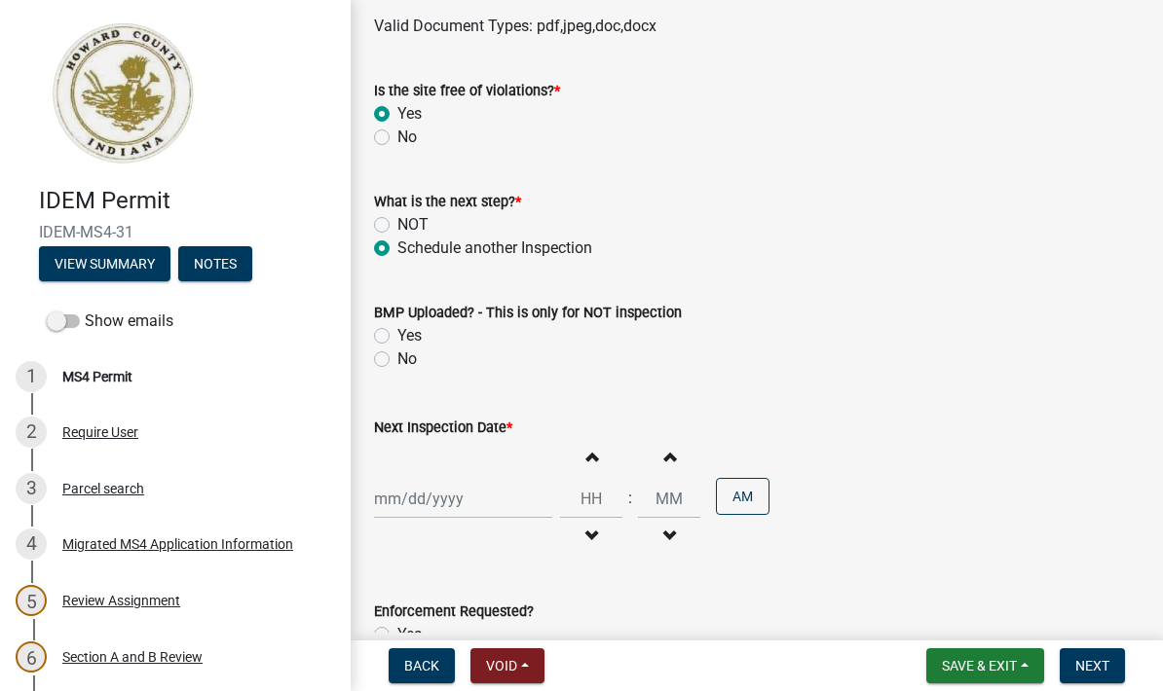
scroll to position [16017, 0]
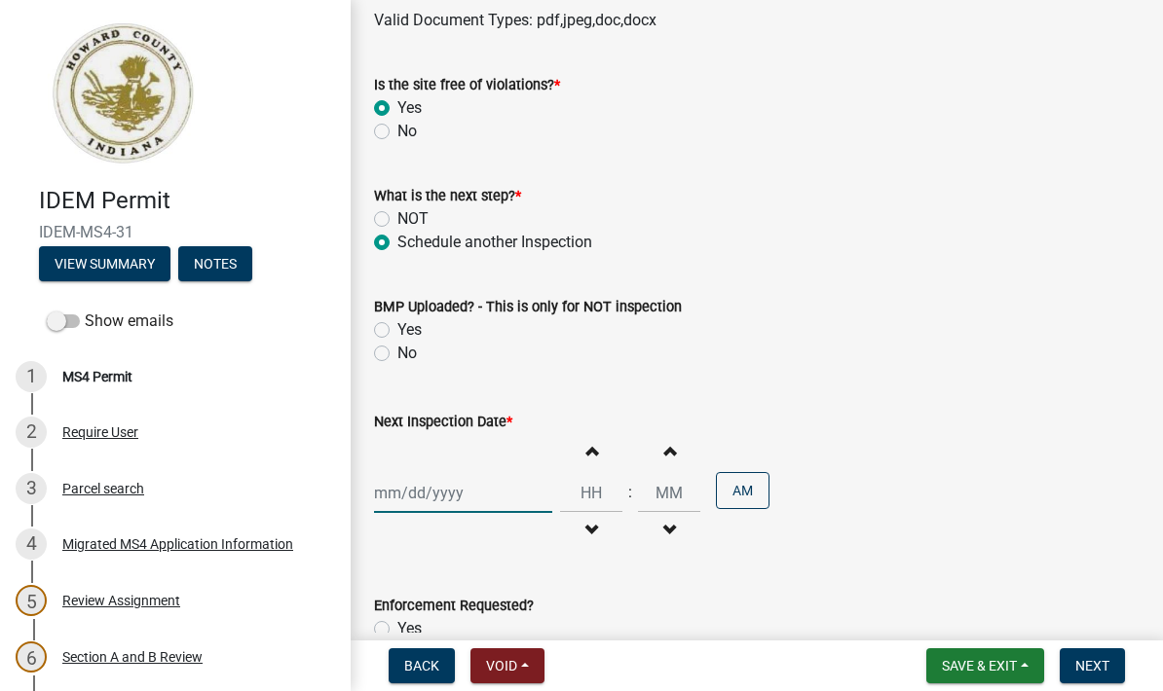
click at [397, 473] on div at bounding box center [463, 493] width 178 height 40
select select "9"
select select "2025"
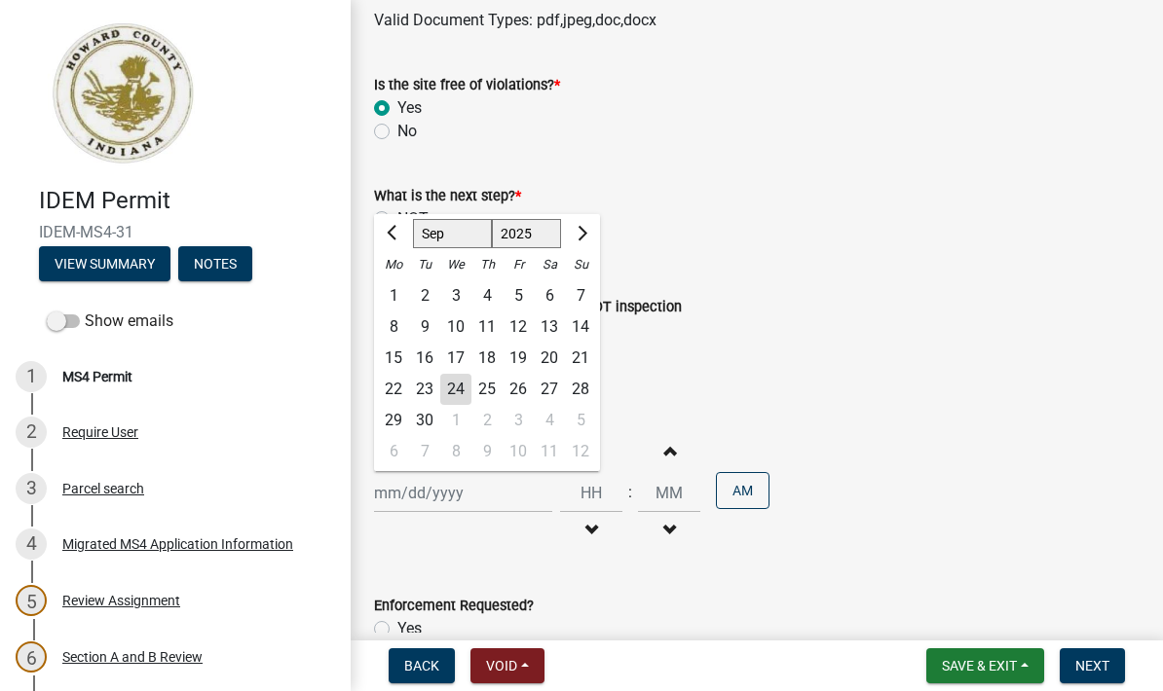
click at [579, 226] on span "Next month" at bounding box center [580, 233] width 15 height 15
select select "10"
click at [544, 378] on div "25" at bounding box center [549, 389] width 31 height 31
type input "[DATE]"
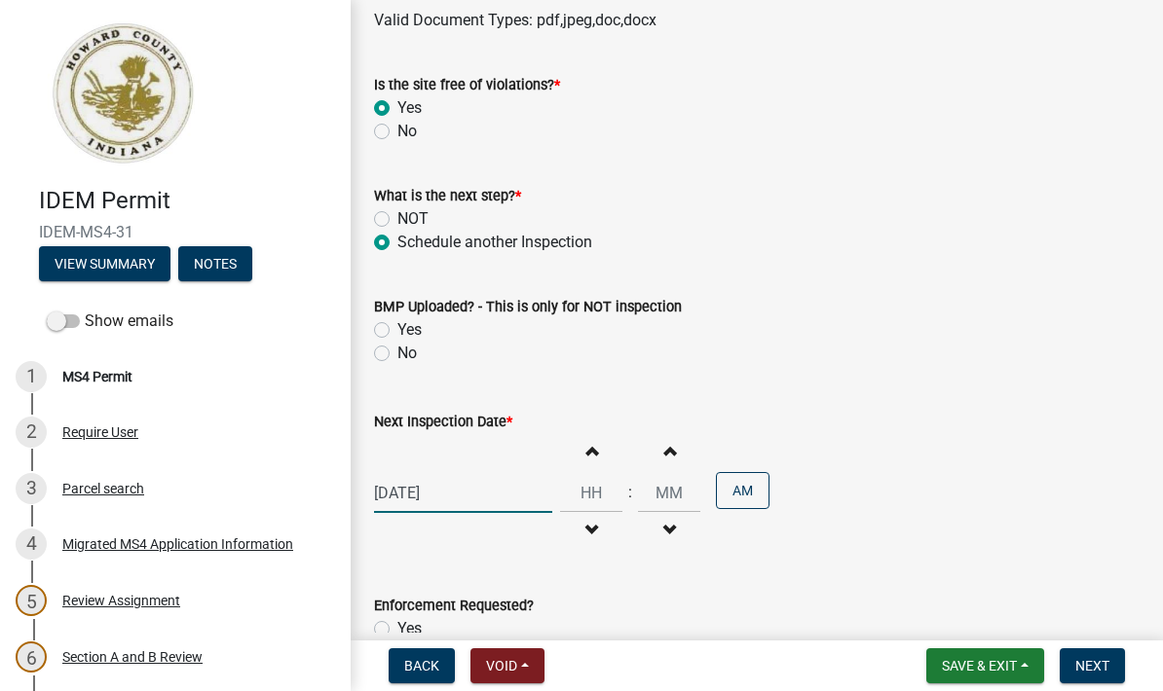
click at [441, 476] on div "[DATE]" at bounding box center [463, 493] width 178 height 40
select select "10"
select select "2025"
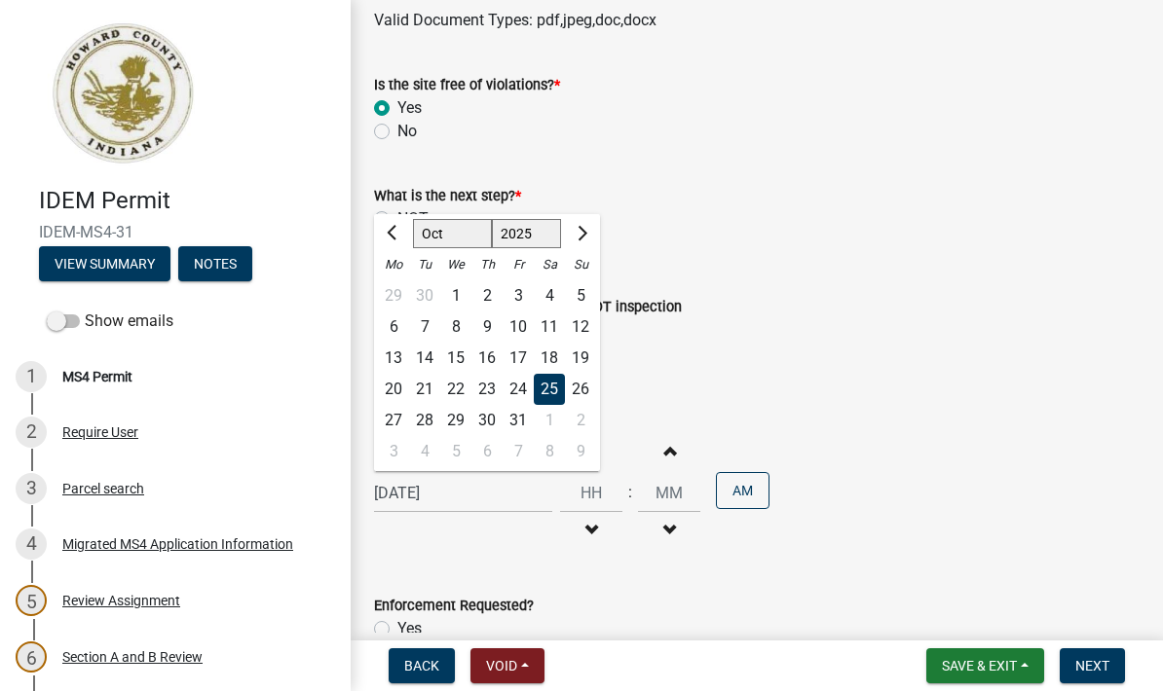
click at [512, 377] on div "24" at bounding box center [517, 389] width 31 height 31
type input "[DATE]"
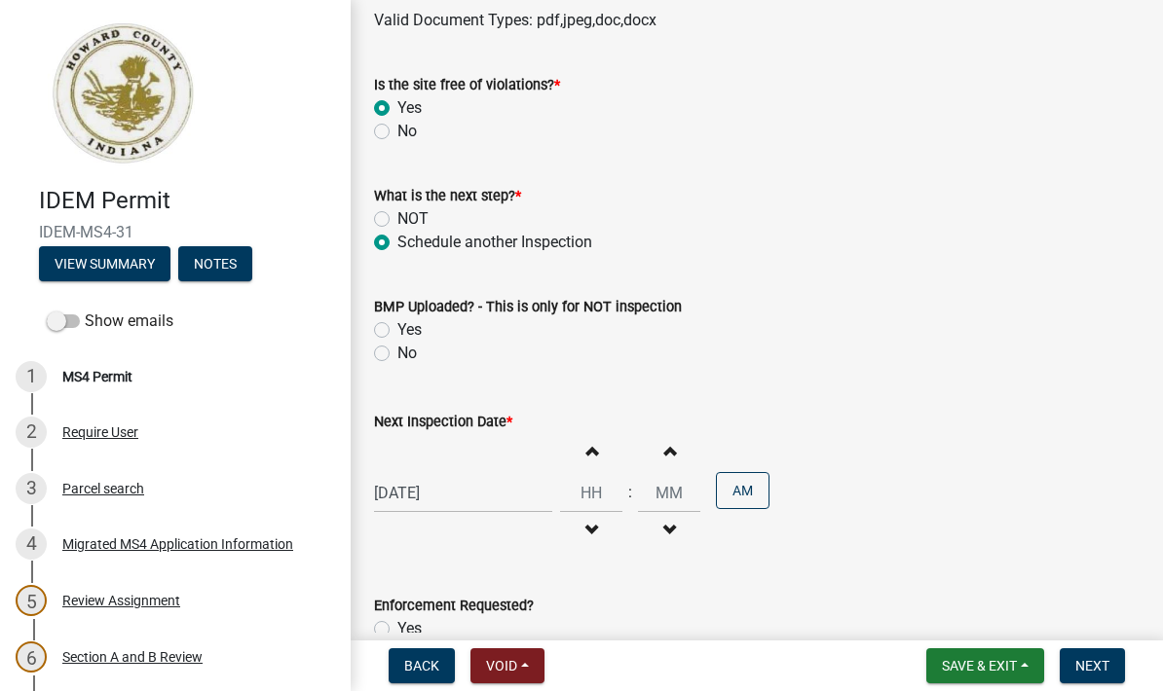
click at [586, 442] on span "button" at bounding box center [591, 450] width 10 height 16
type input "01"
type input "00"
click at [586, 442] on span "button" at bounding box center [591, 450] width 10 height 16
click at [582, 439] on button "Increment hours" at bounding box center [591, 450] width 41 height 35
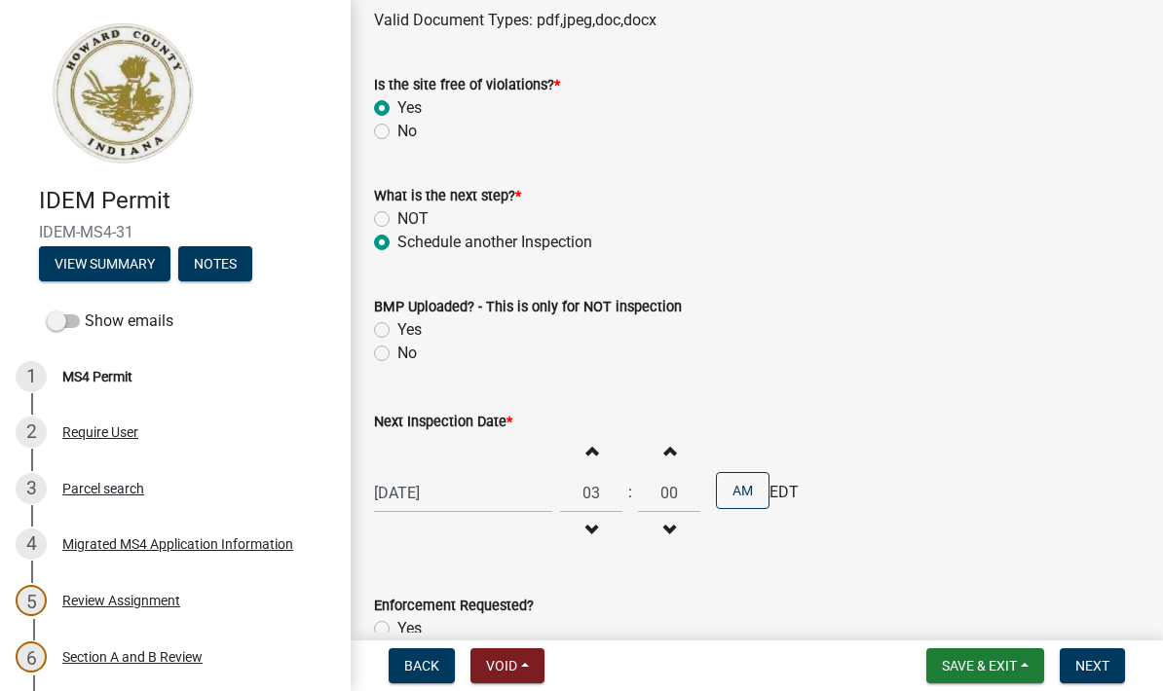
click at [580, 433] on button "Increment hours" at bounding box center [591, 450] width 41 height 35
click at [586, 442] on span "button" at bounding box center [591, 450] width 10 height 16
click at [576, 449] on button "Increment hours" at bounding box center [591, 450] width 41 height 35
click at [586, 442] on span "button" at bounding box center [591, 450] width 10 height 16
click at [575, 443] on button "Increment hours" at bounding box center [591, 450] width 41 height 35
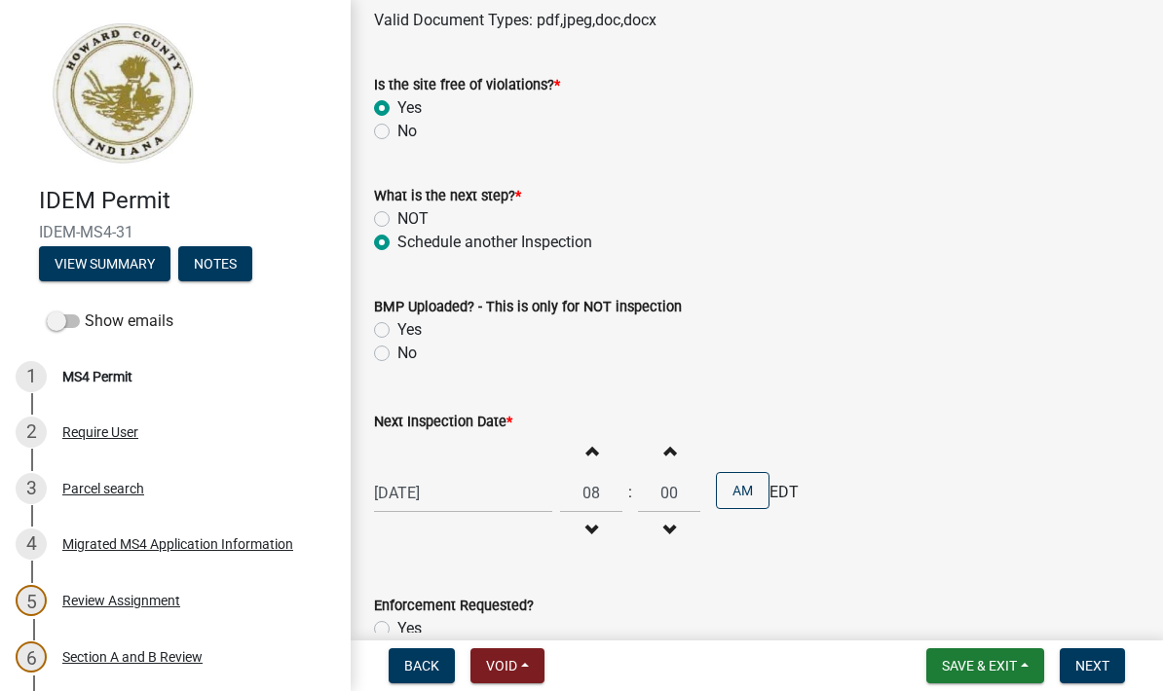
click at [580, 438] on button "Increment hours" at bounding box center [591, 450] width 41 height 35
click at [571, 452] on button "Increment hours" at bounding box center [591, 450] width 41 height 35
click at [586, 442] on span "button" at bounding box center [591, 450] width 10 height 16
type input "11"
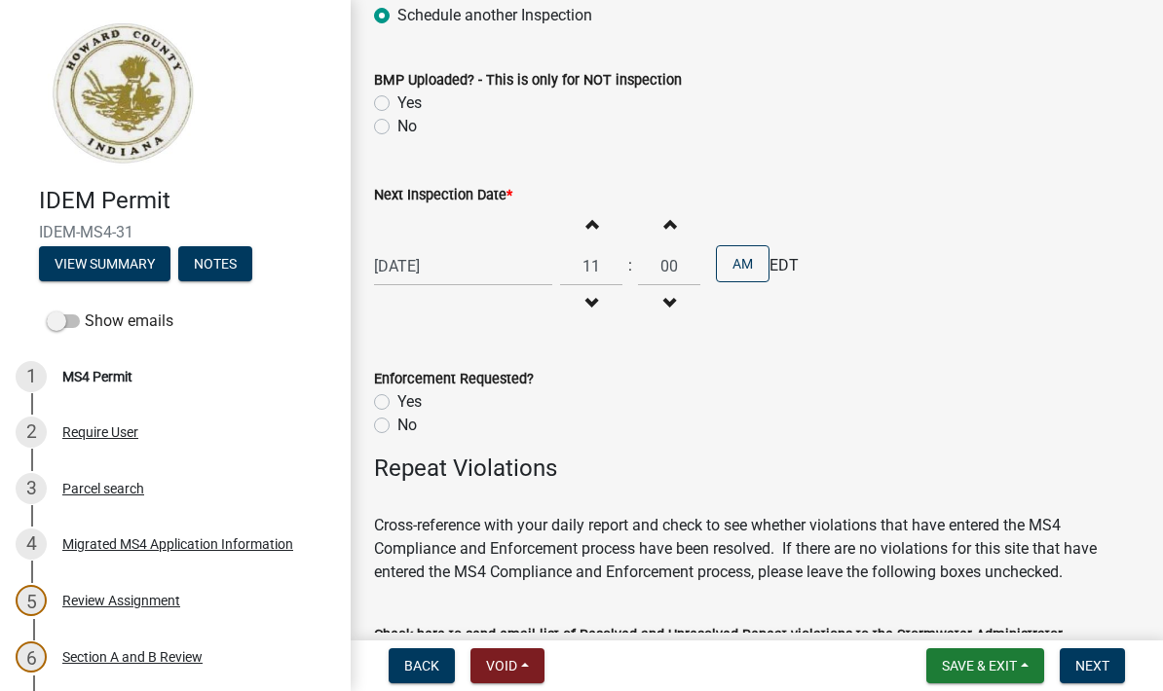
scroll to position [16244, 0]
click at [397, 414] on label "No" at bounding box center [406, 424] width 19 height 23
click at [397, 414] on input "No" at bounding box center [403, 419] width 13 height 13
radio input "true"
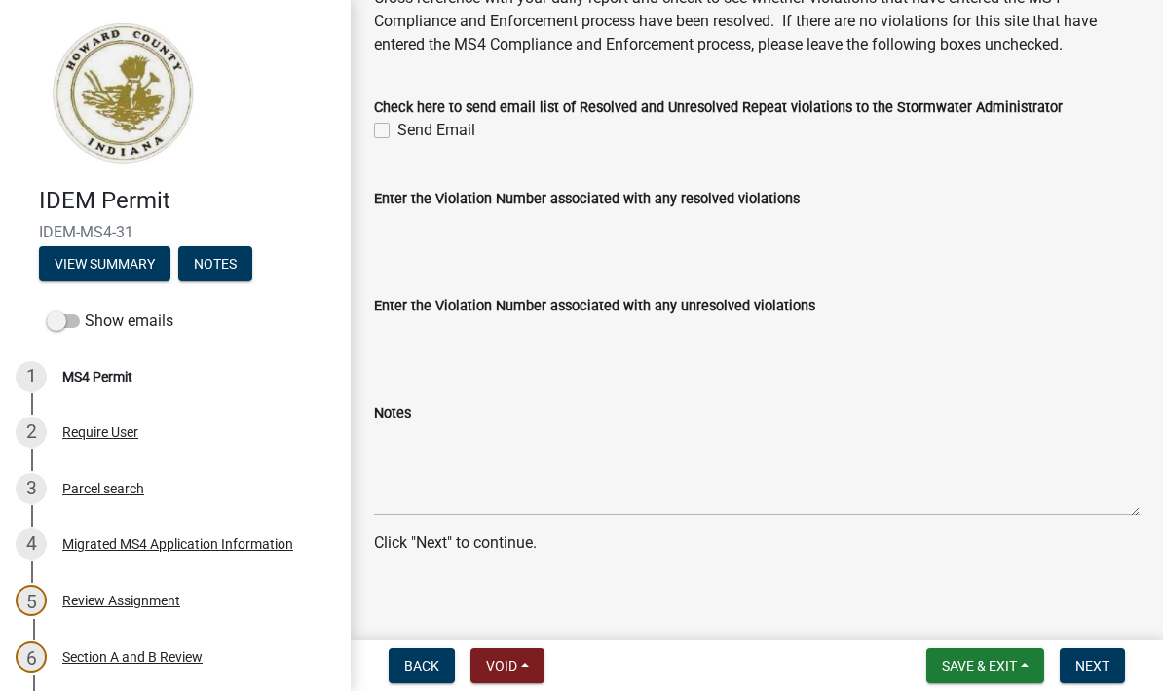
scroll to position [16770, 0]
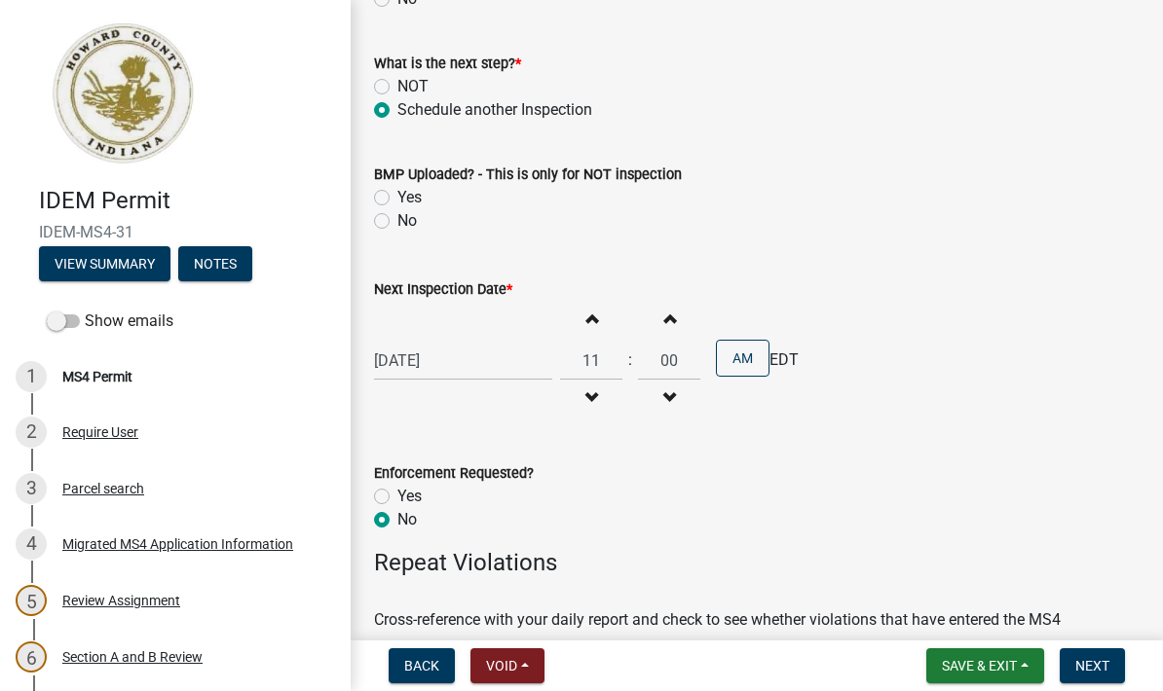
click at [1103, 661] on span "Next" at bounding box center [1092, 666] width 34 height 16
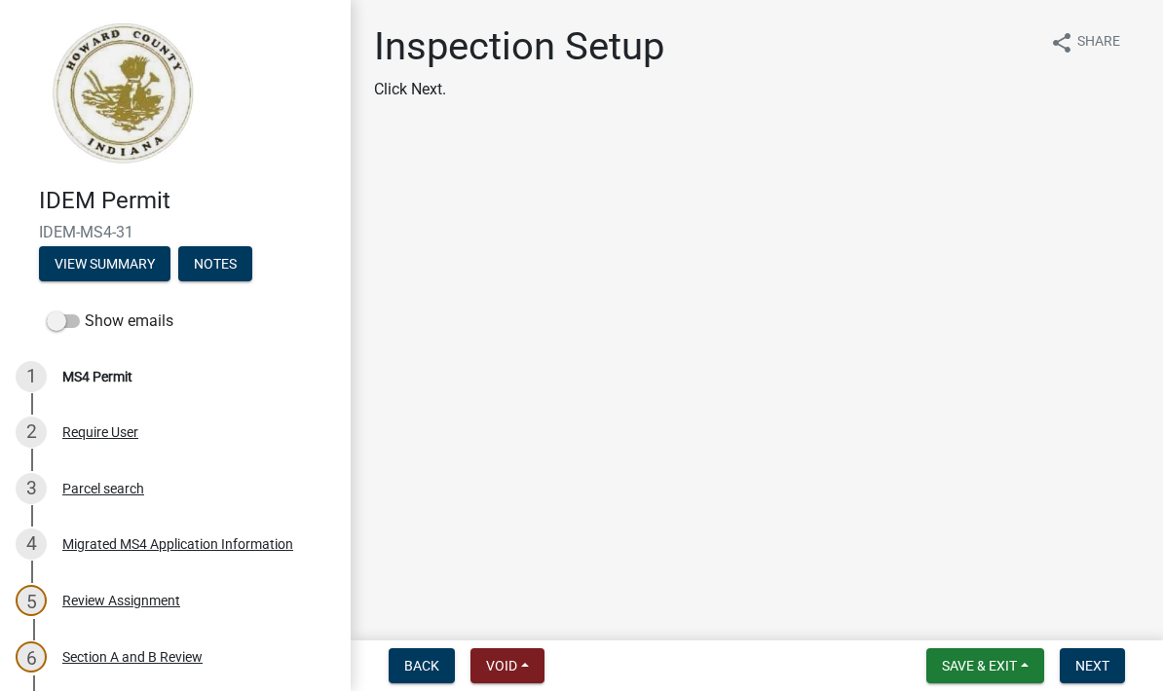
scroll to position [0, 0]
click at [1108, 665] on span "Next" at bounding box center [1092, 666] width 34 height 16
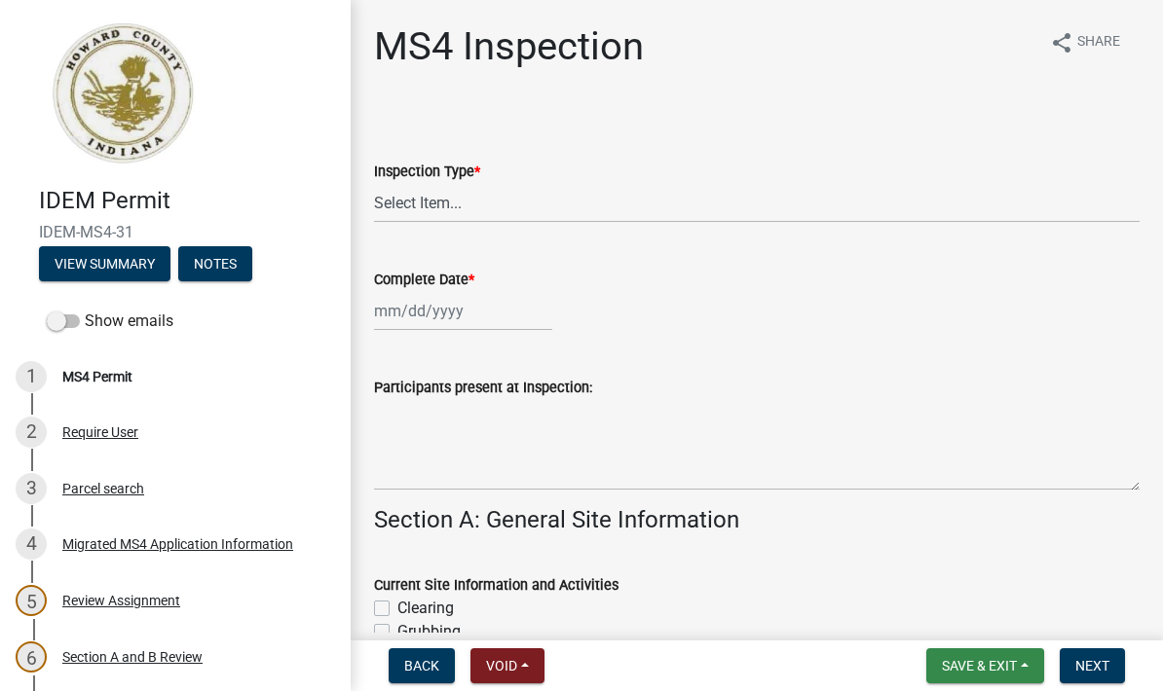
click at [970, 679] on button "Save & Exit" at bounding box center [985, 666] width 118 height 35
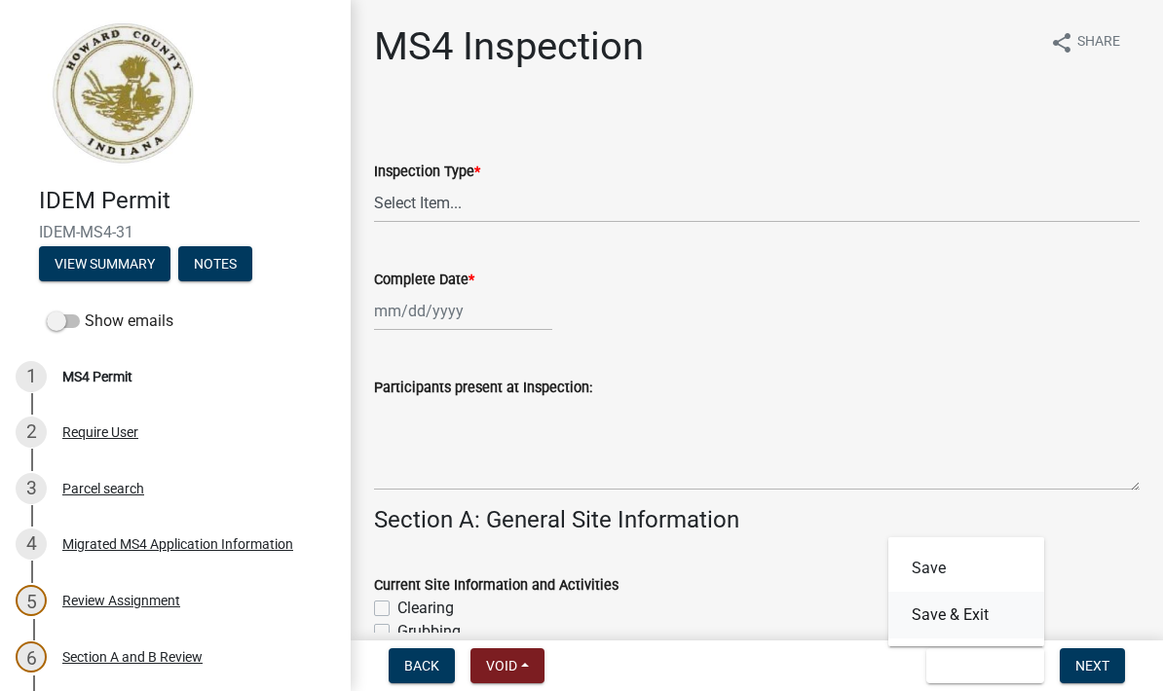
click at [997, 619] on button "Save & Exit" at bounding box center [966, 615] width 156 height 47
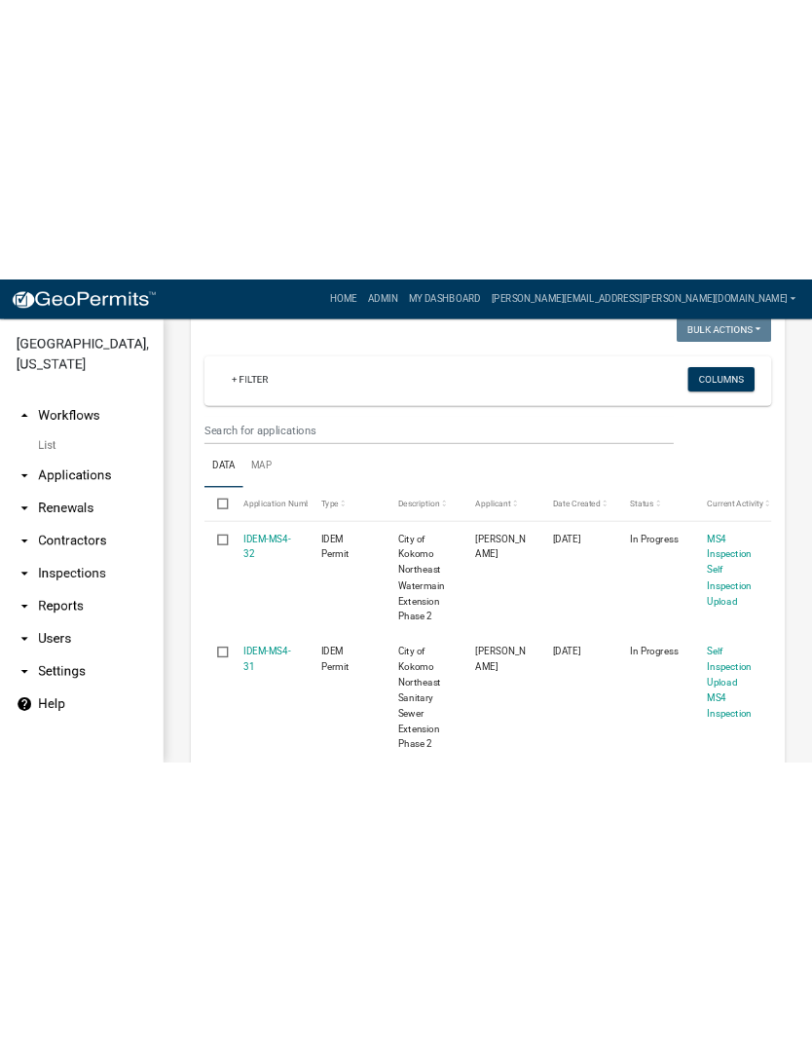
scroll to position [427, 0]
